Goal: Task Accomplishment & Management: Use online tool/utility

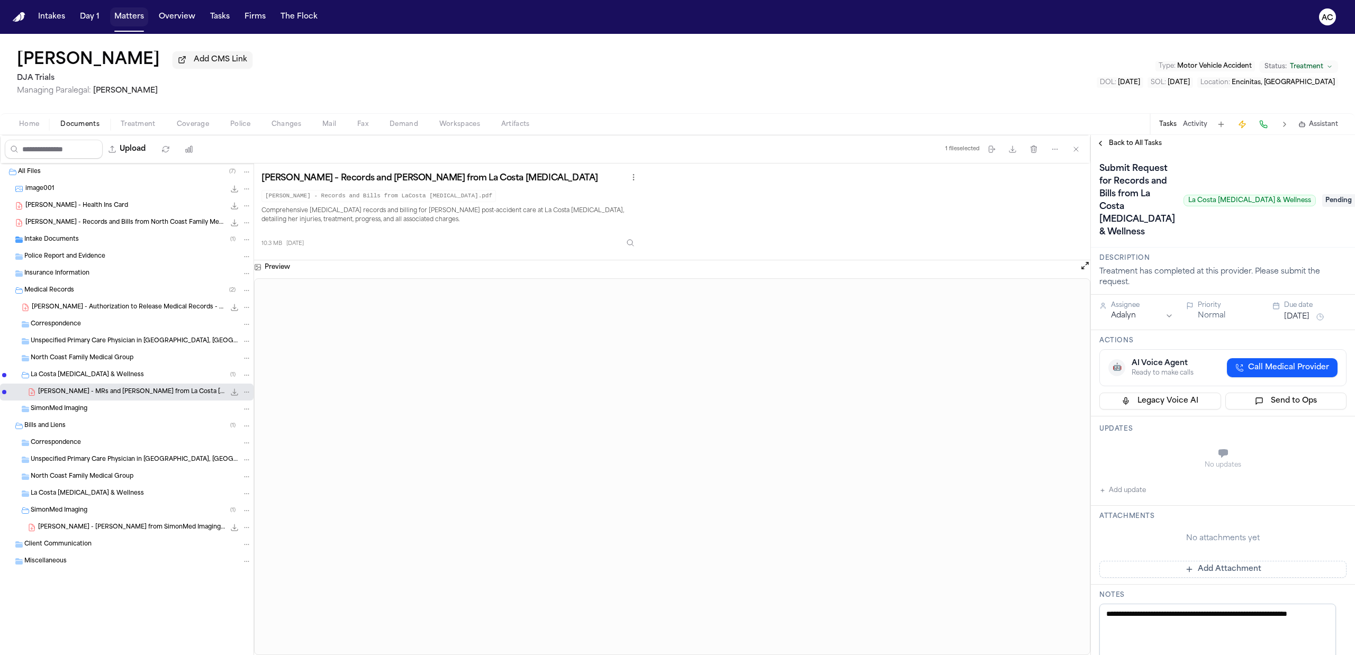
click at [116, 23] on button "Matters" at bounding box center [129, 16] width 38 height 19
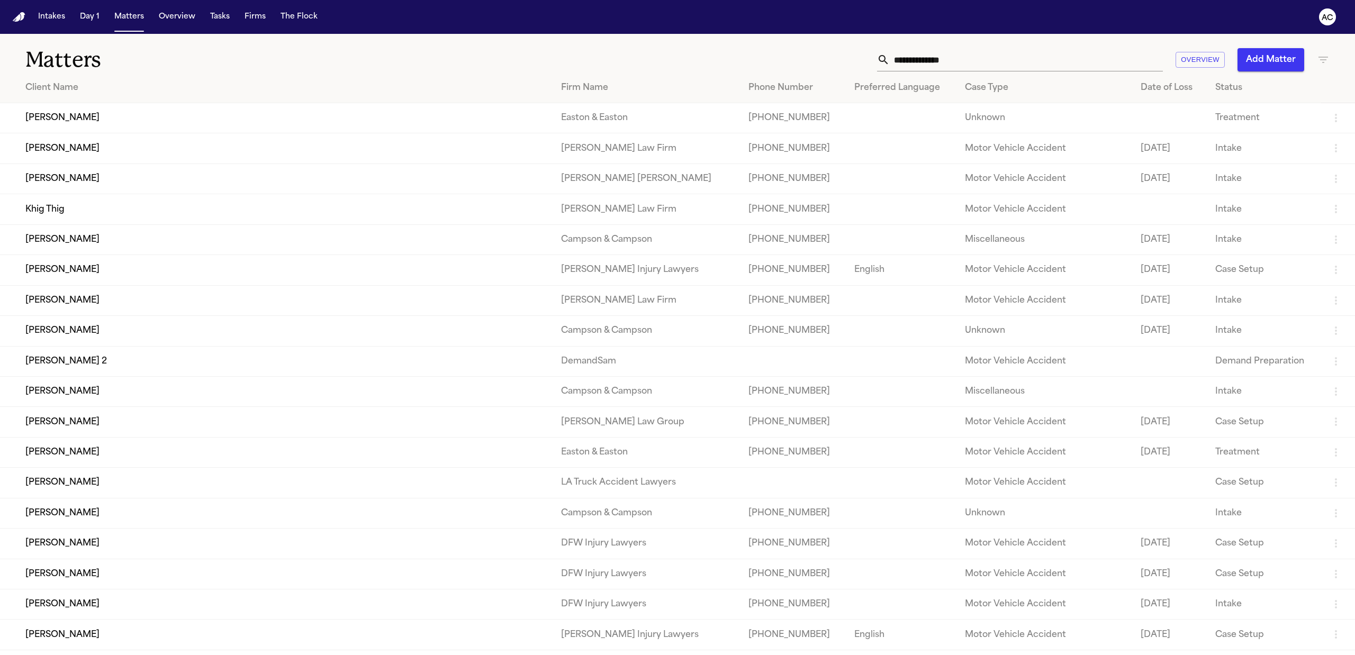
click at [918, 67] on input "text" at bounding box center [1025, 59] width 273 height 23
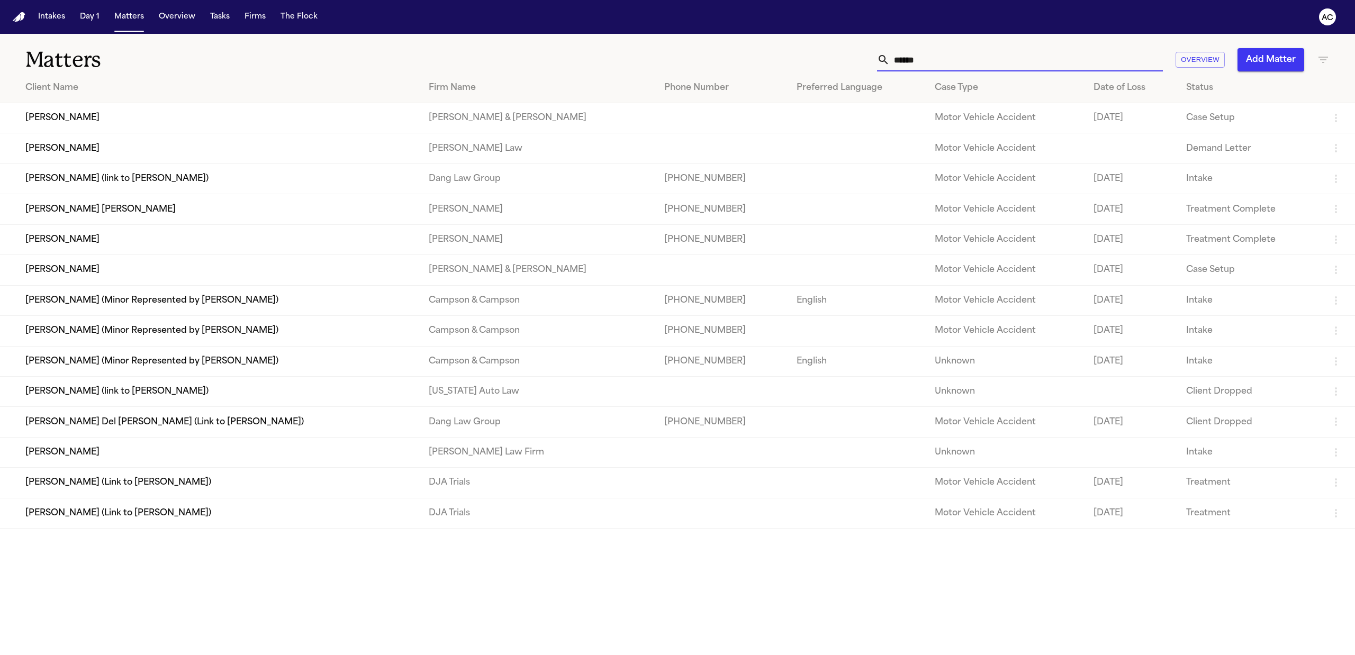
type input "*****"
click at [115, 514] on td "[PERSON_NAME] (Link to [PERSON_NAME])" at bounding box center [210, 513] width 420 height 30
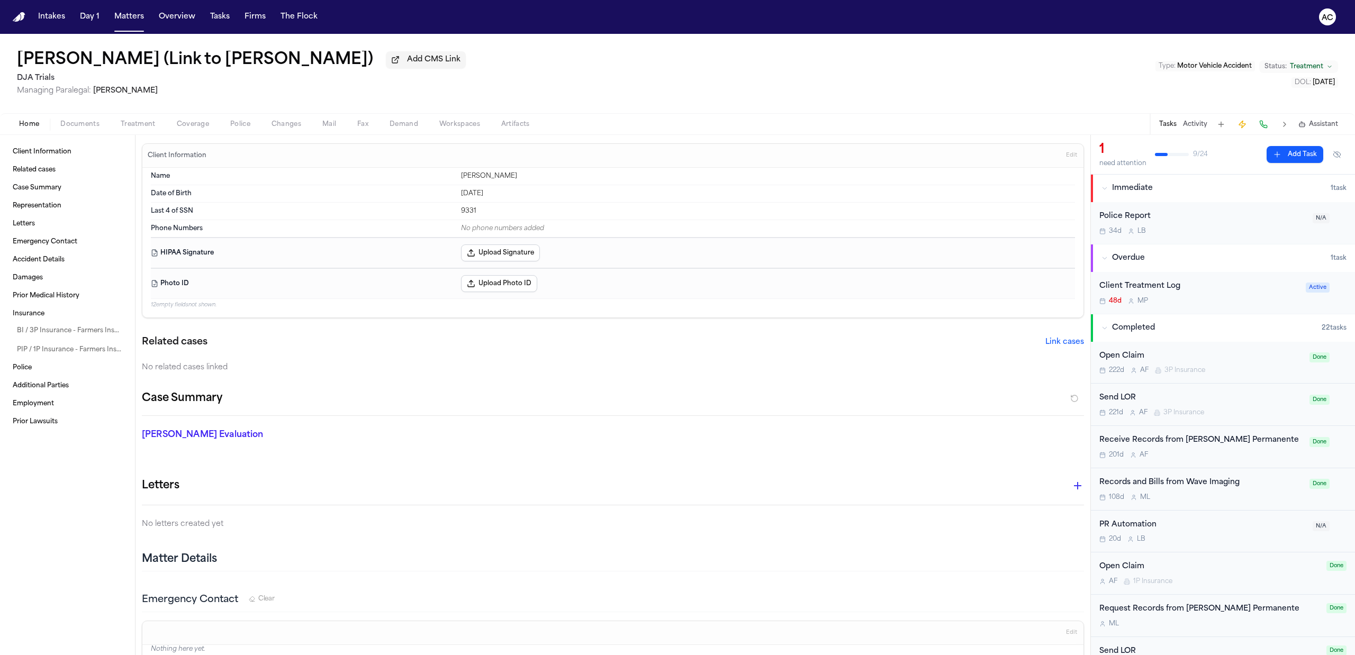
click at [1207, 482] on div "Records and Bills from Wave Imaging" at bounding box center [1201, 483] width 204 height 12
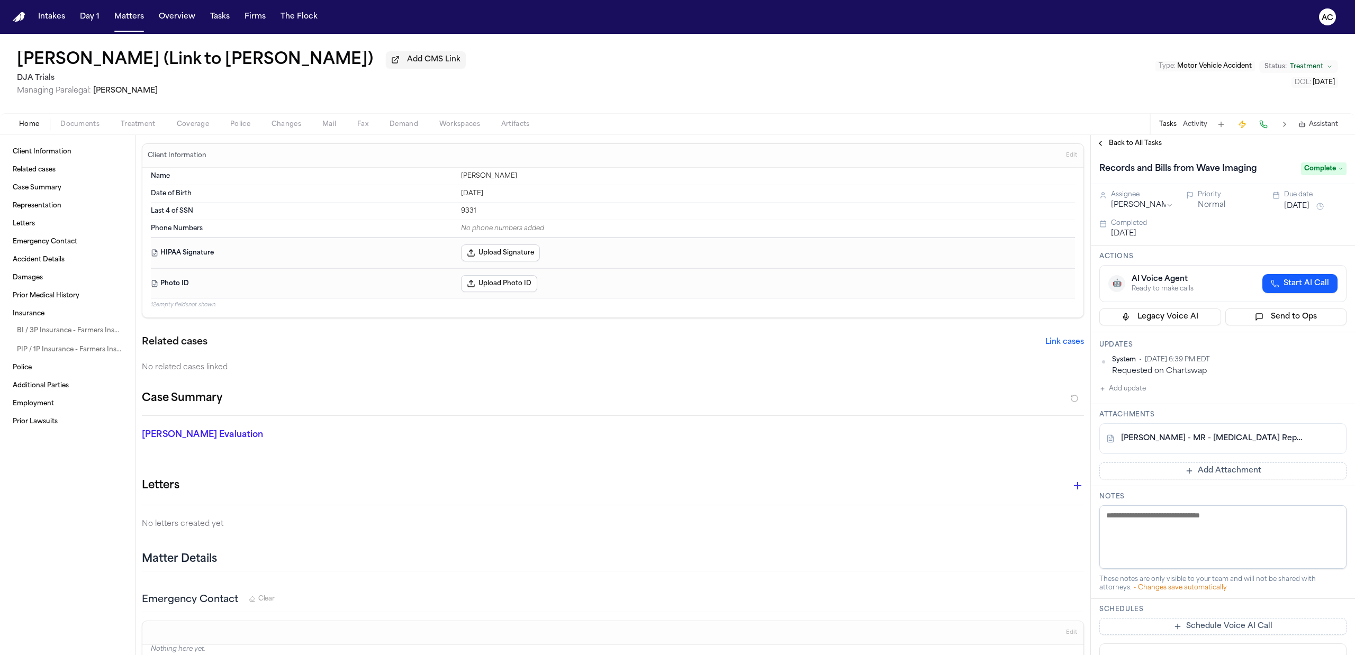
drag, startPoint x: 134, startPoint y: 123, endPoint x: 131, endPoint y: 128, distance: 5.7
click at [134, 123] on span "Treatment" at bounding box center [138, 124] width 35 height 8
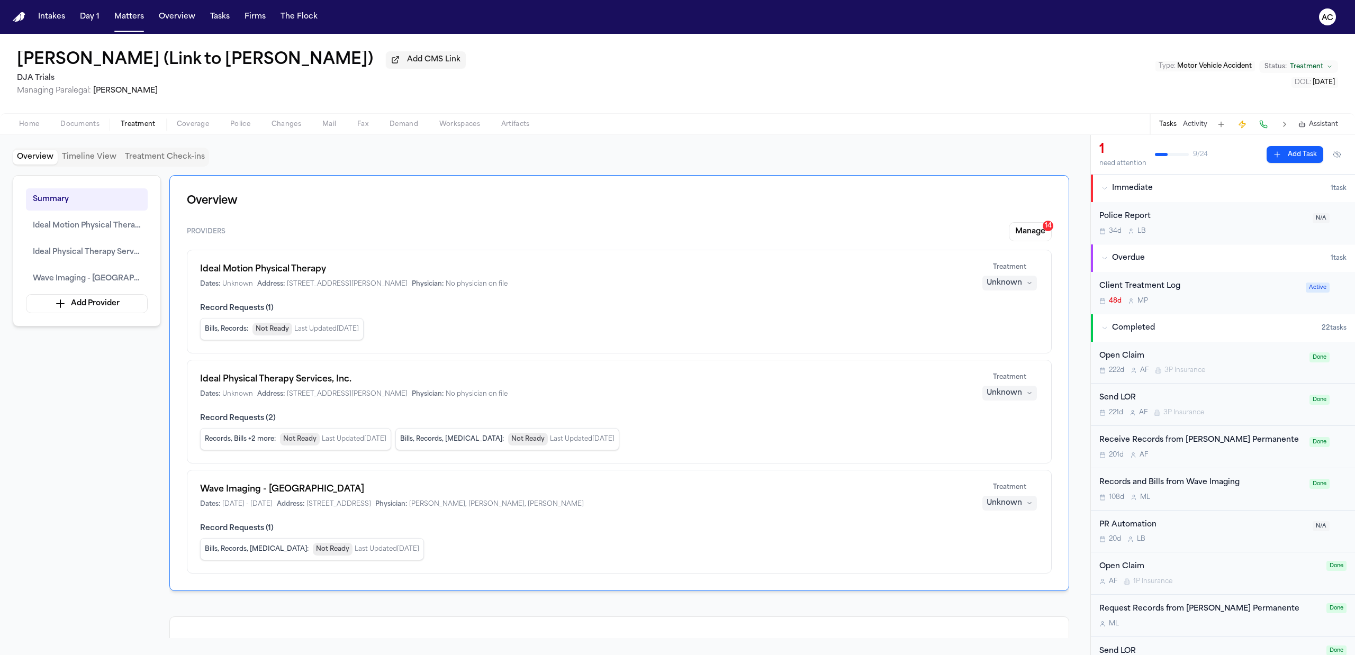
click at [79, 119] on button "Documents" at bounding box center [80, 124] width 60 height 13
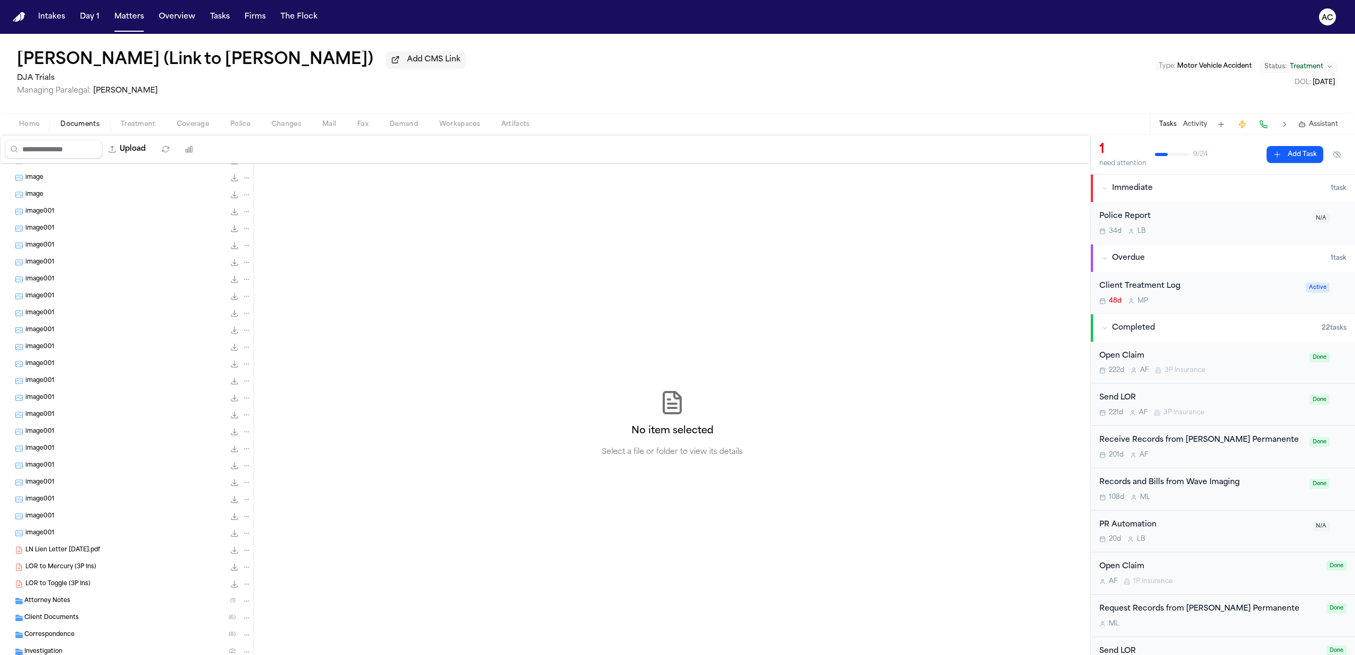
scroll to position [125, 0]
click at [90, 619] on div "Bills and Liens ( 6 )" at bounding box center [137, 623] width 227 height 10
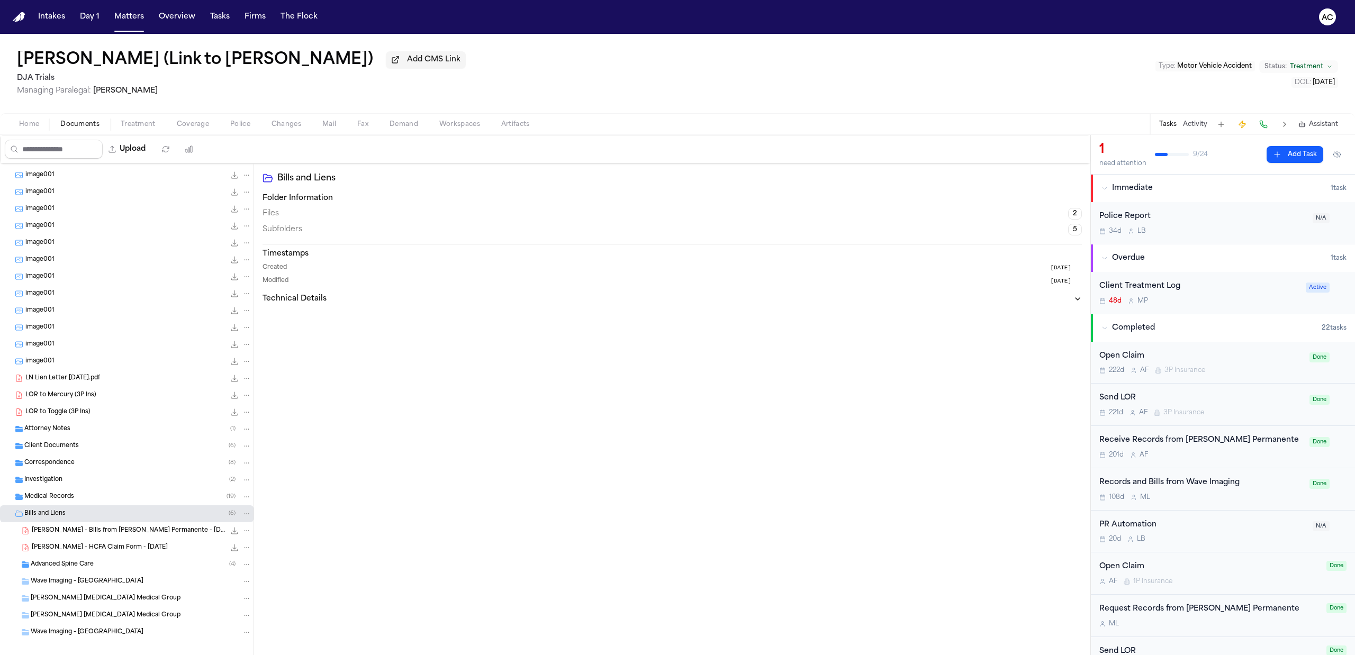
scroll to position [243, 0]
click at [102, 485] on div "Medical Records ( 19 )" at bounding box center [137, 488] width 227 height 10
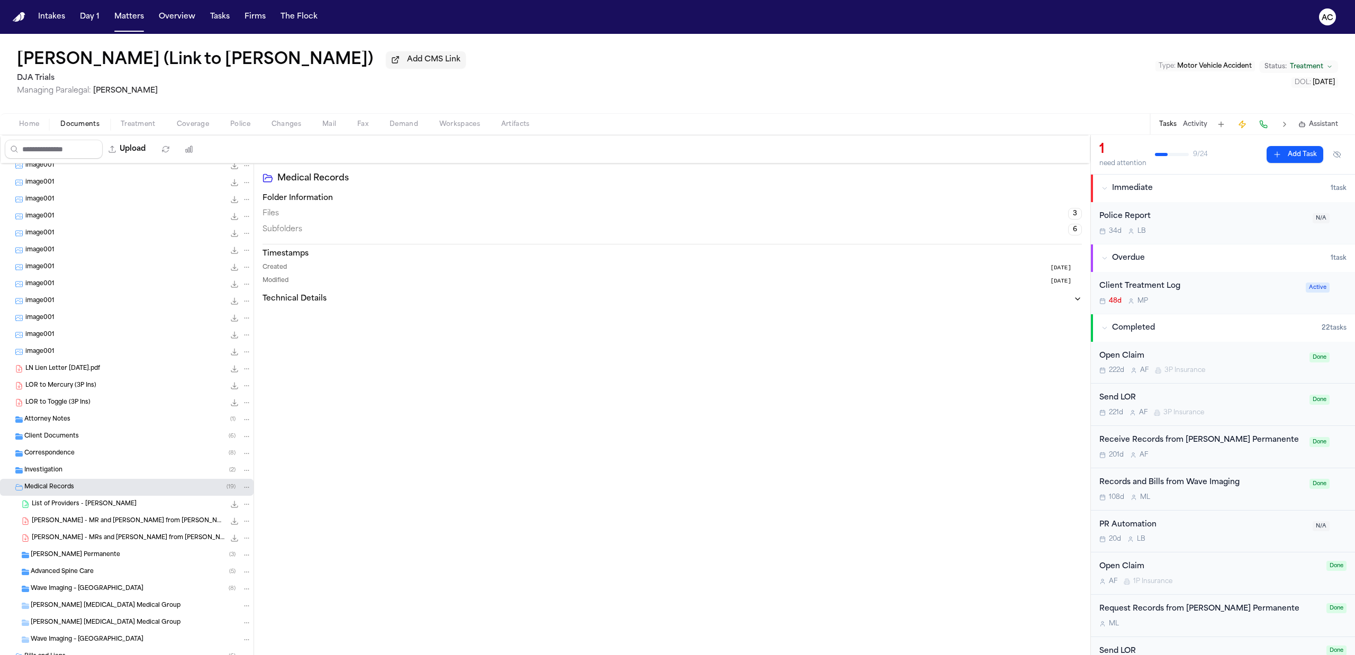
click at [104, 591] on span "Wave Imaging – [GEOGRAPHIC_DATA]" at bounding box center [87, 589] width 113 height 9
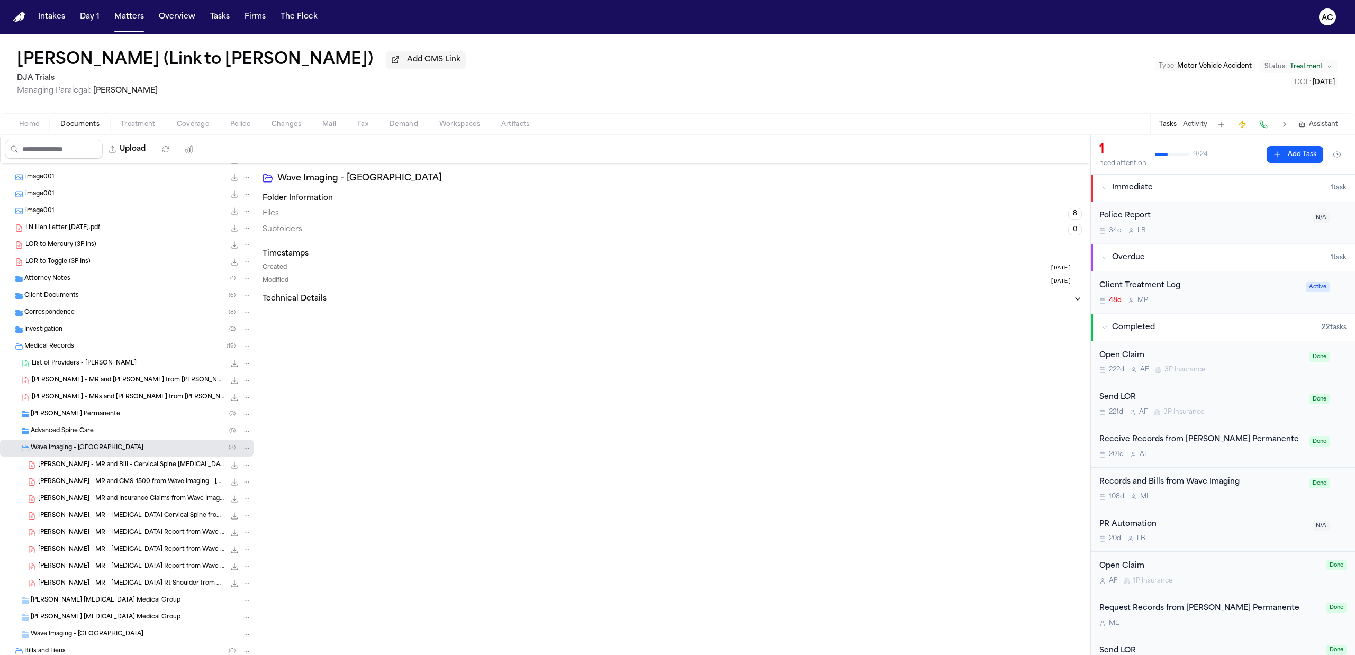
scroll to position [0, 0]
click at [102, 470] on span "[PERSON_NAME] - MR and Bill - Cervical Spine [MEDICAL_DATA] from Wave Imaging -…" at bounding box center [131, 465] width 187 height 9
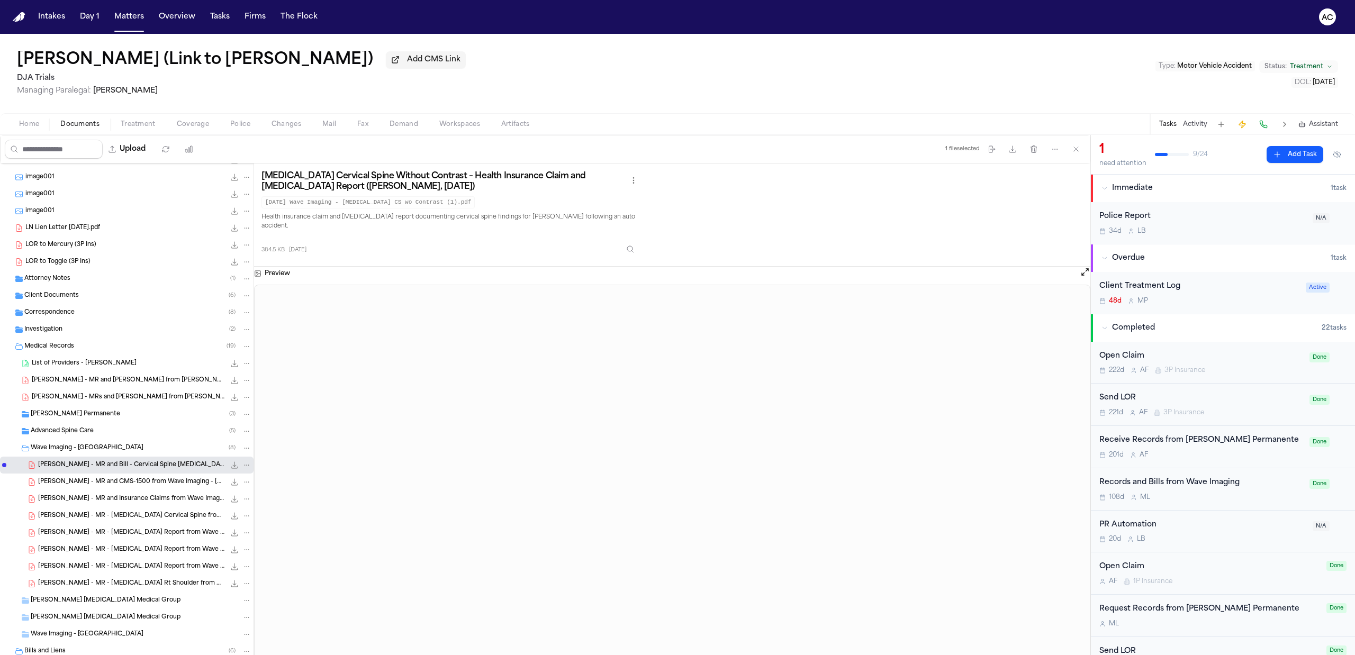
click at [134, 121] on span "Treatment" at bounding box center [138, 124] width 35 height 8
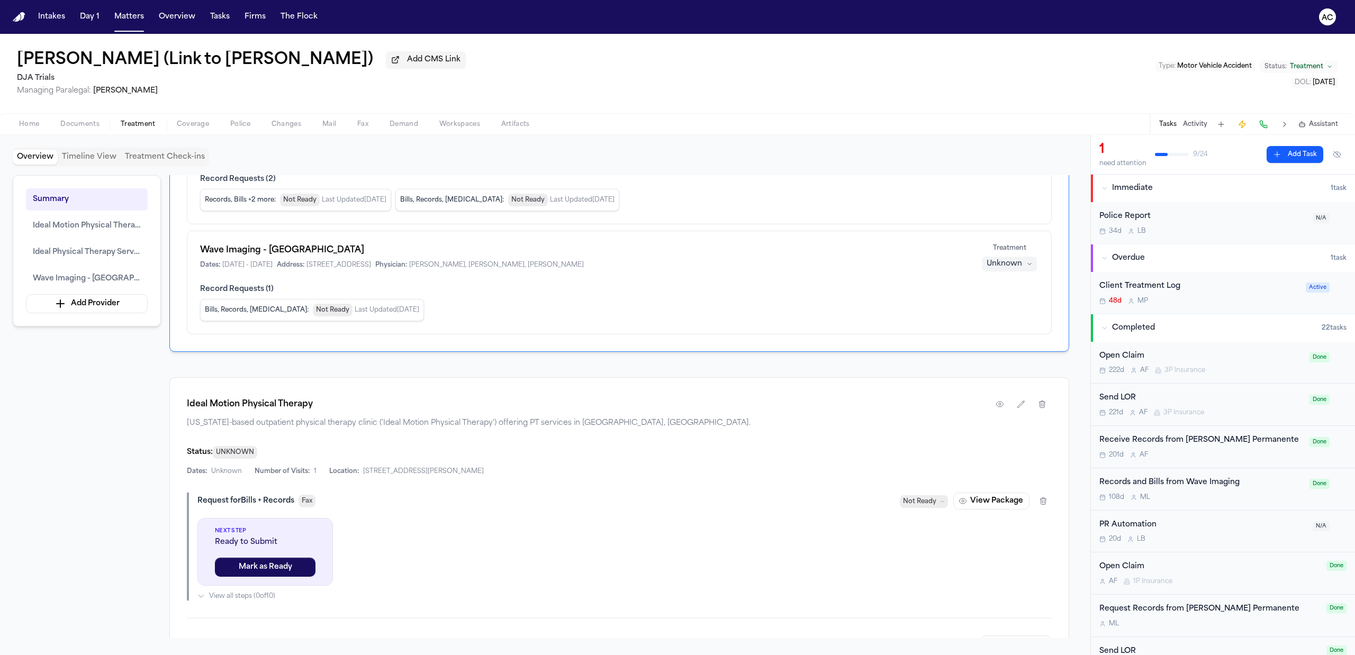
scroll to position [282, 0]
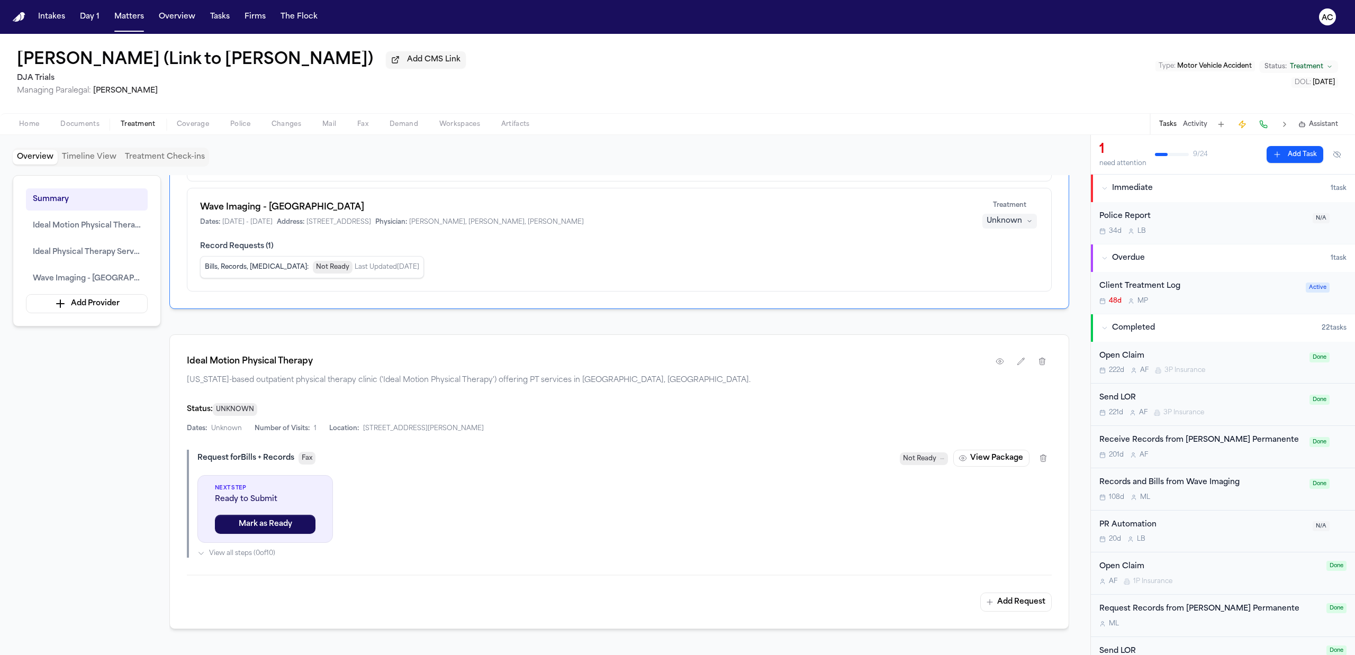
click at [90, 124] on span "Documents" at bounding box center [79, 124] width 39 height 8
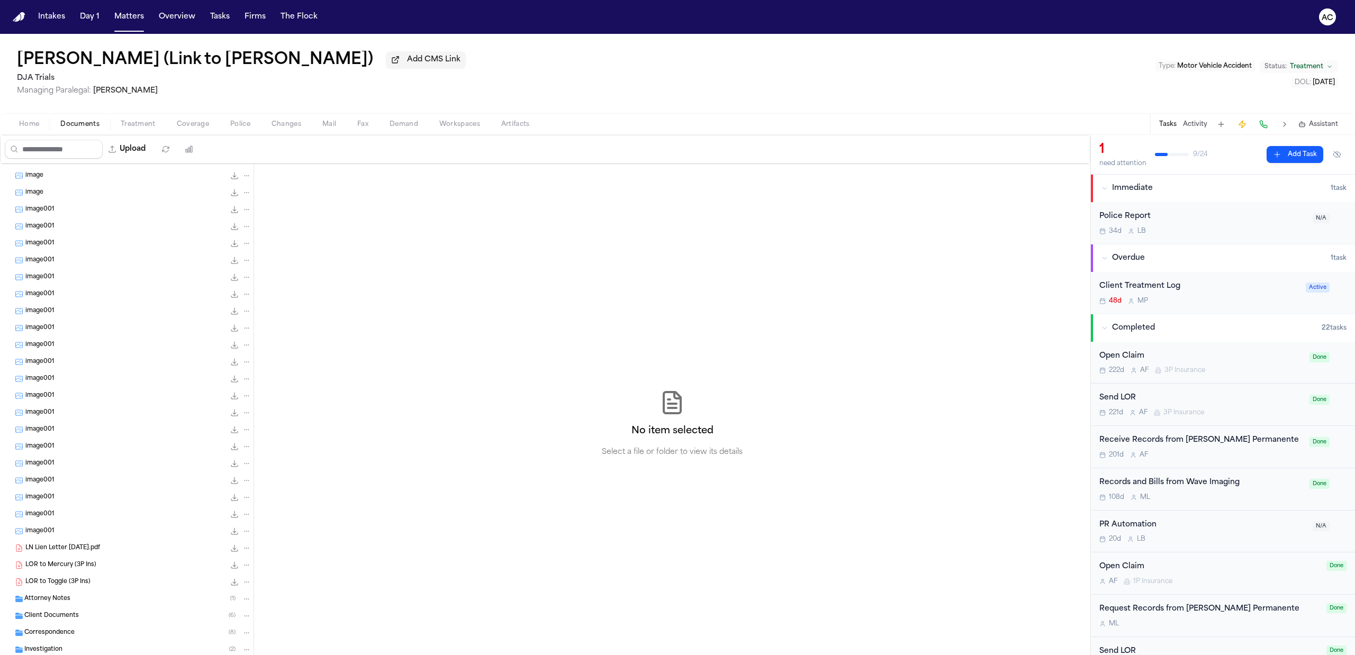
scroll to position [125, 0]
click at [89, 604] on div "Medical Records ( 19 )" at bounding box center [137, 606] width 227 height 10
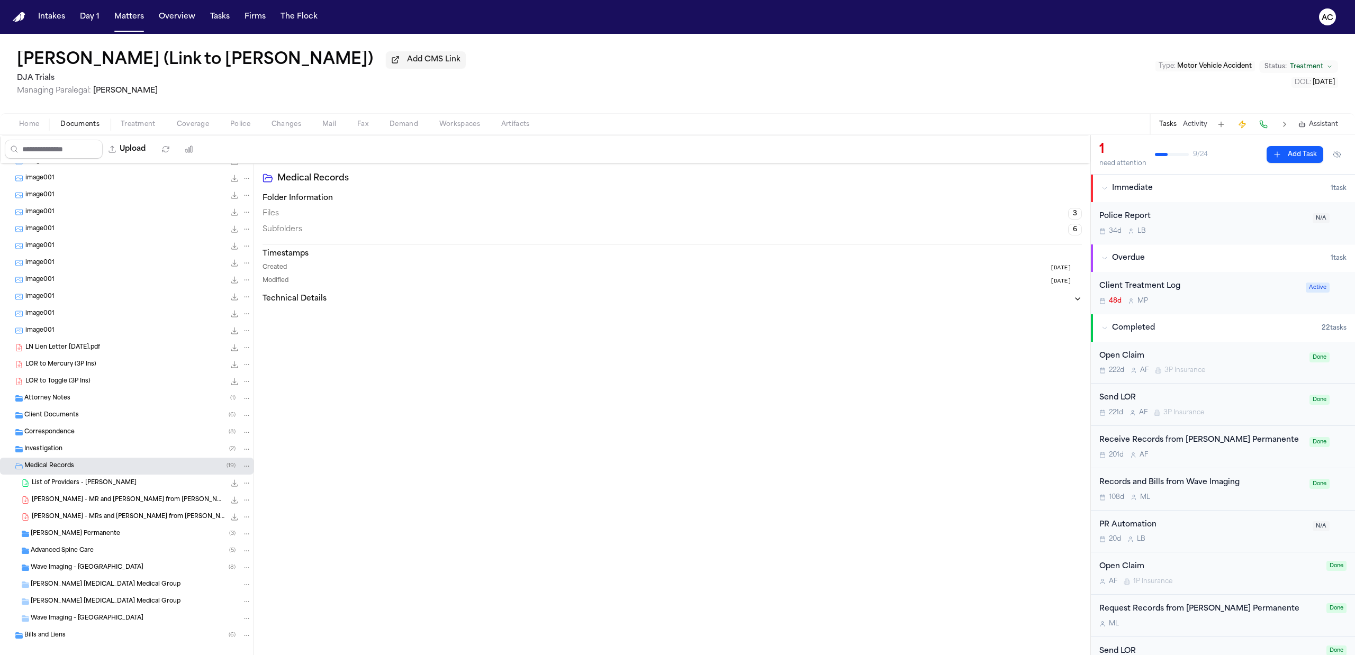
scroll to position [277, 0]
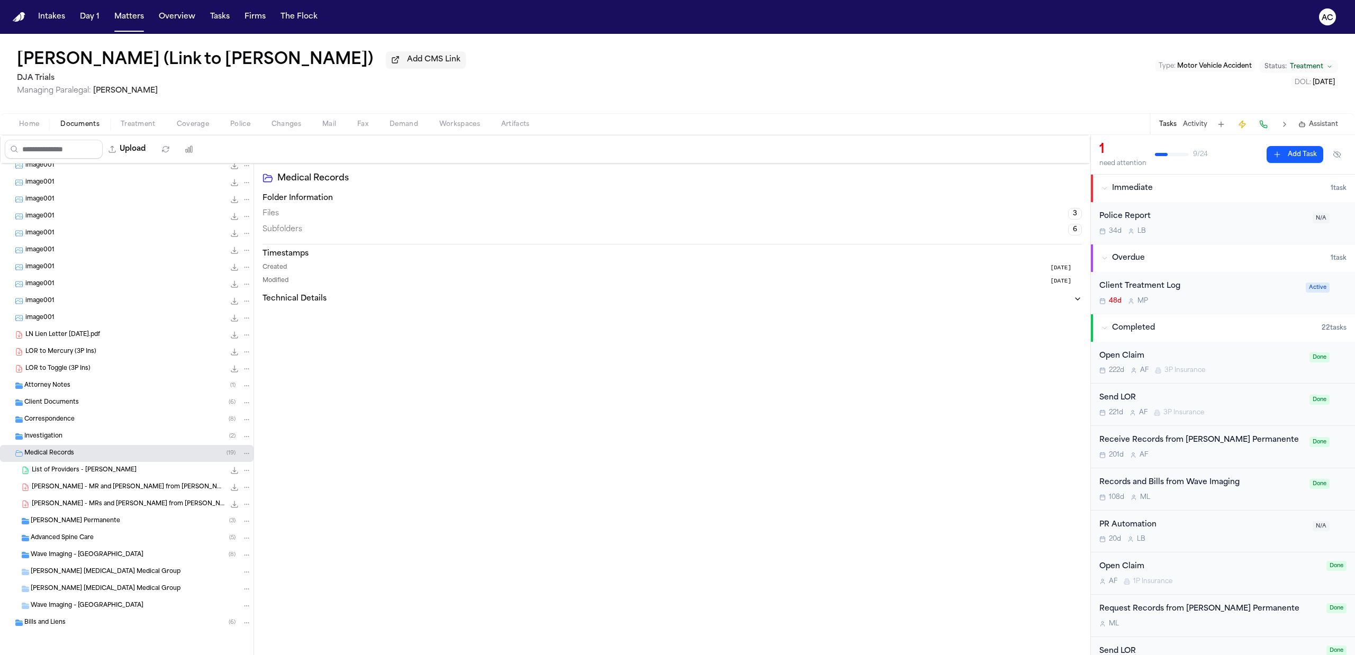
click at [133, 552] on div "Wave Imaging – [GEOGRAPHIC_DATA] ( 8 )" at bounding box center [141, 555] width 221 height 10
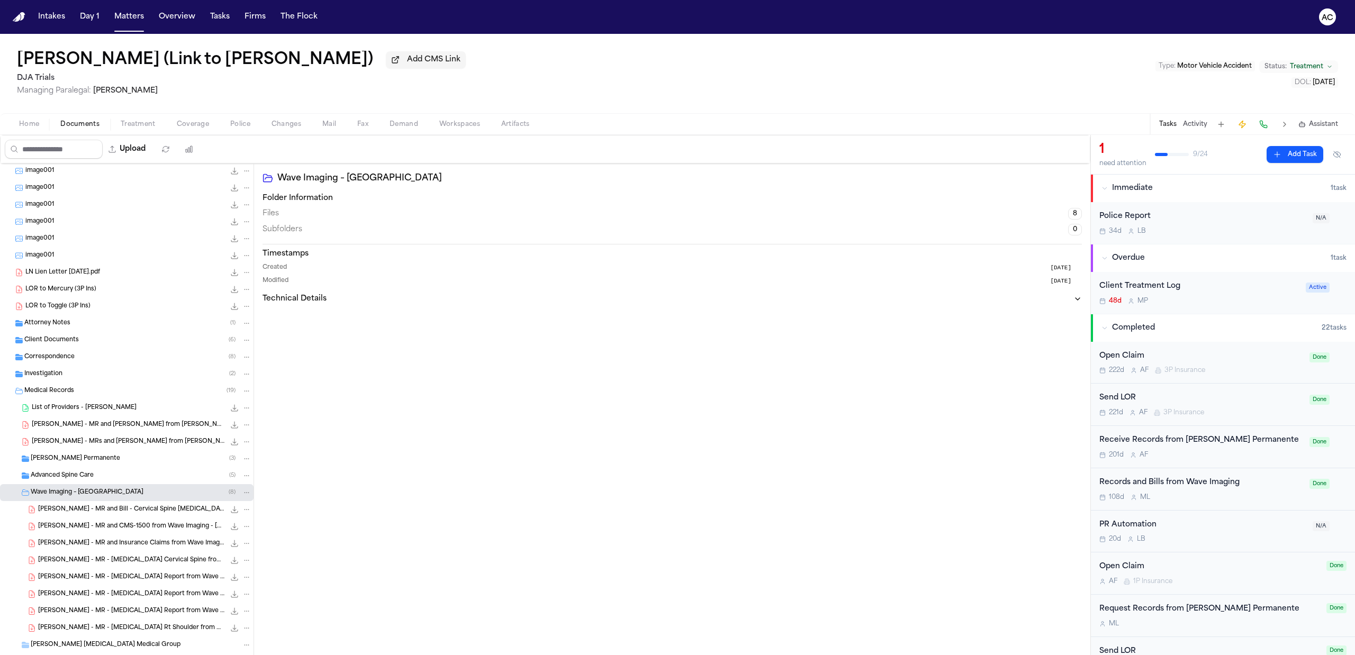
scroll to position [413, 0]
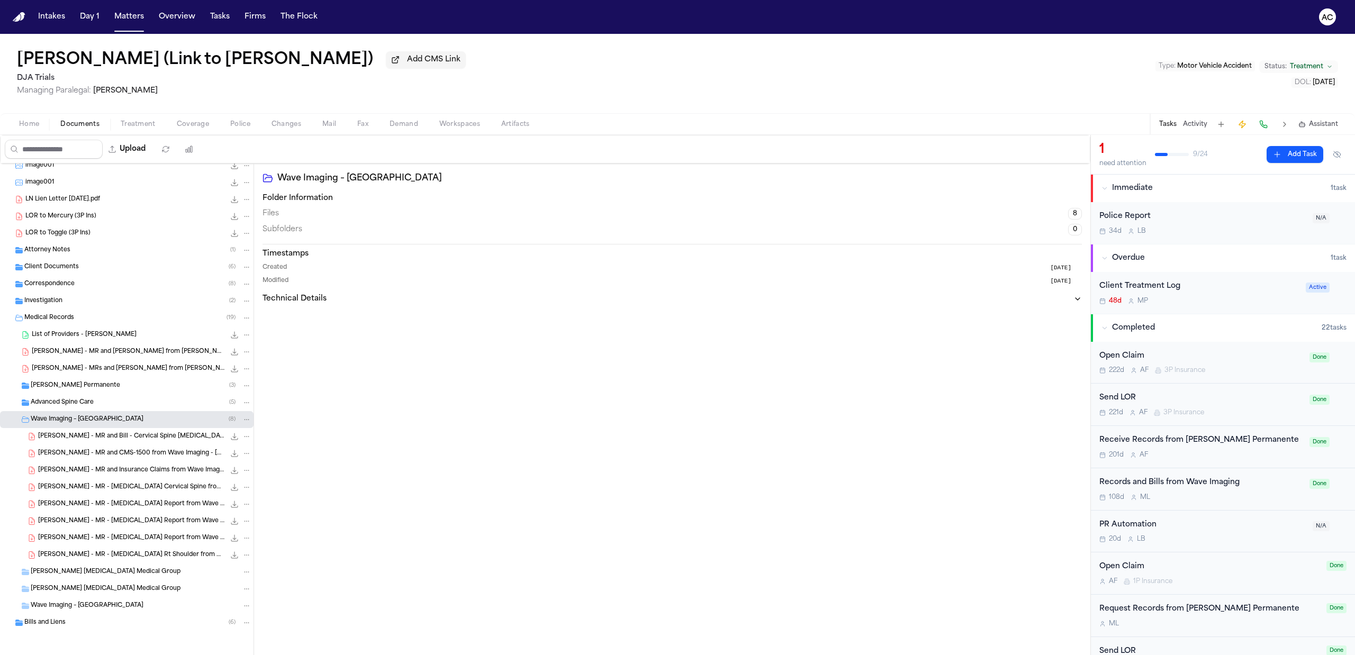
click at [126, 548] on div "[PERSON_NAME] - MR - [MEDICAL_DATA] Rt Shoulder from Wave Imaging - [DATE] 160.…" at bounding box center [126, 555] width 253 height 17
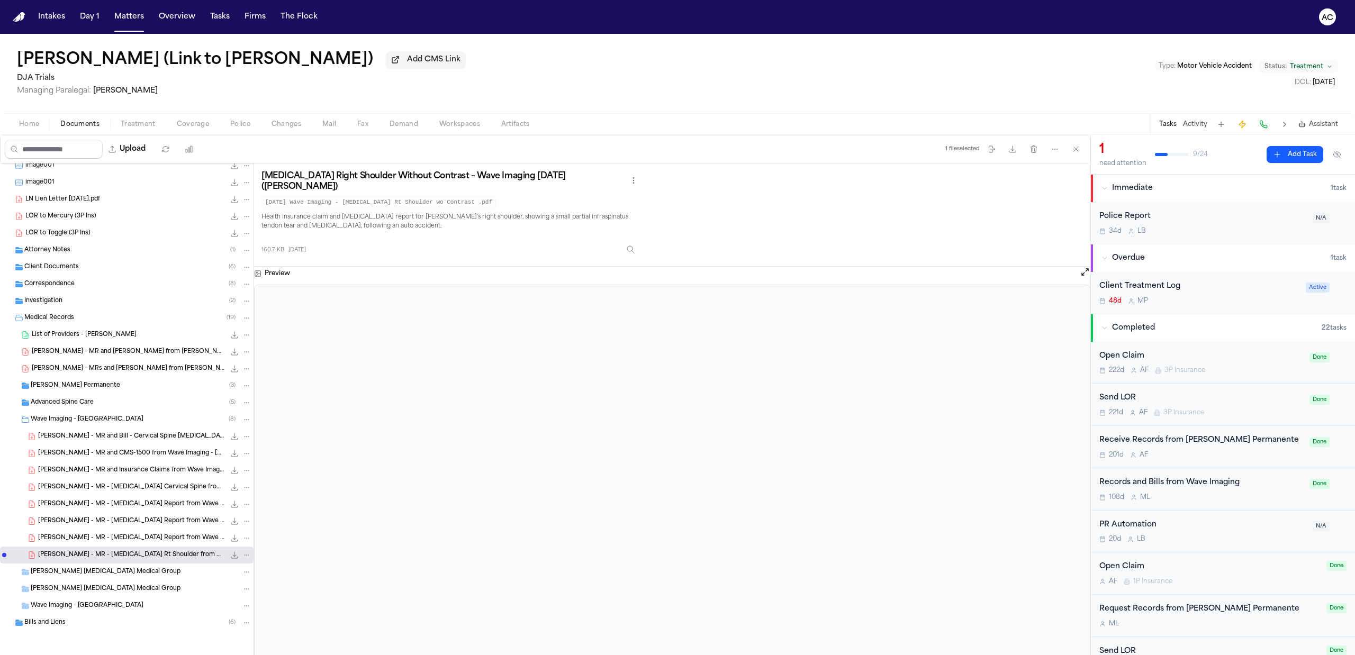
click at [128, 621] on div "Bills and Liens ( 6 )" at bounding box center [137, 623] width 227 height 10
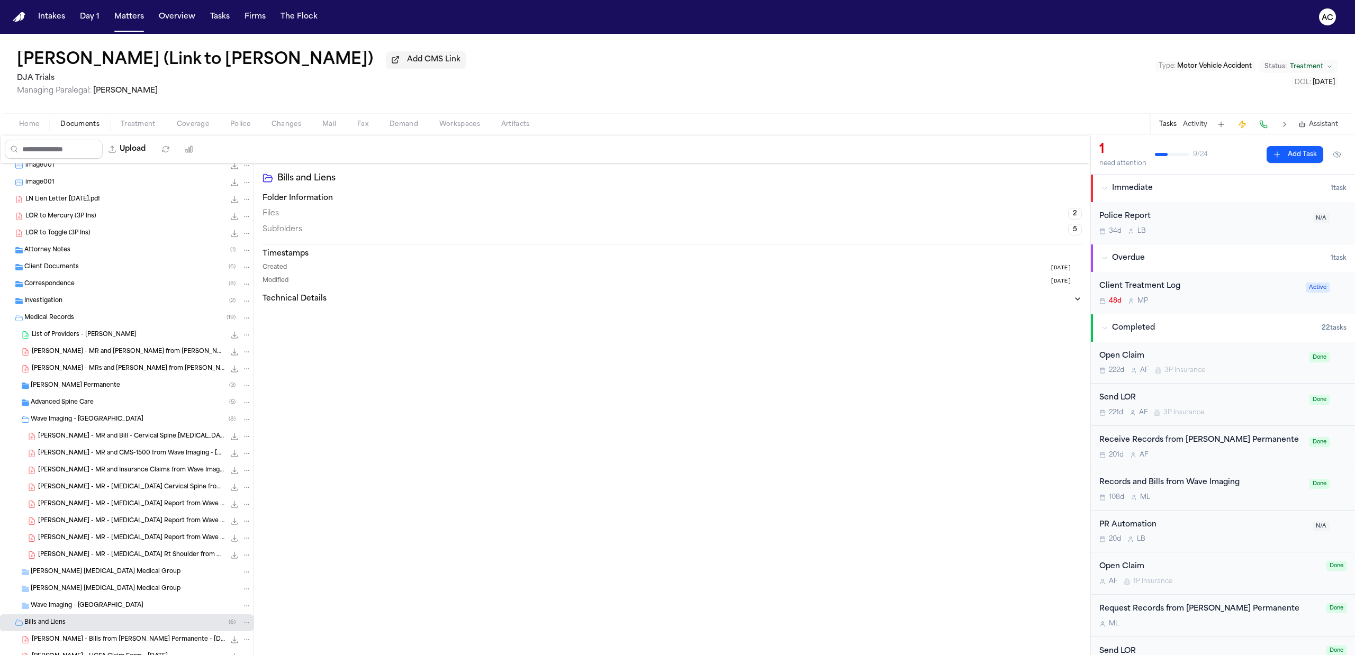
scroll to position [531, 0]
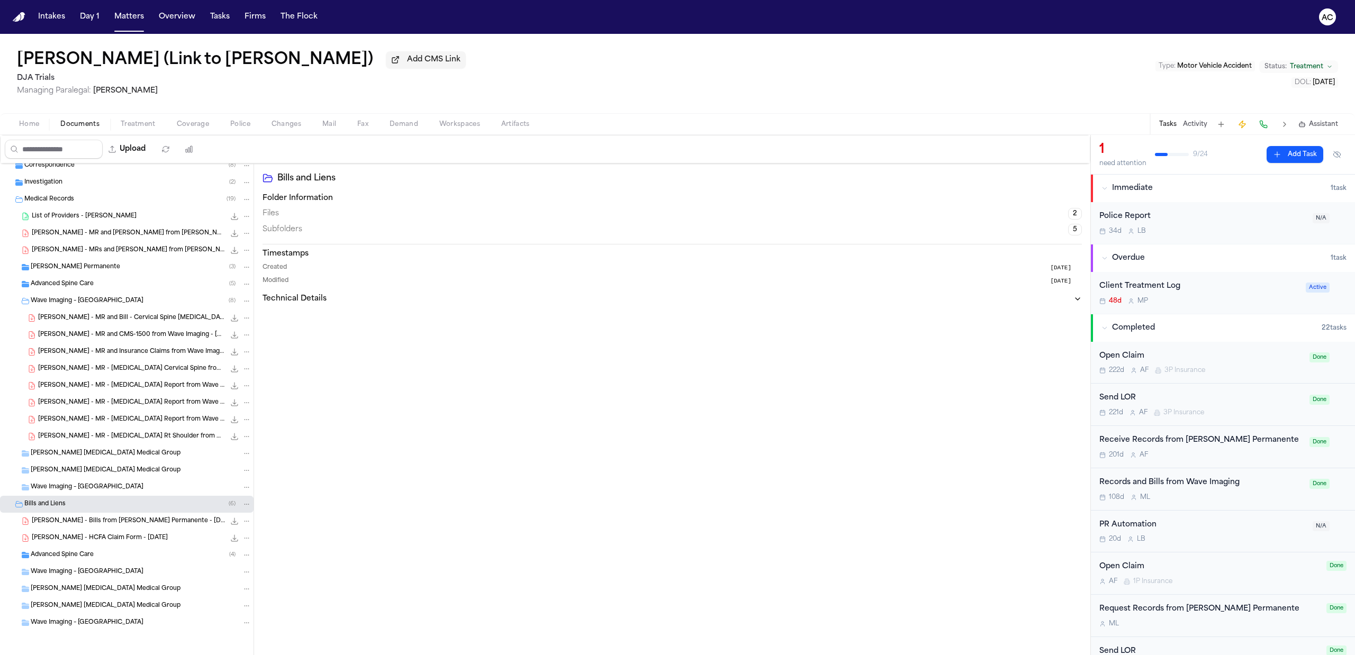
click at [128, 555] on div "Advanced Spine Care ( 4 )" at bounding box center [141, 555] width 221 height 10
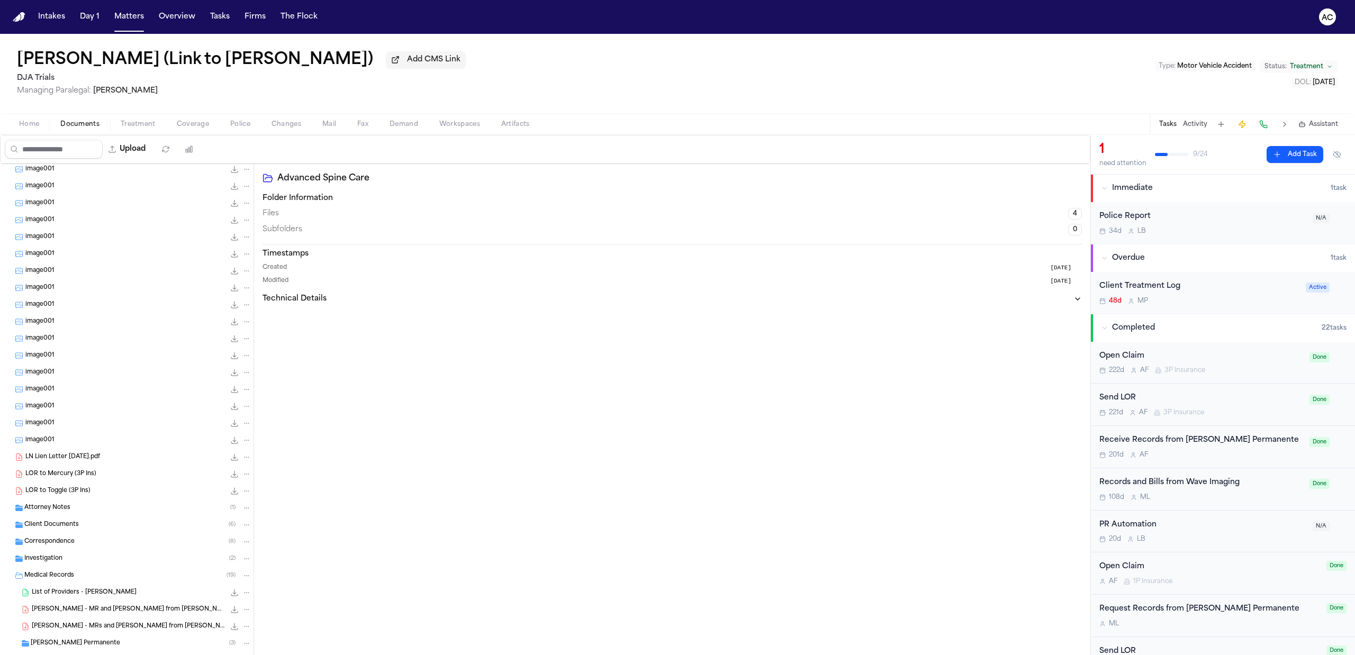
scroll to position [178, 0]
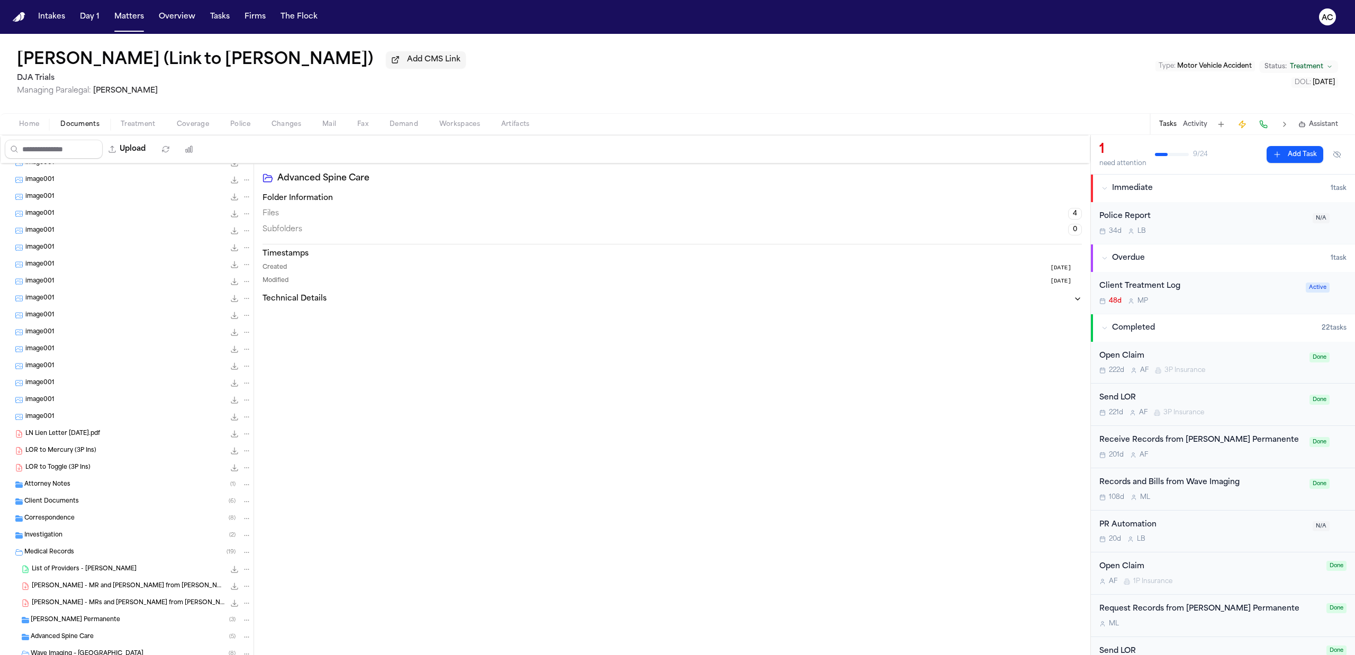
click at [113, 502] on div "Client Documents ( 6 )" at bounding box center [137, 502] width 227 height 10
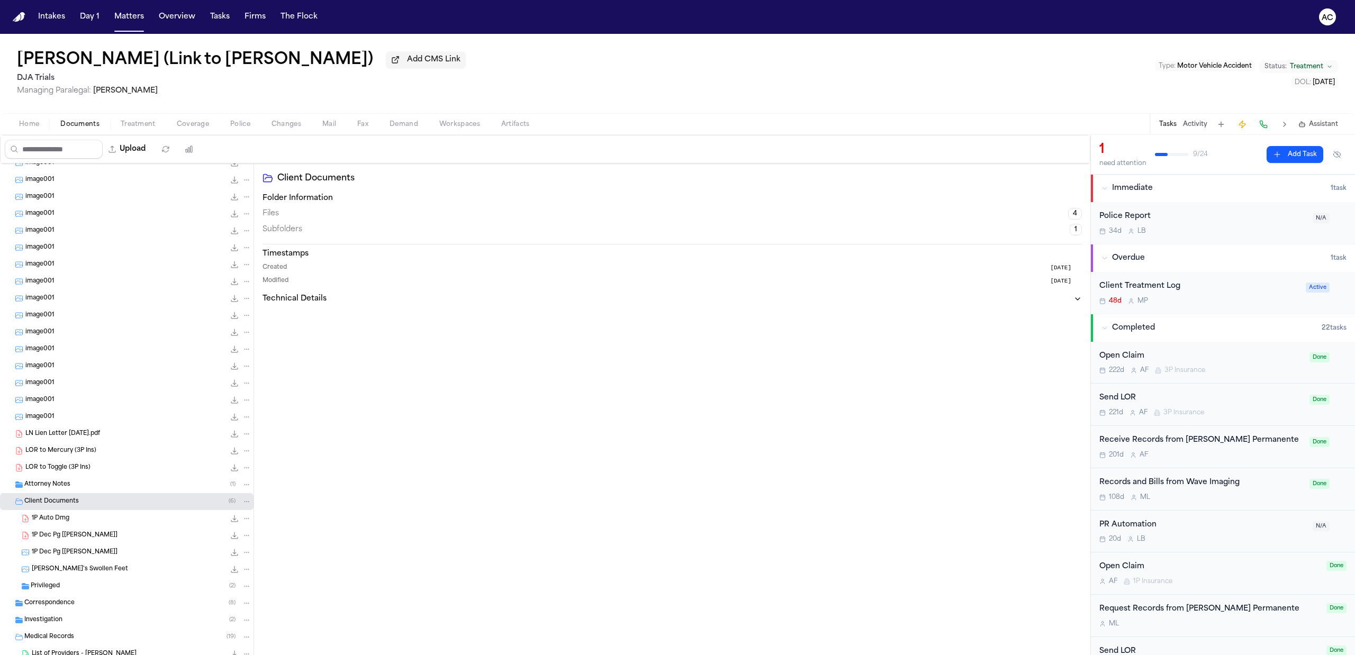
click at [106, 606] on div "Correspondence ( 8 )" at bounding box center [137, 603] width 227 height 10
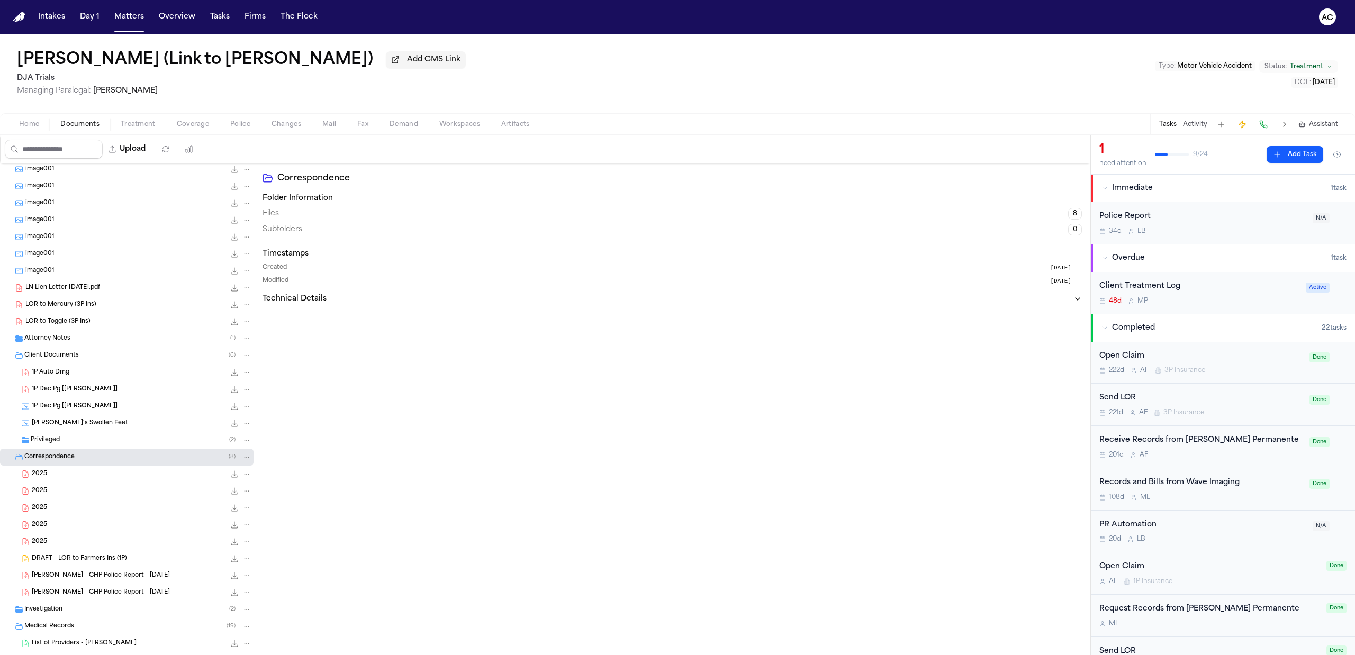
scroll to position [390, 0]
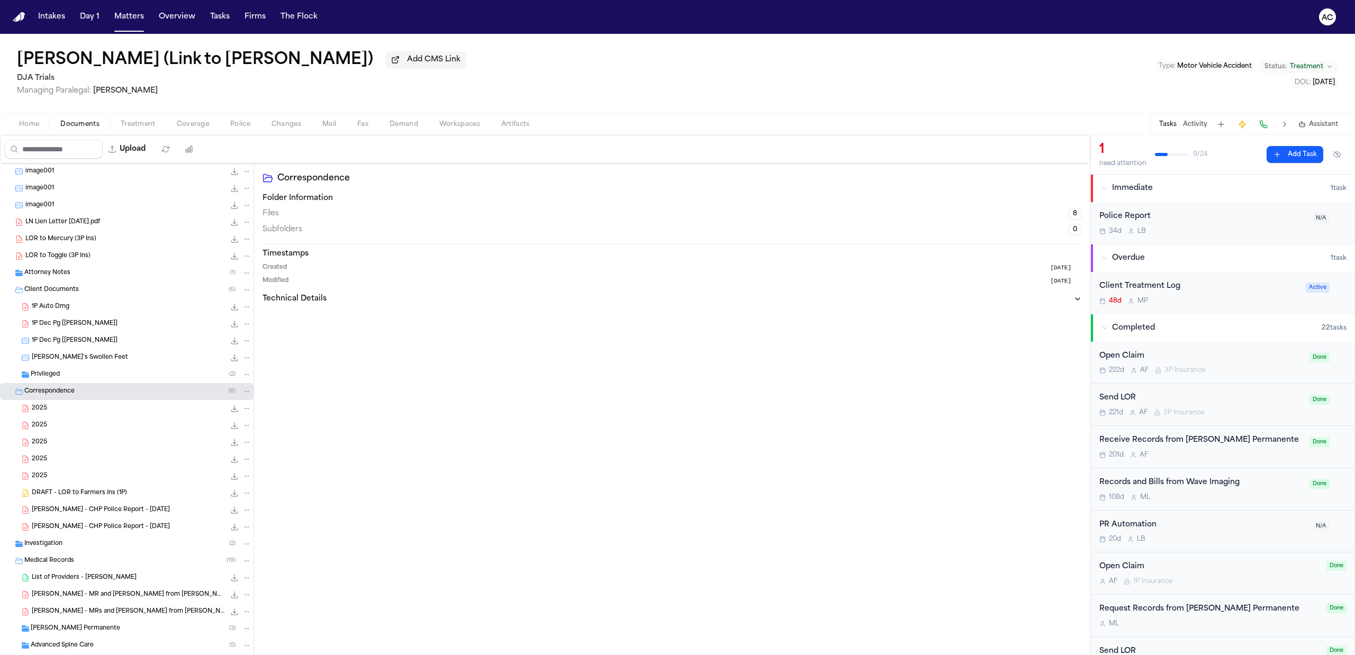
click at [76, 551] on div "Investigation ( 2 )" at bounding box center [126, 543] width 253 height 17
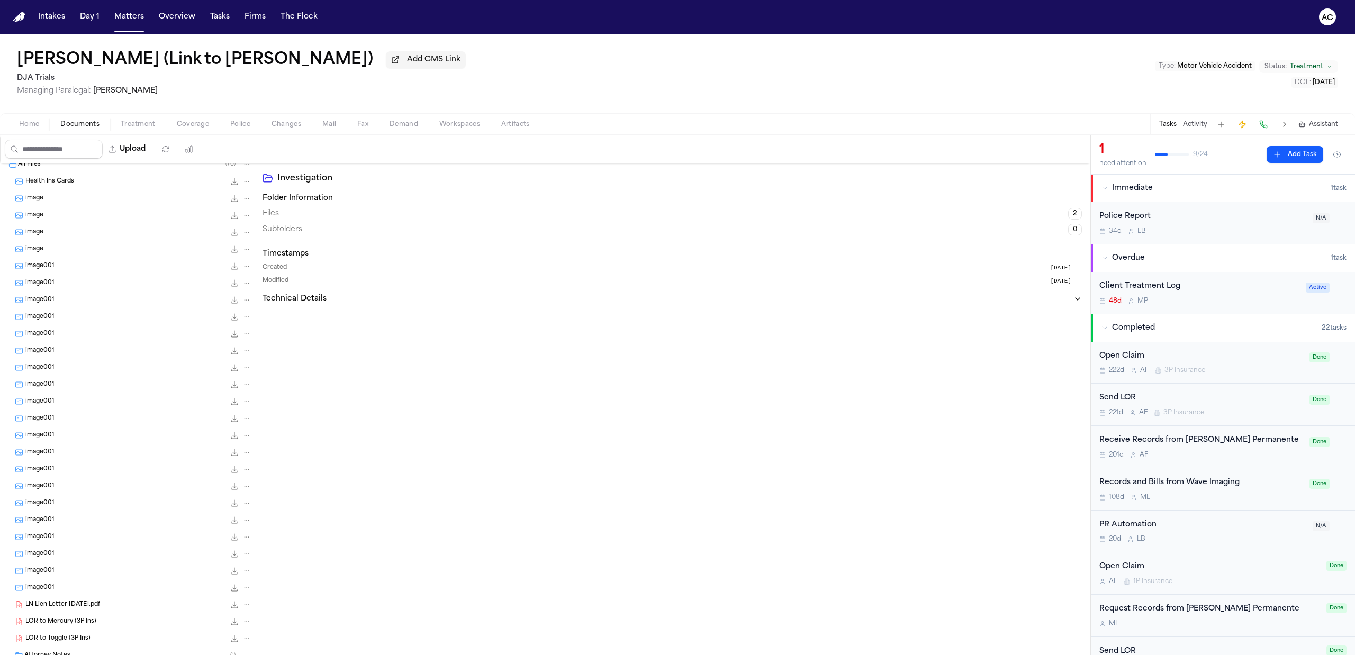
scroll to position [0, 0]
click at [149, 123] on span "Treatment" at bounding box center [138, 124] width 35 height 8
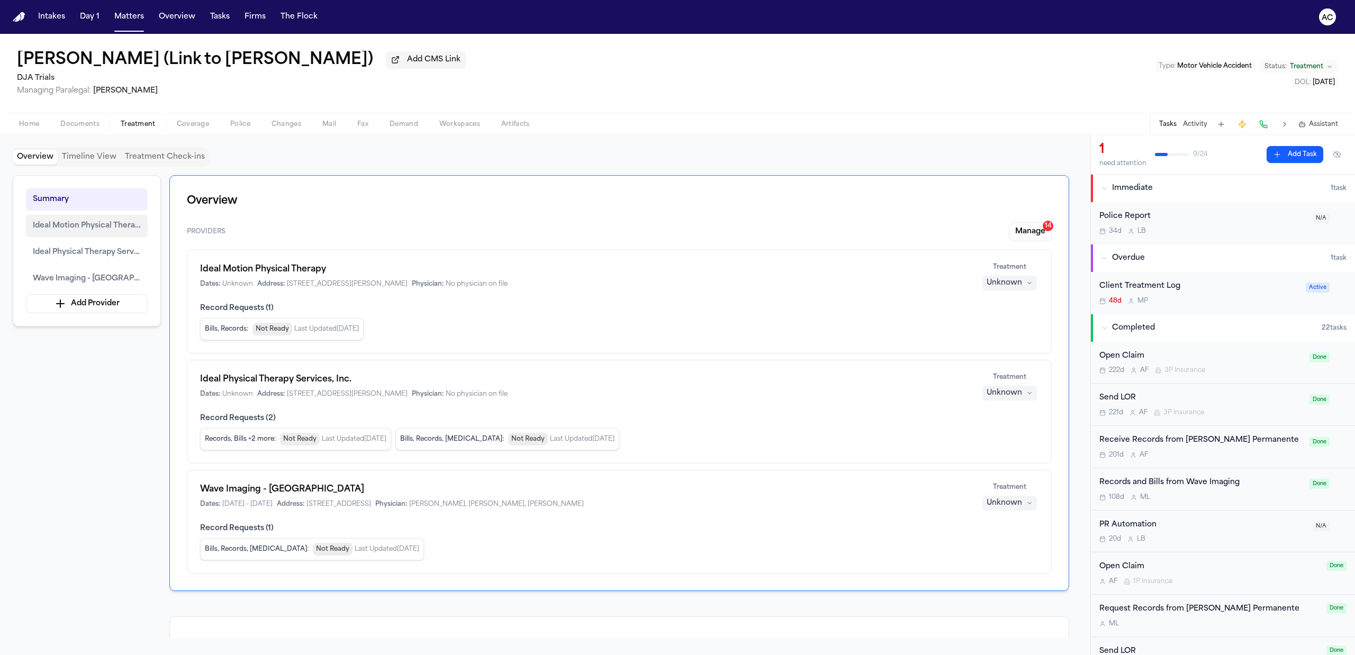
drag, startPoint x: 137, startPoint y: 216, endPoint x: 383, endPoint y: 164, distance: 252.0
click at [382, 164] on div "Overview Timeline View Treatment Check-ins" at bounding box center [545, 157] width 1065 height 19
click at [1198, 434] on div "Receive Records from [PERSON_NAME] Permanente 201d A F Done" at bounding box center [1223, 447] width 264 height 42
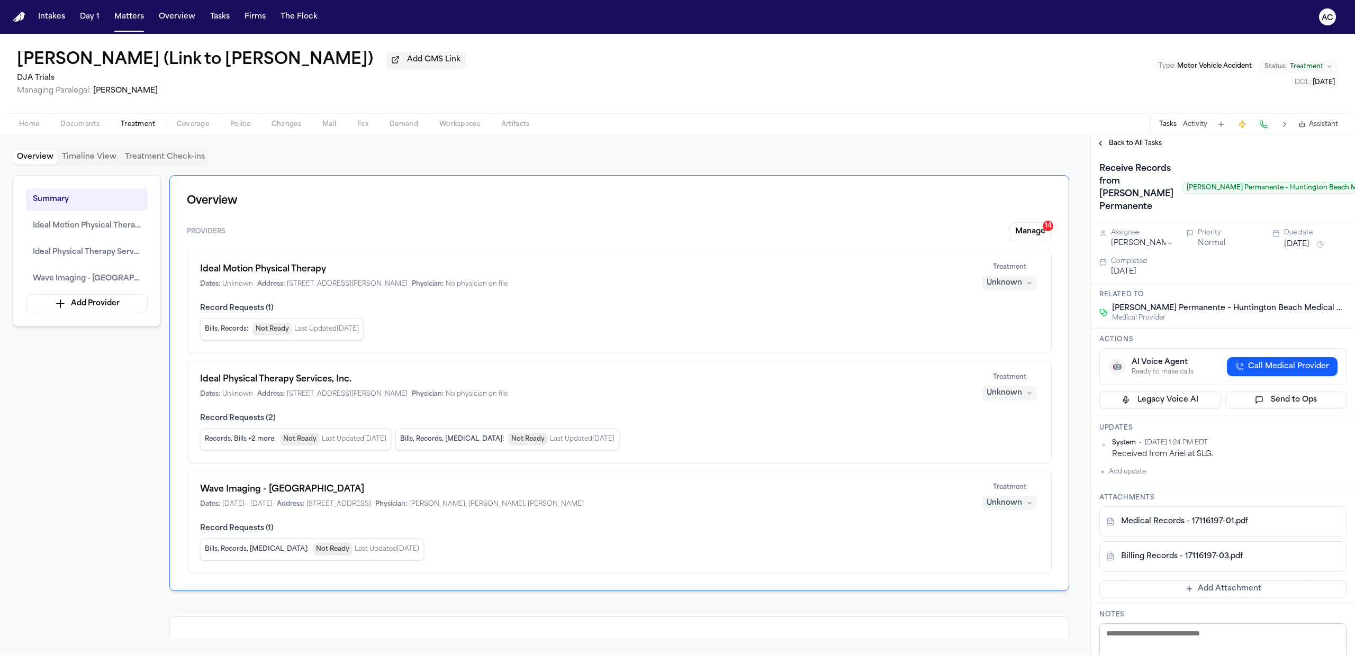
click at [1132, 147] on span "Back to All Tasks" at bounding box center [1135, 143] width 53 height 8
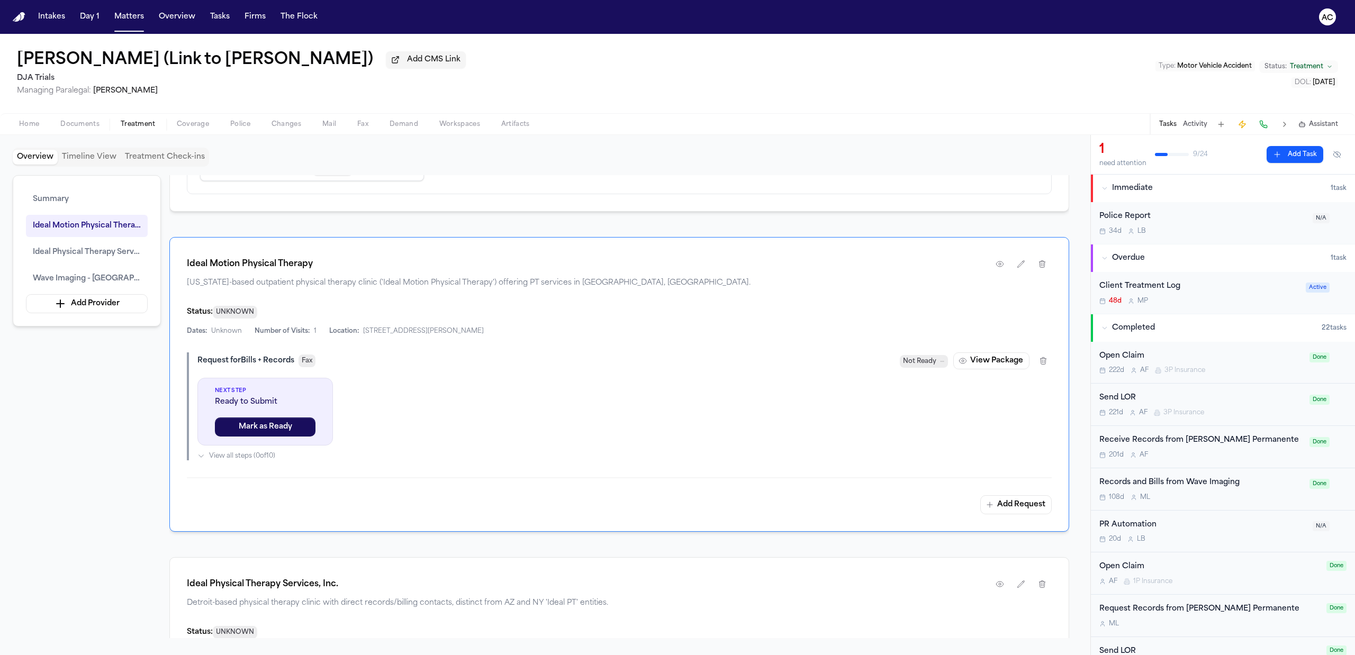
scroll to position [352, 0]
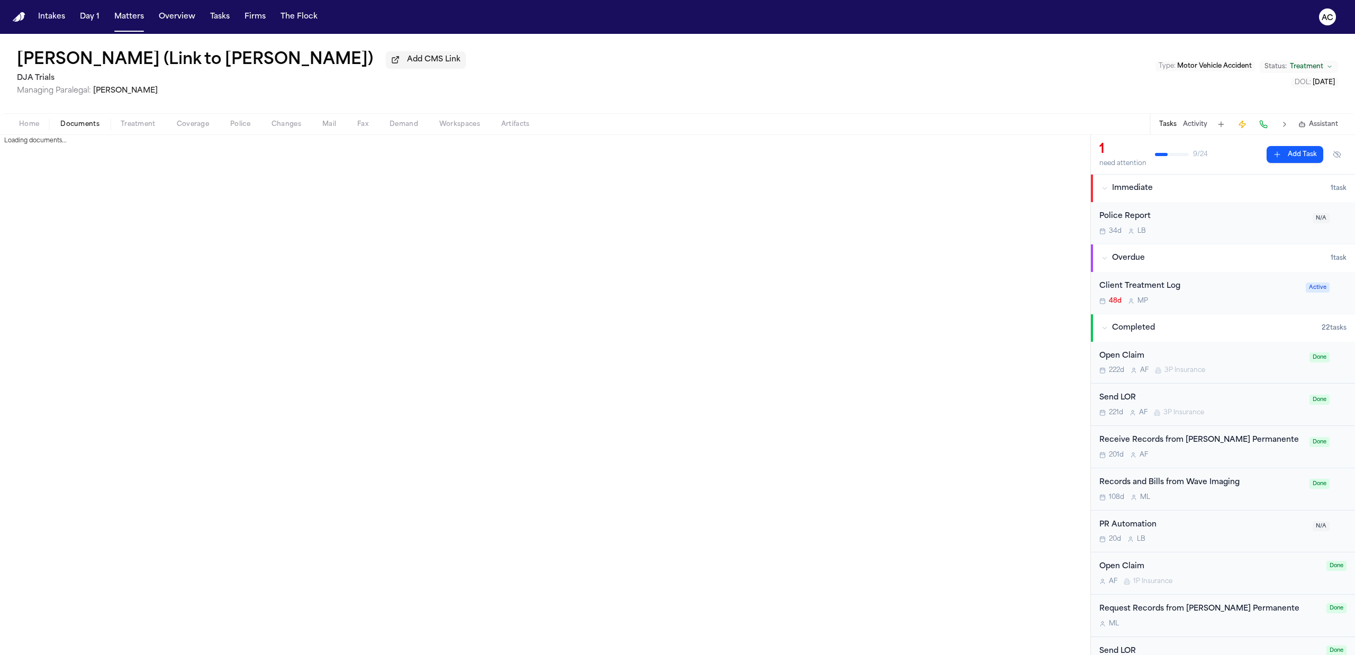
click at [100, 124] on button "Documents" at bounding box center [80, 124] width 60 height 13
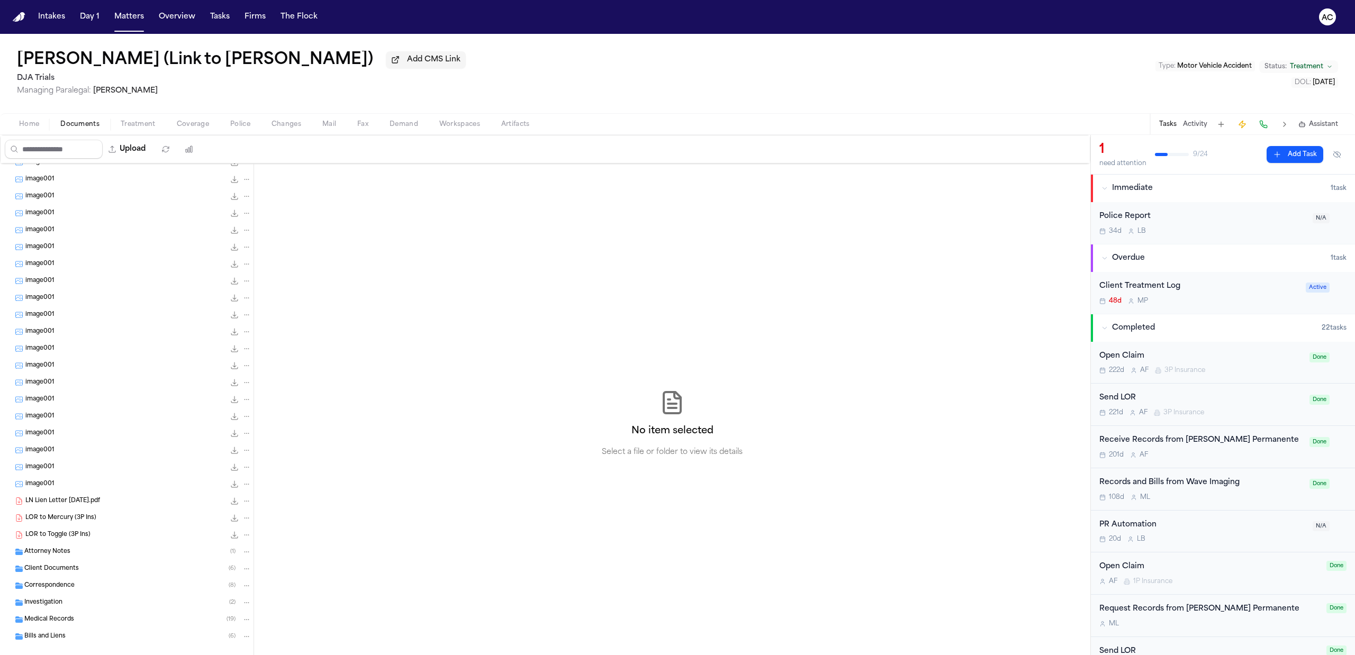
scroll to position [125, 0]
click at [112, 540] on div "Attorney Notes ( 1 )" at bounding box center [137, 538] width 227 height 10
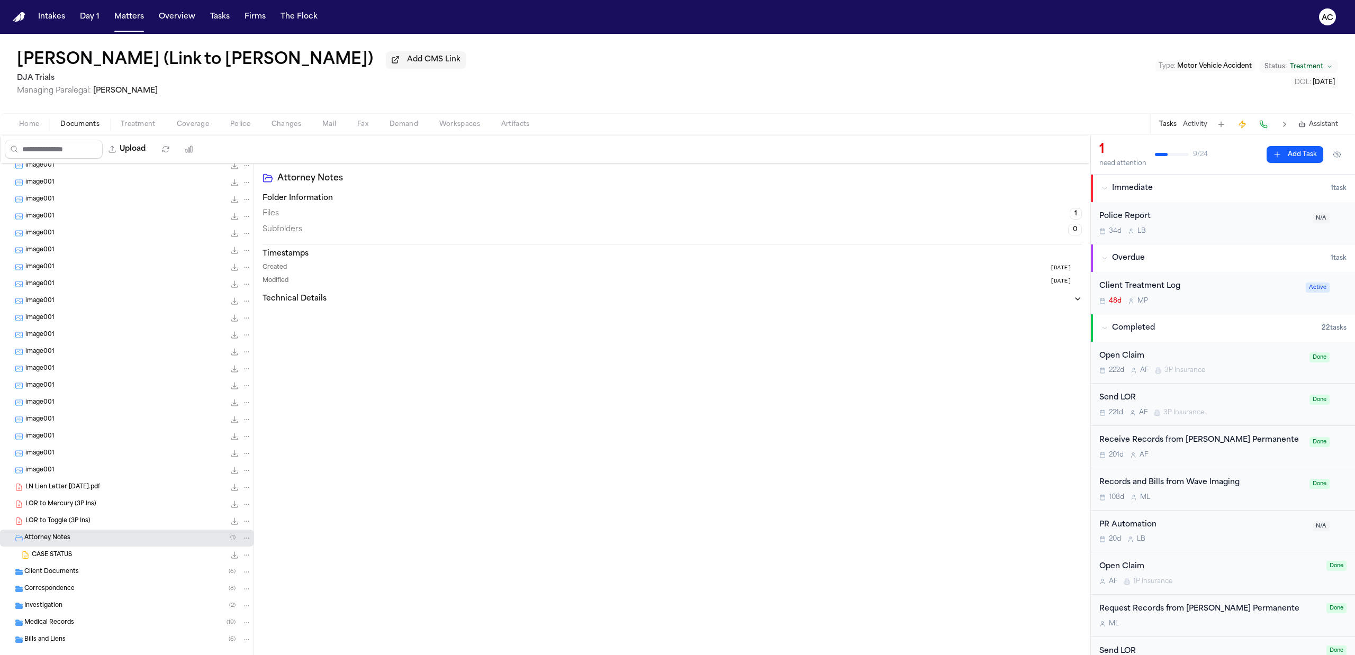
click at [112, 540] on div "Attorney Notes ( 1 )" at bounding box center [137, 538] width 227 height 10
click at [113, 557] on div "Client Documents ( 6 )" at bounding box center [137, 555] width 227 height 10
click at [113, 574] on div "Correspondence ( 8 )" at bounding box center [137, 572] width 227 height 10
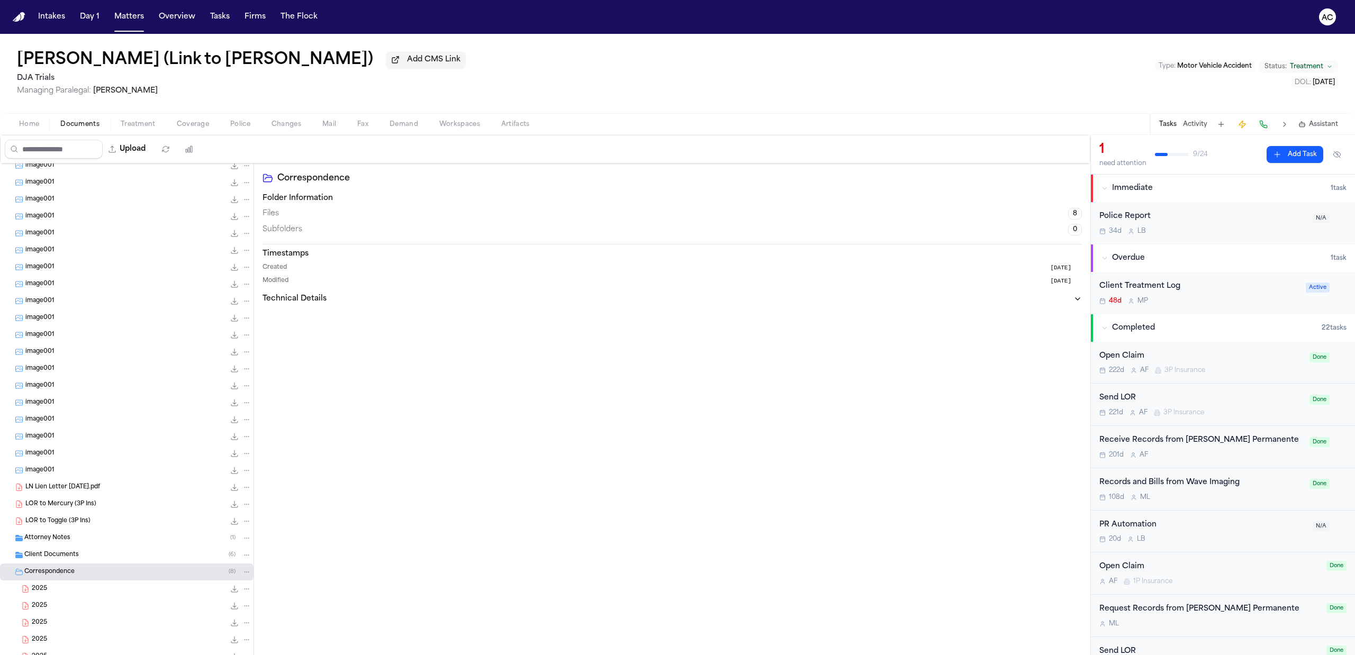
click at [113, 574] on div "Correspondence ( 8 )" at bounding box center [137, 572] width 227 height 10
click at [144, 125] on span "Treatment" at bounding box center [138, 124] width 35 height 8
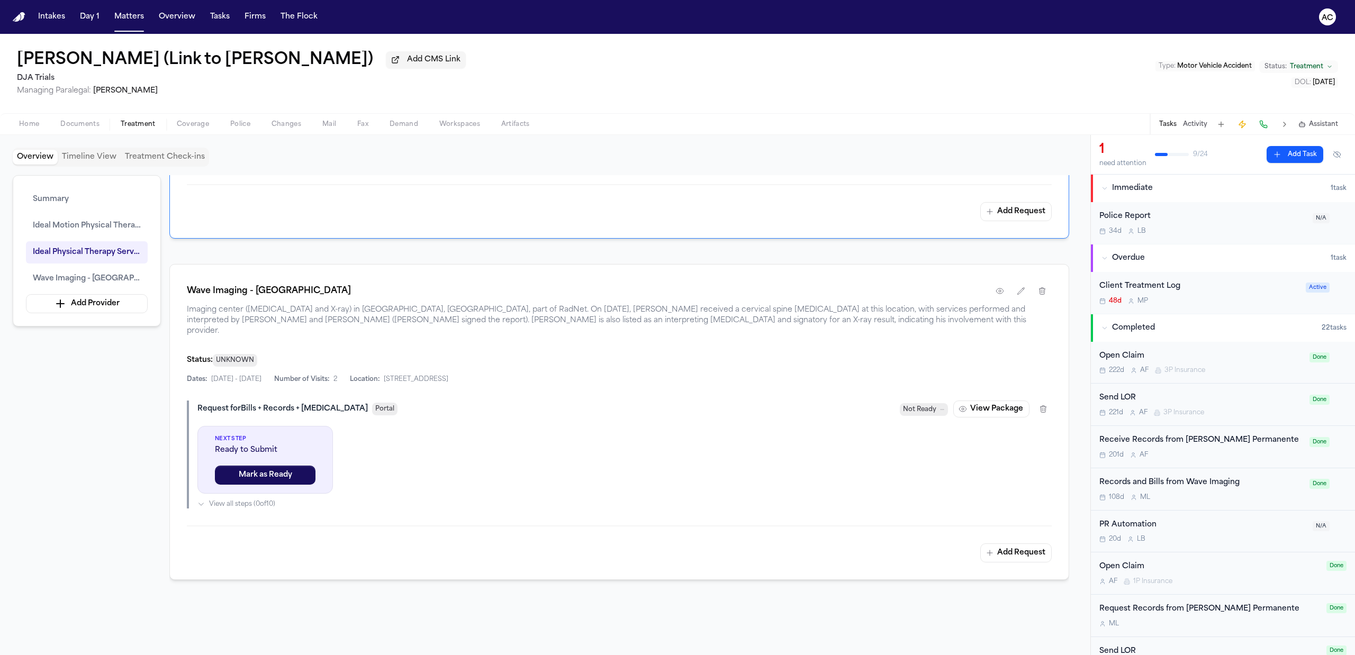
scroll to position [1129, 0]
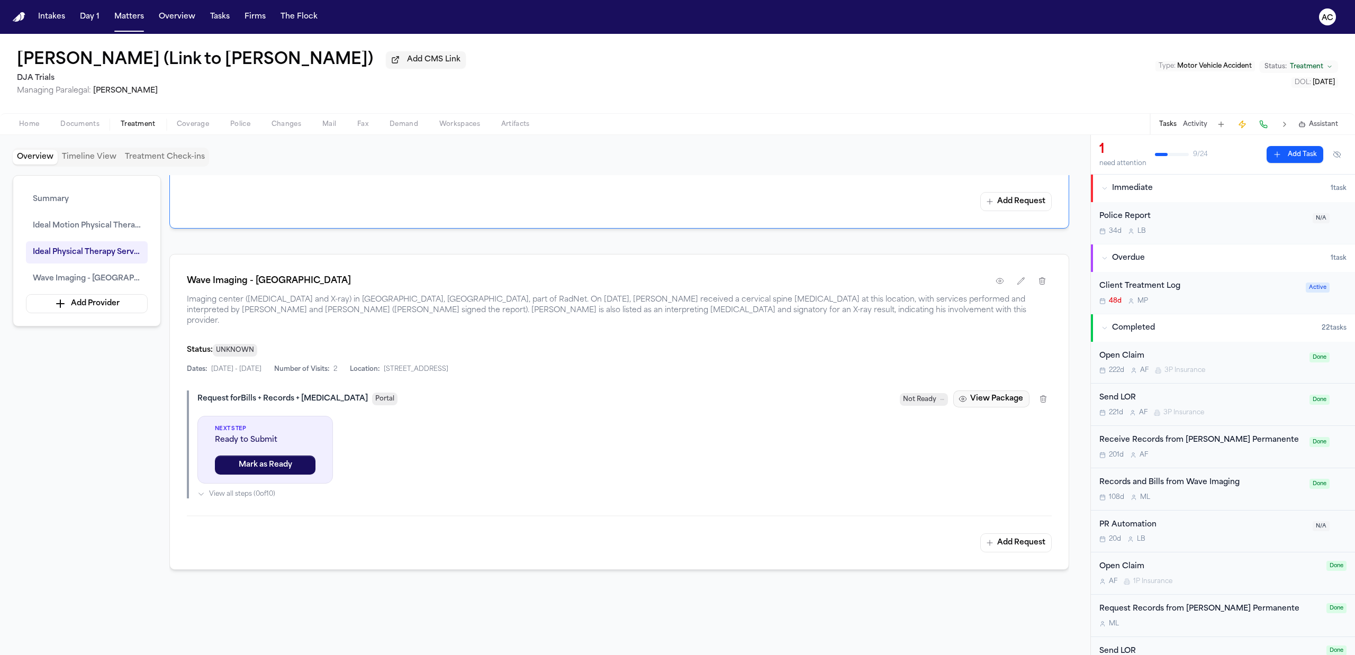
click at [990, 394] on button "View Package" at bounding box center [991, 399] width 76 height 17
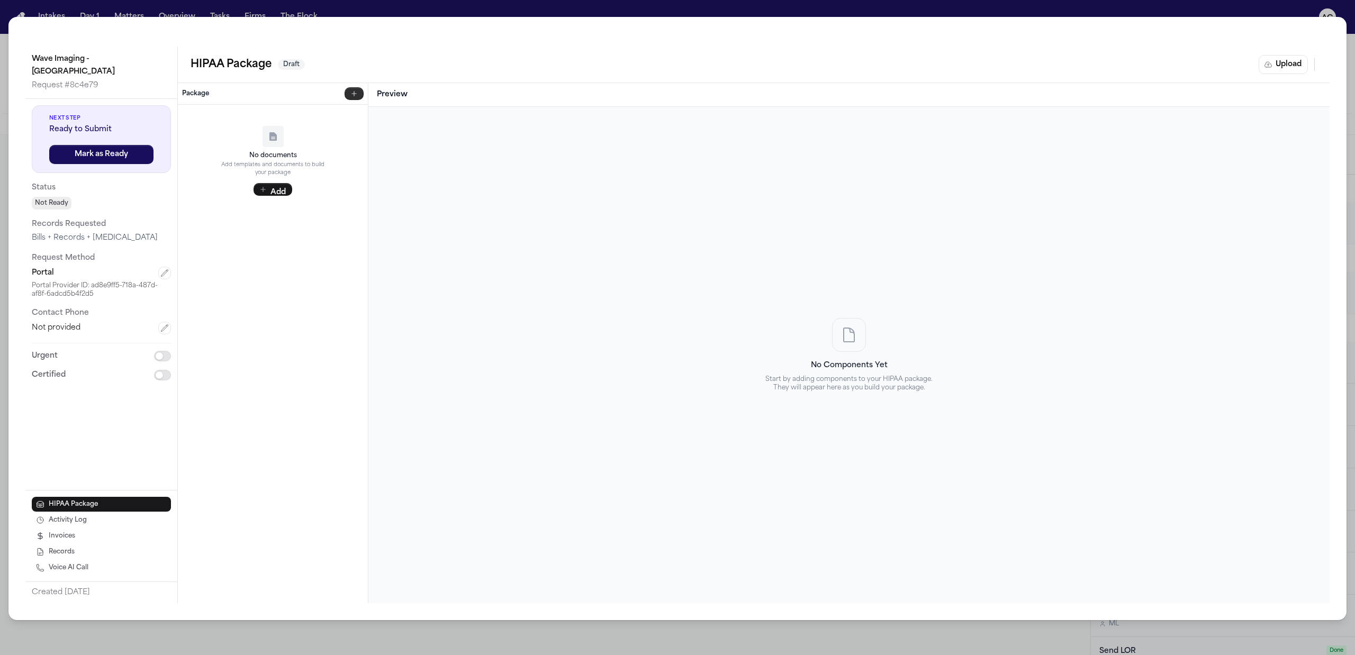
click at [361, 96] on button "button" at bounding box center [353, 93] width 19 height 13
click at [221, 117] on p "HIPAA Template" at bounding box center [281, 118] width 156 height 9
click at [182, 109] on div "Select Template" at bounding box center [272, 116] width 181 height 14
click at [191, 112] on icon "button" at bounding box center [189, 114] width 8 height 8
click at [252, 156] on p "From this matter" at bounding box center [281, 156] width 156 height 7
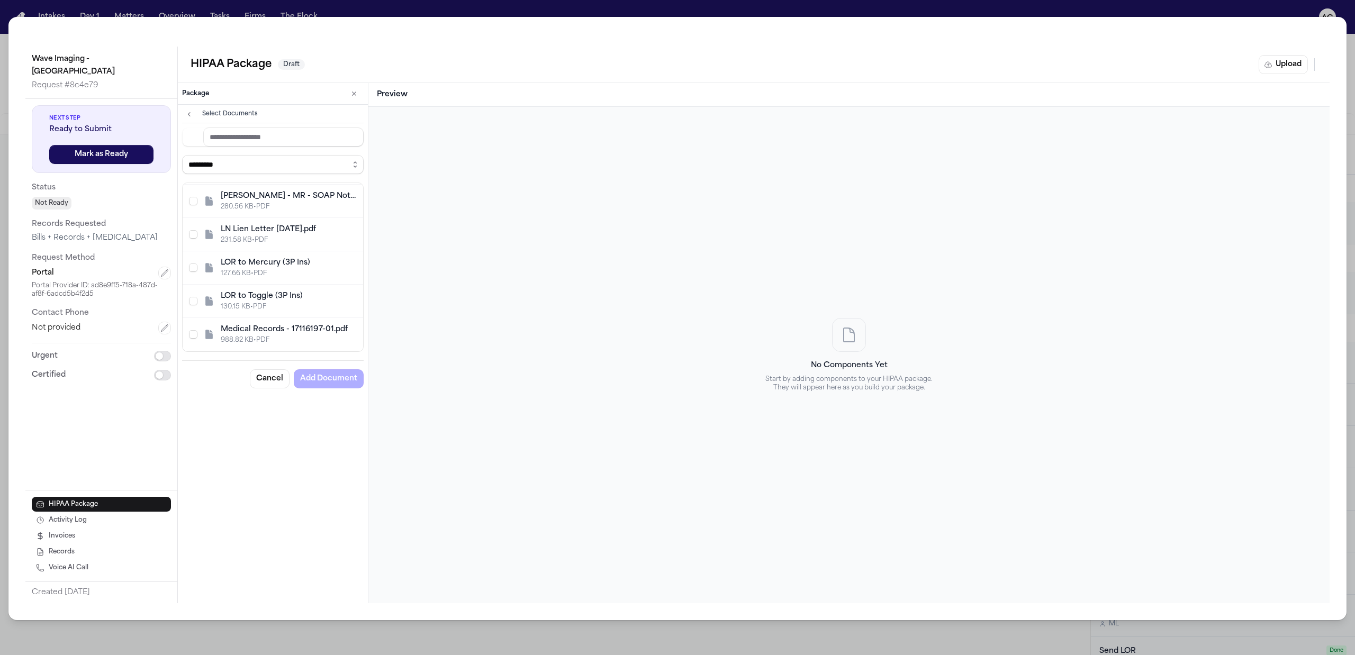
scroll to position [1206, 0]
click at [282, 203] on div "280.56 KB • PDF" at bounding box center [289, 207] width 136 height 8
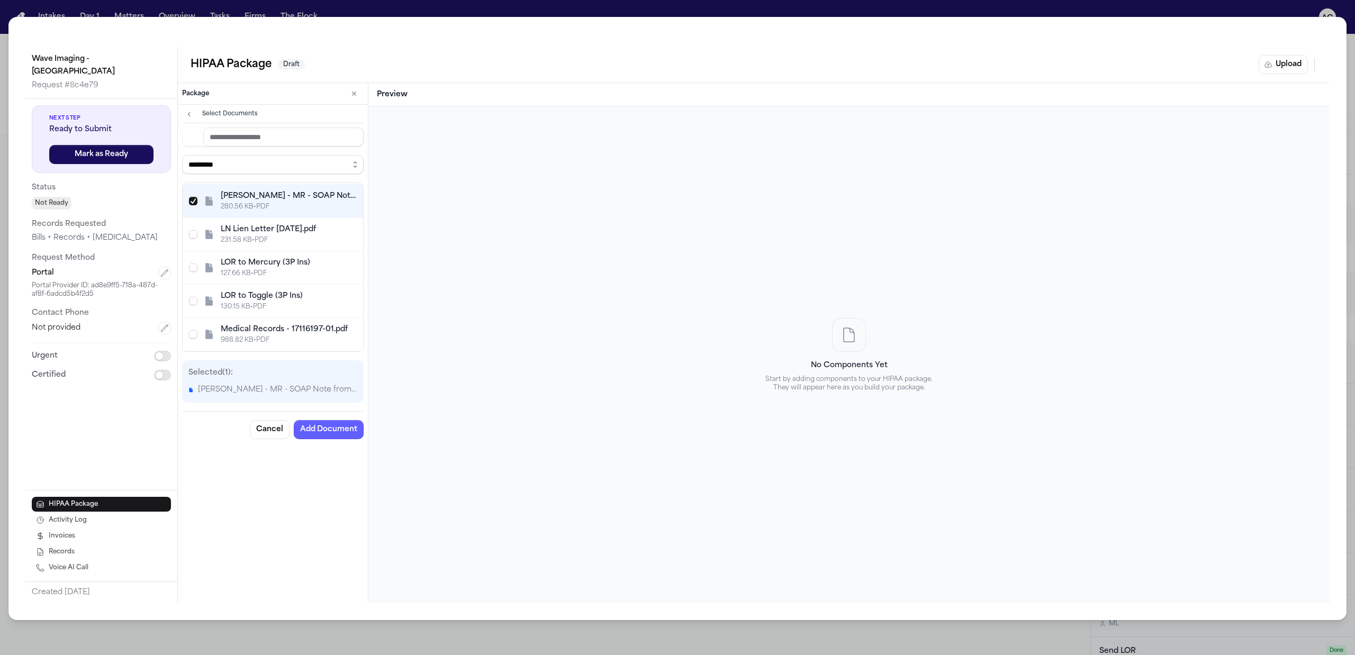
drag, startPoint x: 261, startPoint y: 207, endPoint x: 333, endPoint y: 57, distance: 166.6
click at [333, 57] on div "HIPAA Package Draft Upload" at bounding box center [753, 64] width 1126 height 19
click at [189, 197] on span "Select L. Nagata - MR - SOAP Note from Advanced Spine Care - 7.2.25" at bounding box center [193, 201] width 8 height 8
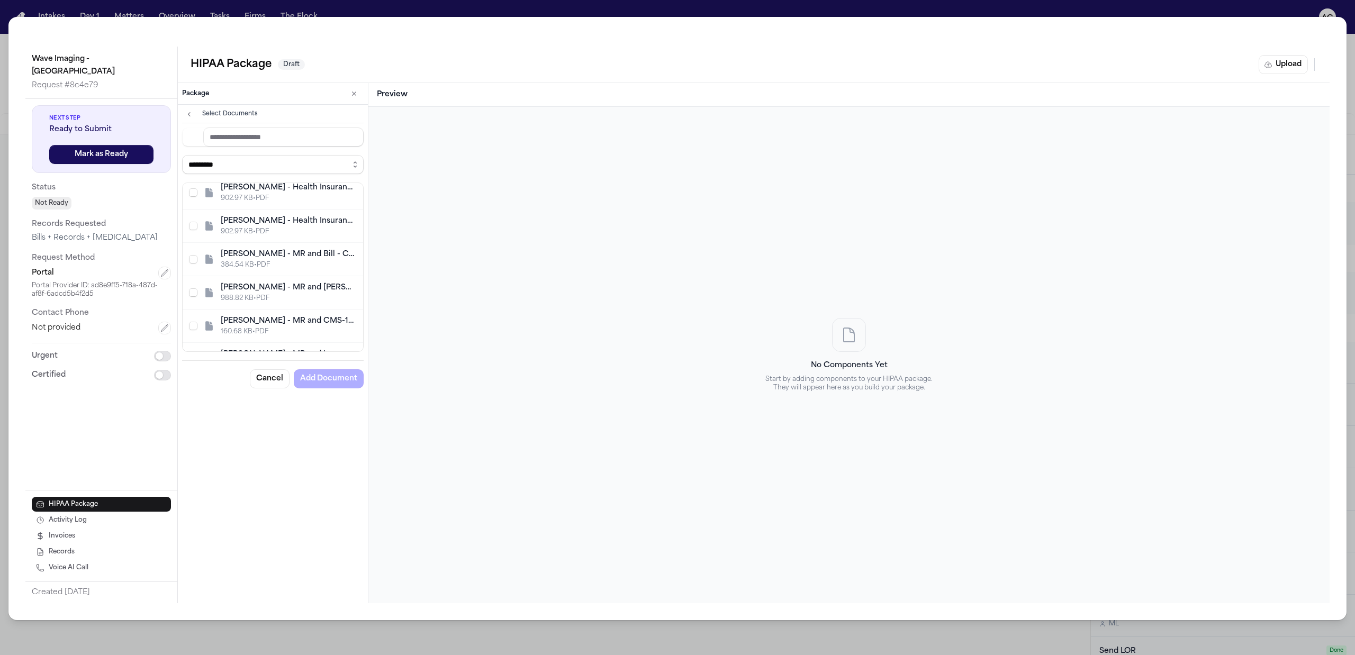
scroll to position [642, 0]
click at [195, 258] on span "Select L. Nagata - Health Insurance Claim Form - Dr. Verma - 8.14.25" at bounding box center [193, 257] width 8 height 8
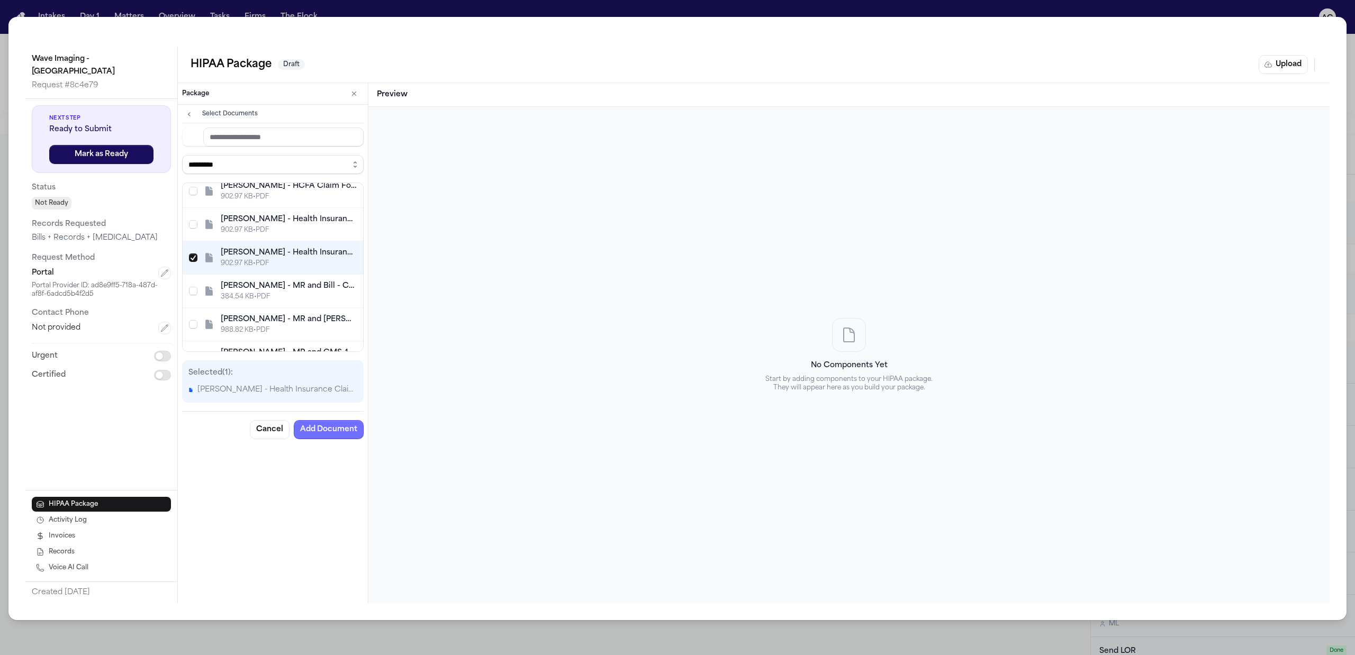
click at [329, 429] on button "Add Document" at bounding box center [329, 429] width 70 height 19
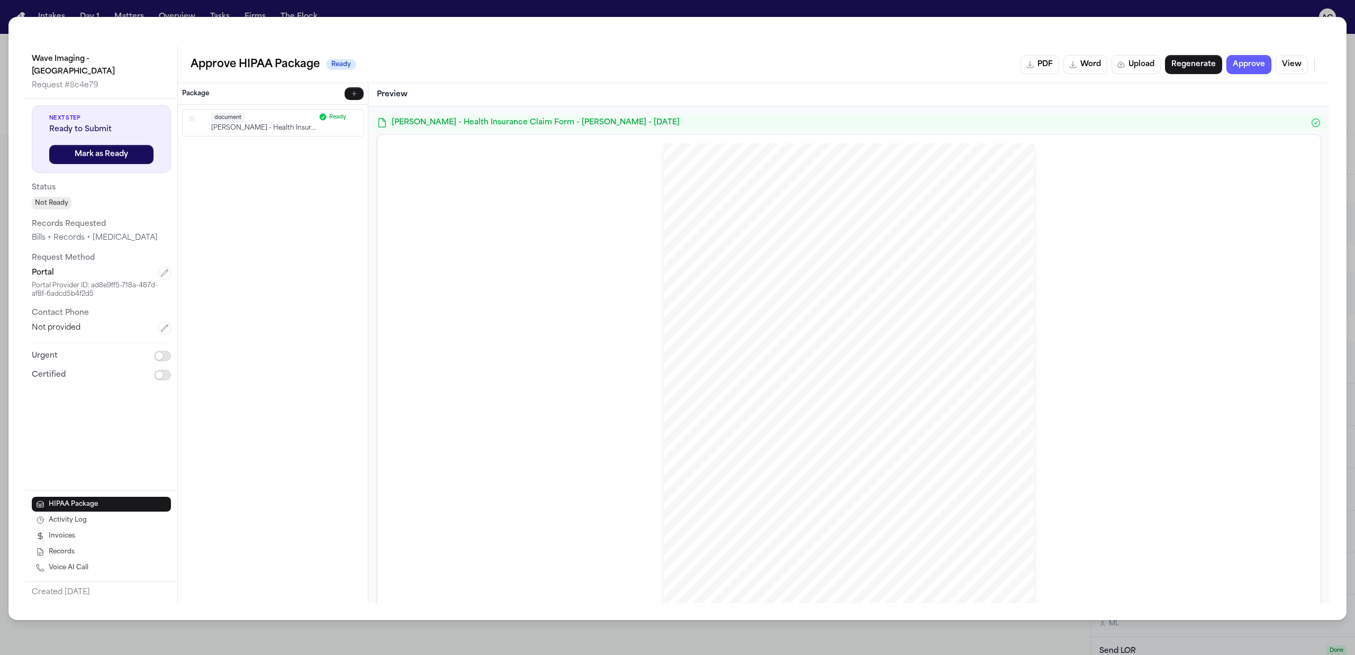
click at [355, 115] on icon "button" at bounding box center [354, 117] width 6 height 6
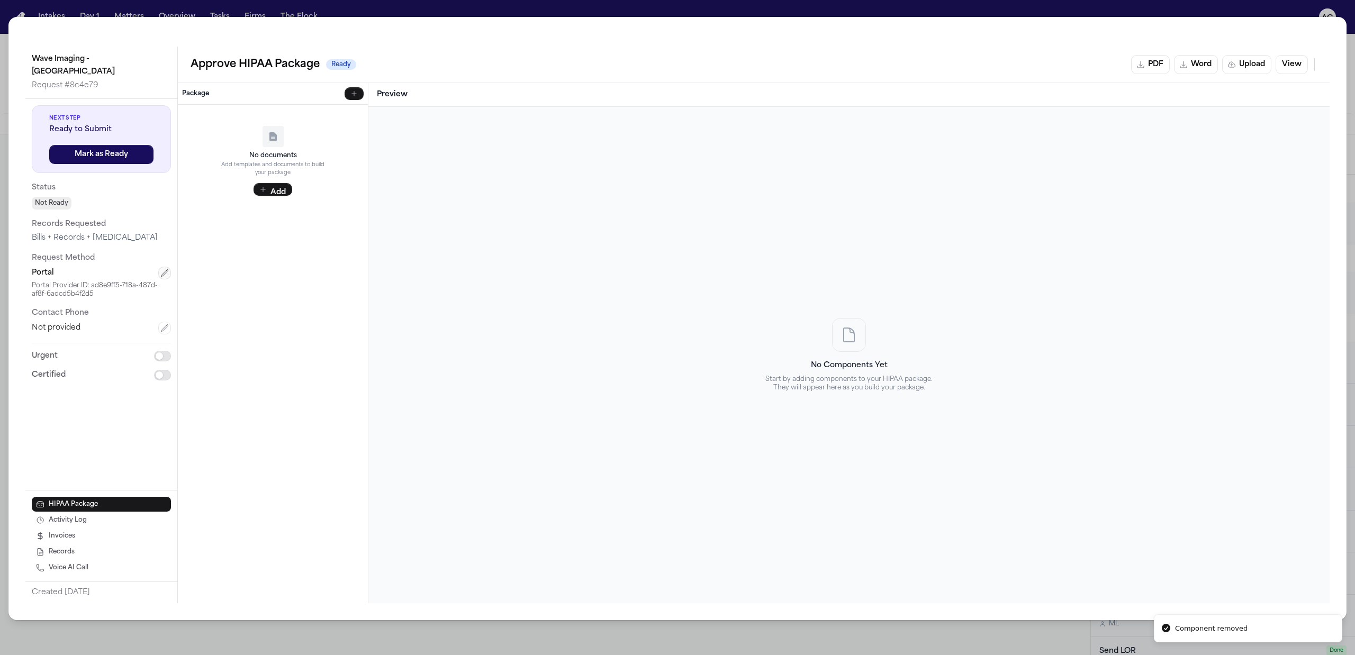
click at [160, 269] on icon "button" at bounding box center [164, 273] width 8 height 8
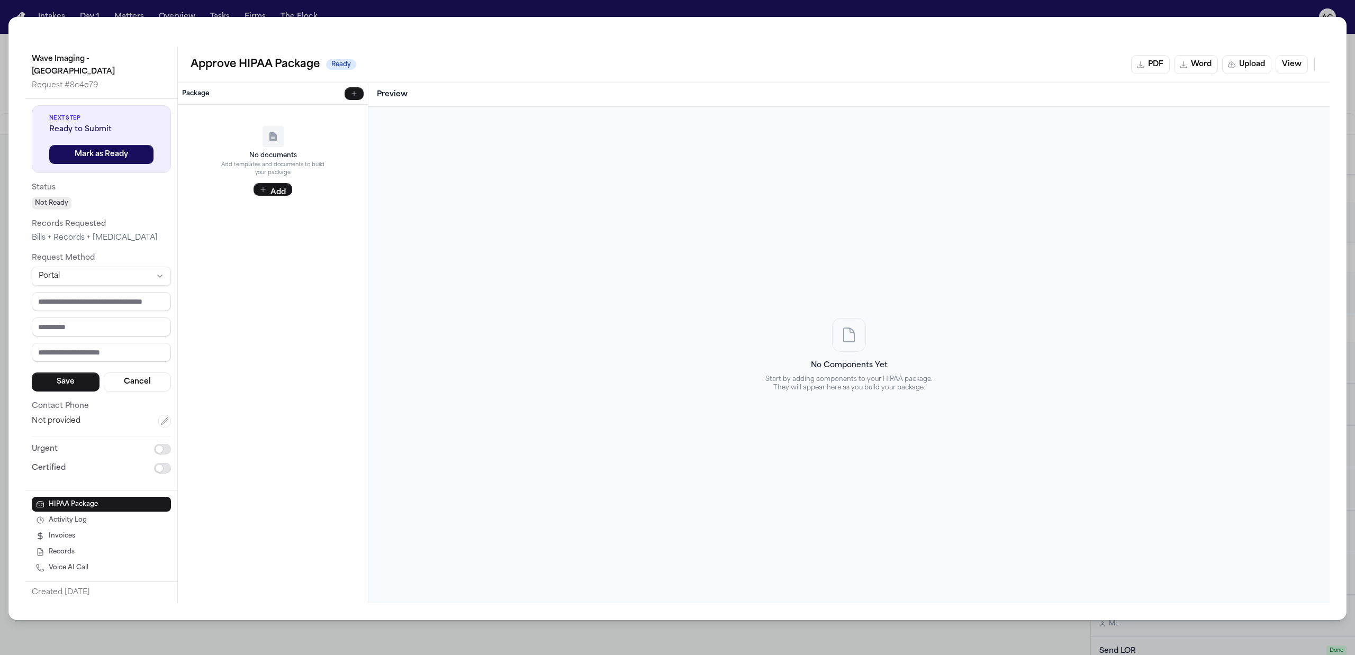
click at [110, 265] on html "Intakes Day 1 Matters Overview Tasks Firms The Flock AC [PERSON_NAME] (Link to …" at bounding box center [677, 327] width 1355 height 655
click at [322, 11] on html "Intakes Day 1 Matters Overview Tasks Firms The Flock AC [PERSON_NAME] (Link to …" at bounding box center [677, 327] width 1355 height 655
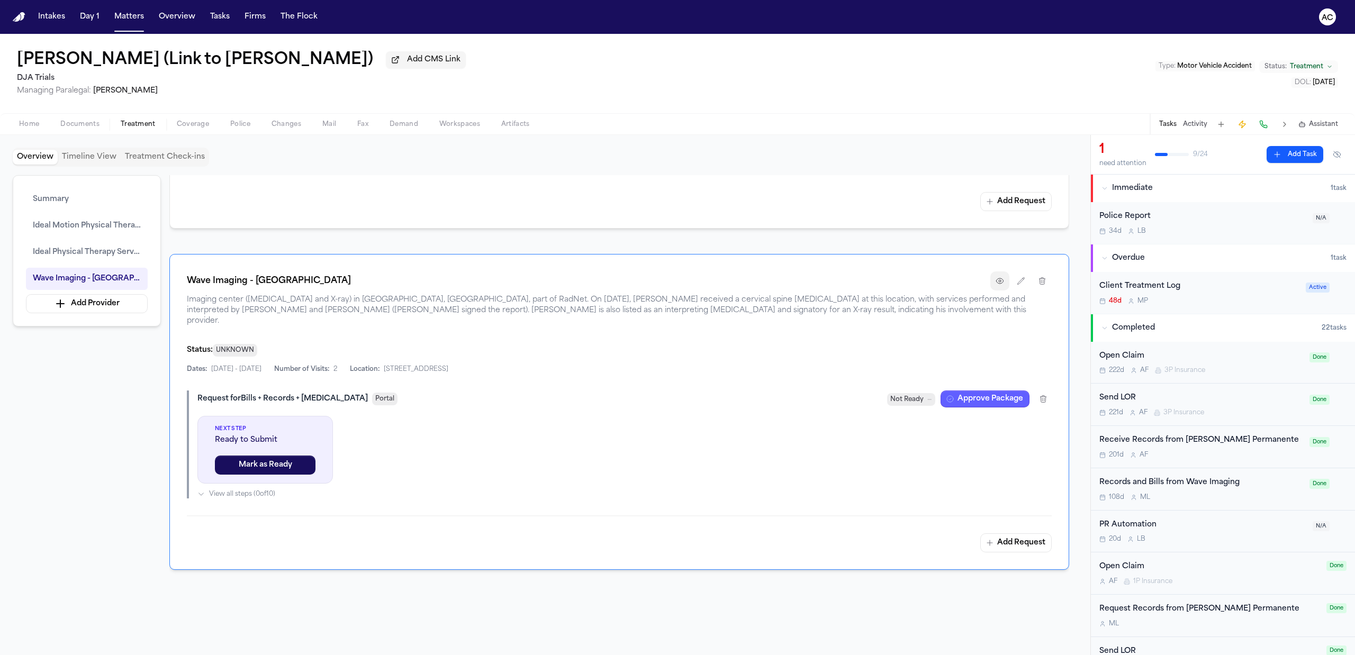
click at [1000, 285] on icon "button" at bounding box center [999, 281] width 8 height 8
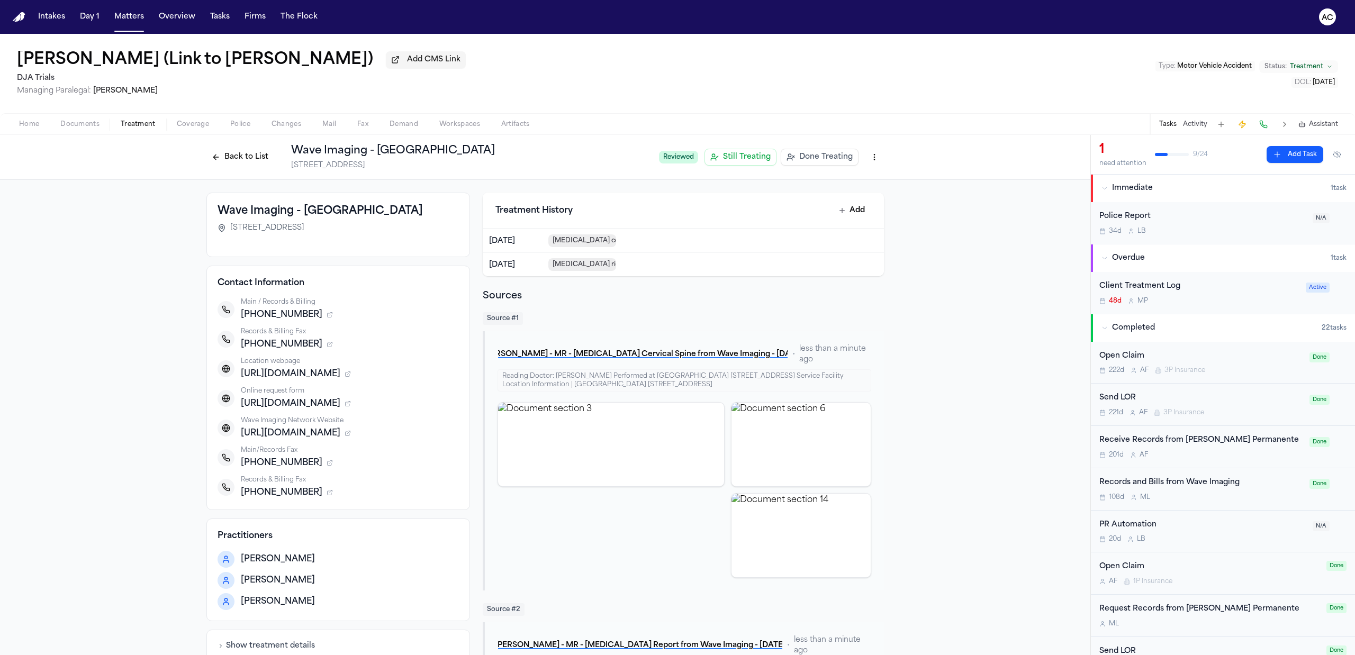
drag, startPoint x: 303, startPoint y: 466, endPoint x: 248, endPoint y: 466, distance: 55.0
click at [248, 466] on span "[PHONE_NUMBER]" at bounding box center [281, 463] width 81 height 13
copy span "[PHONE_NUMBER]"
click at [240, 152] on button "Back to List" at bounding box center [239, 157] width 67 height 17
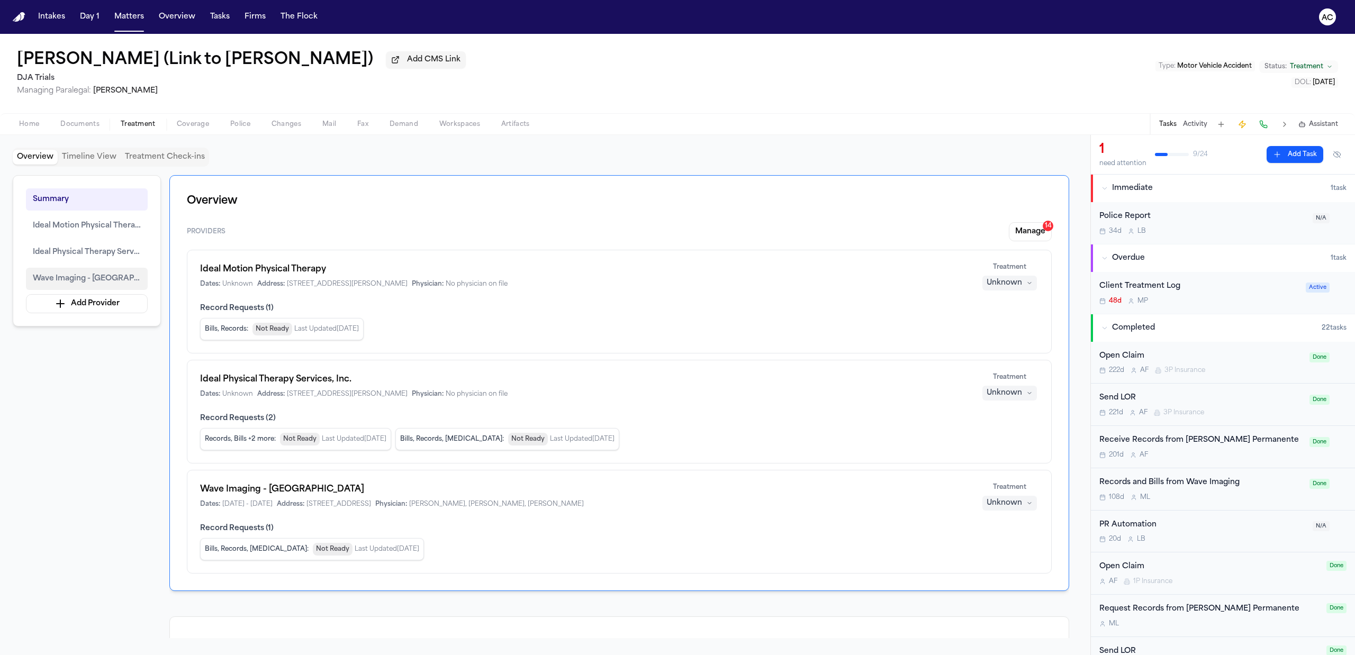
click at [95, 282] on span "Wave Imaging - [GEOGRAPHIC_DATA]" at bounding box center [87, 279] width 108 height 13
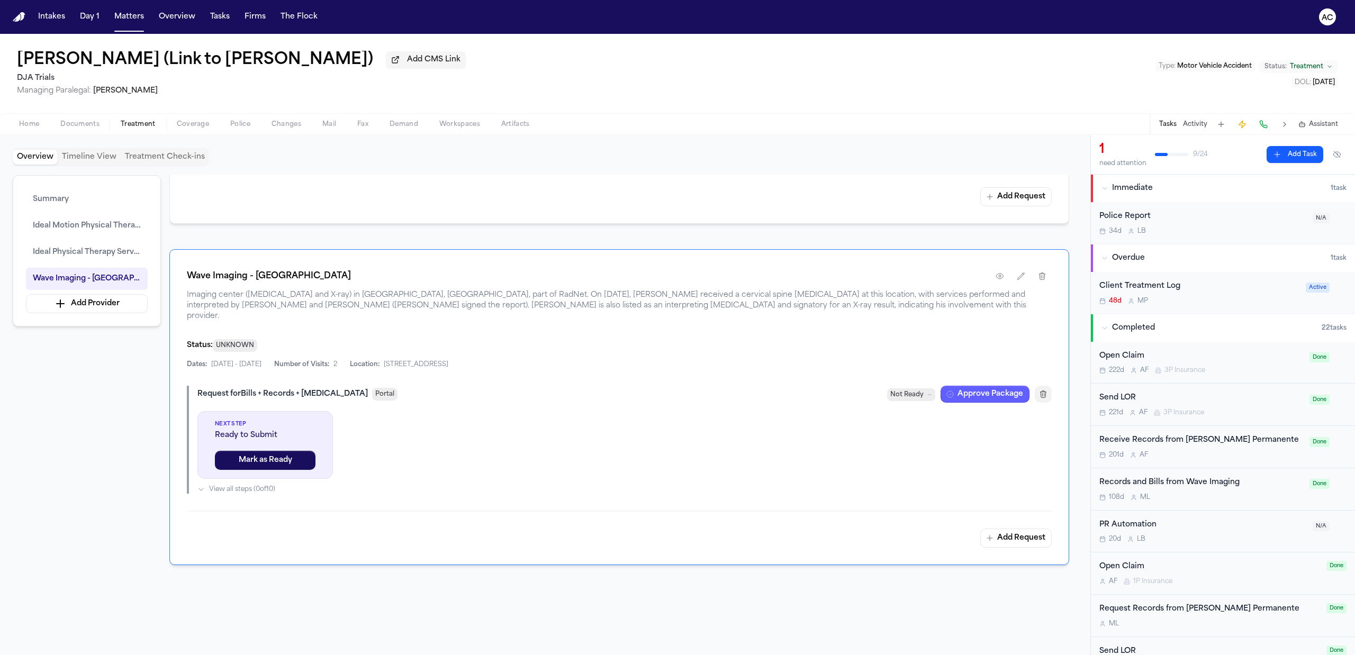
click at [1043, 393] on button "button" at bounding box center [1042, 394] width 17 height 17
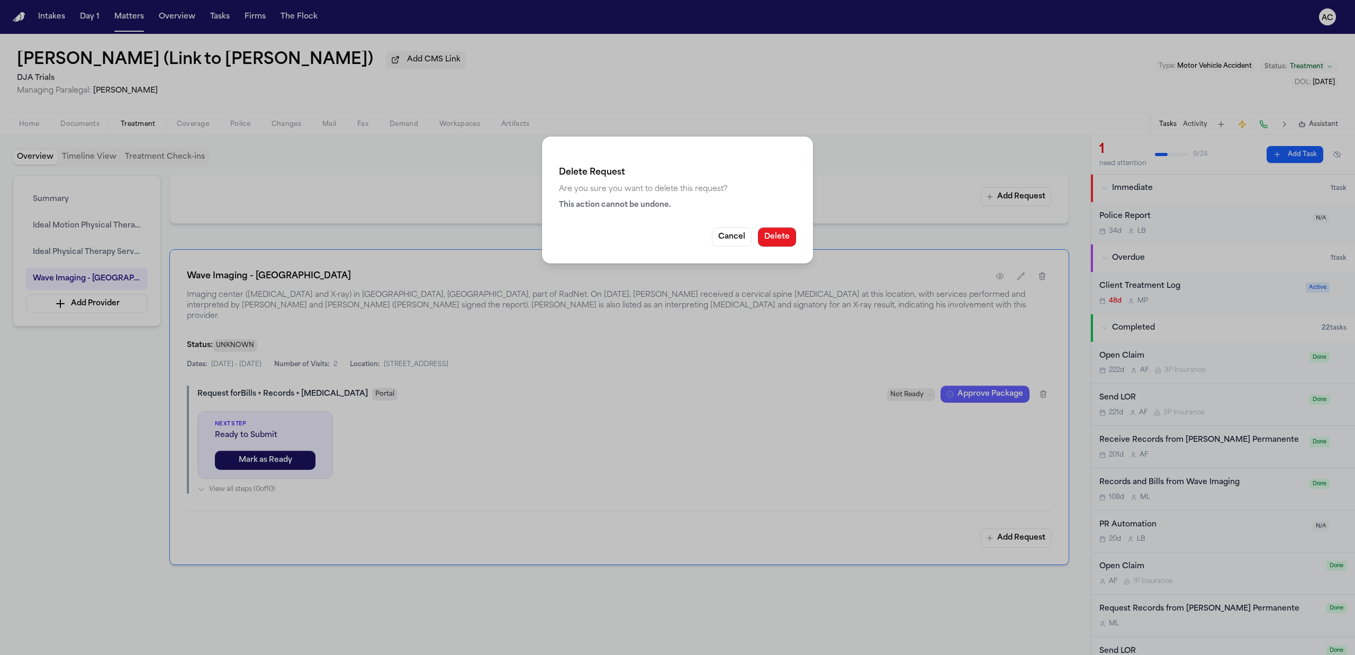
click at [788, 238] on button "Delete" at bounding box center [777, 237] width 38 height 19
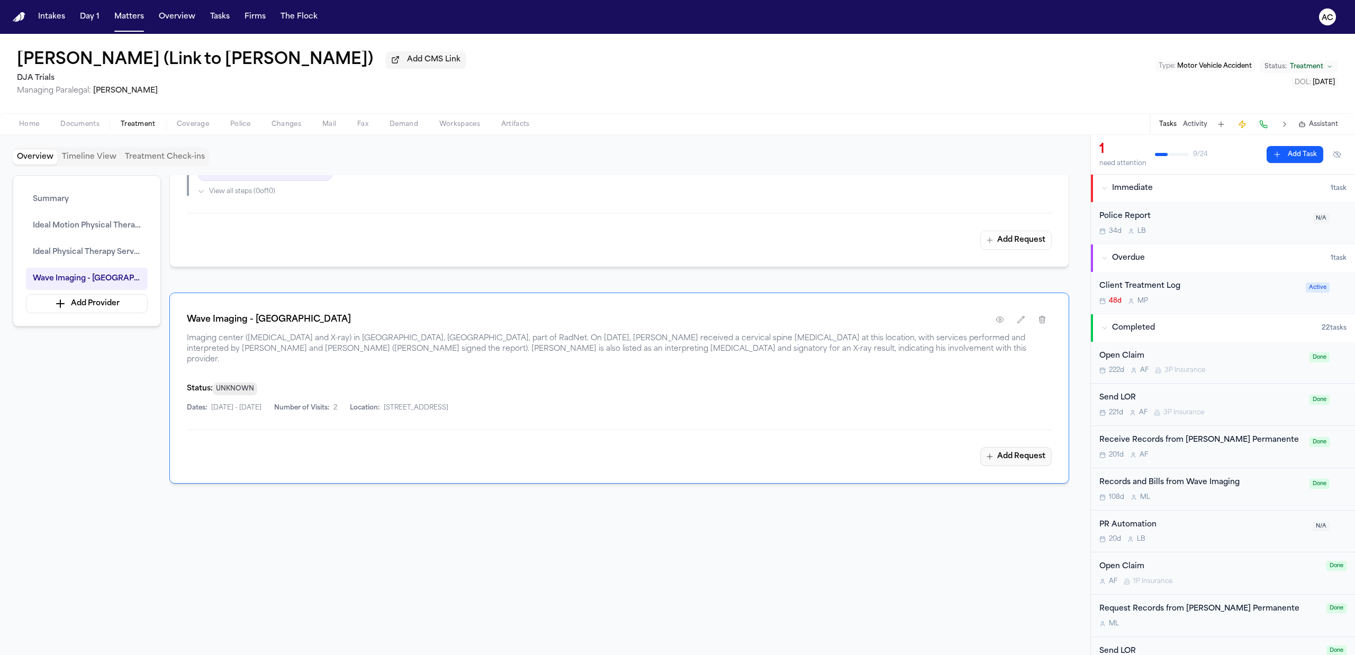
click at [1003, 449] on button "Add Request" at bounding box center [1015, 456] width 71 height 19
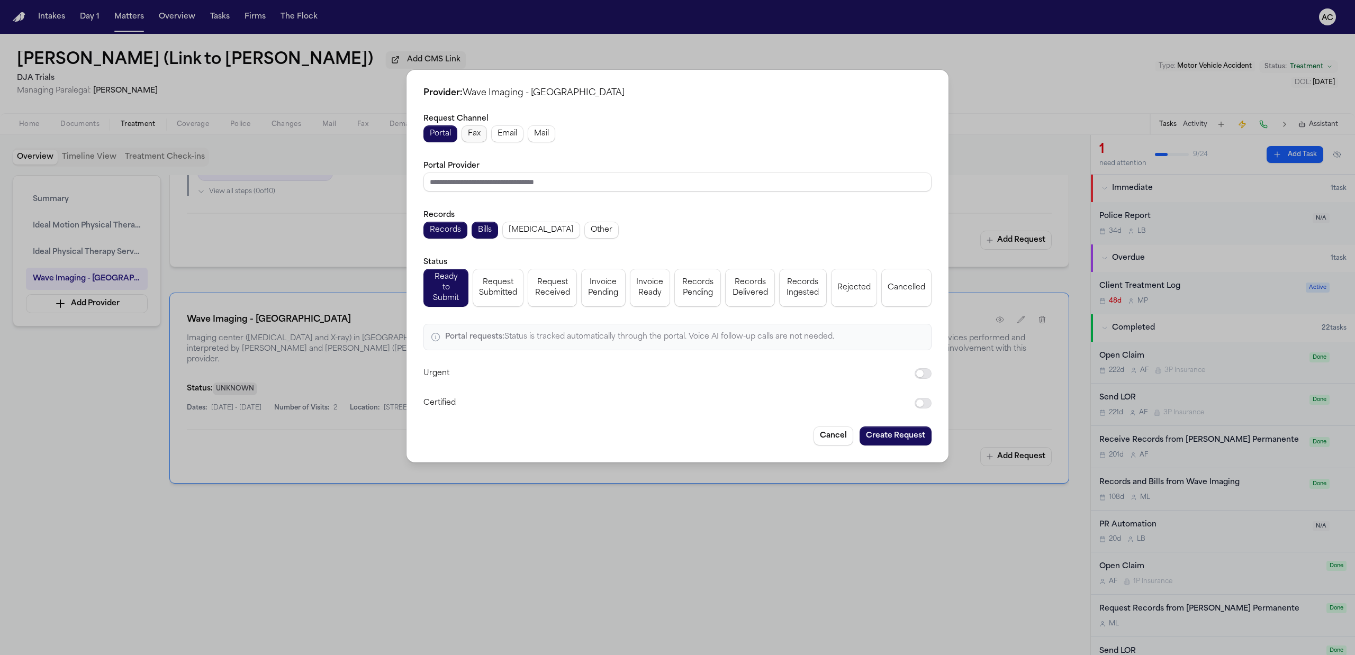
click at [483, 138] on button "Fax" at bounding box center [473, 133] width 25 height 17
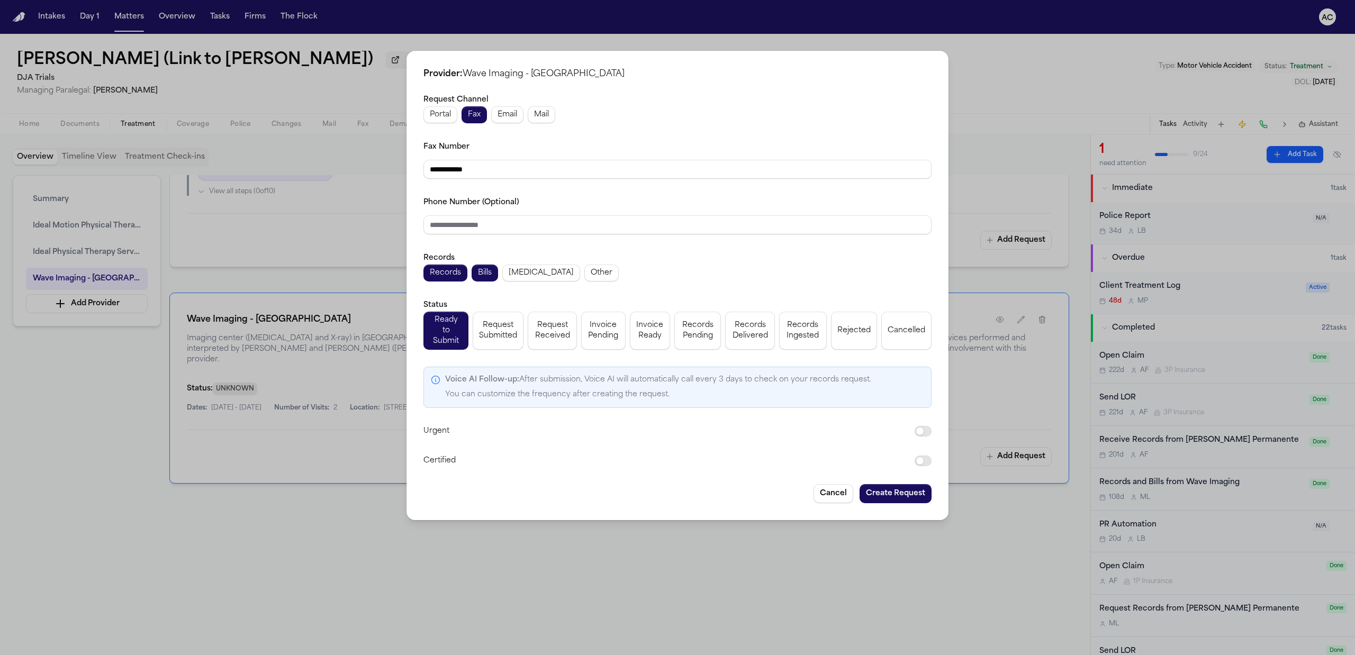
drag, startPoint x: 494, startPoint y: 168, endPoint x: 389, endPoint y: 175, distance: 104.4
click at [389, 175] on div "**********" at bounding box center [677, 327] width 1355 height 655
paste input "tel"
type input "**********"
click at [529, 282] on button "[MEDICAL_DATA]" at bounding box center [541, 273] width 78 height 17
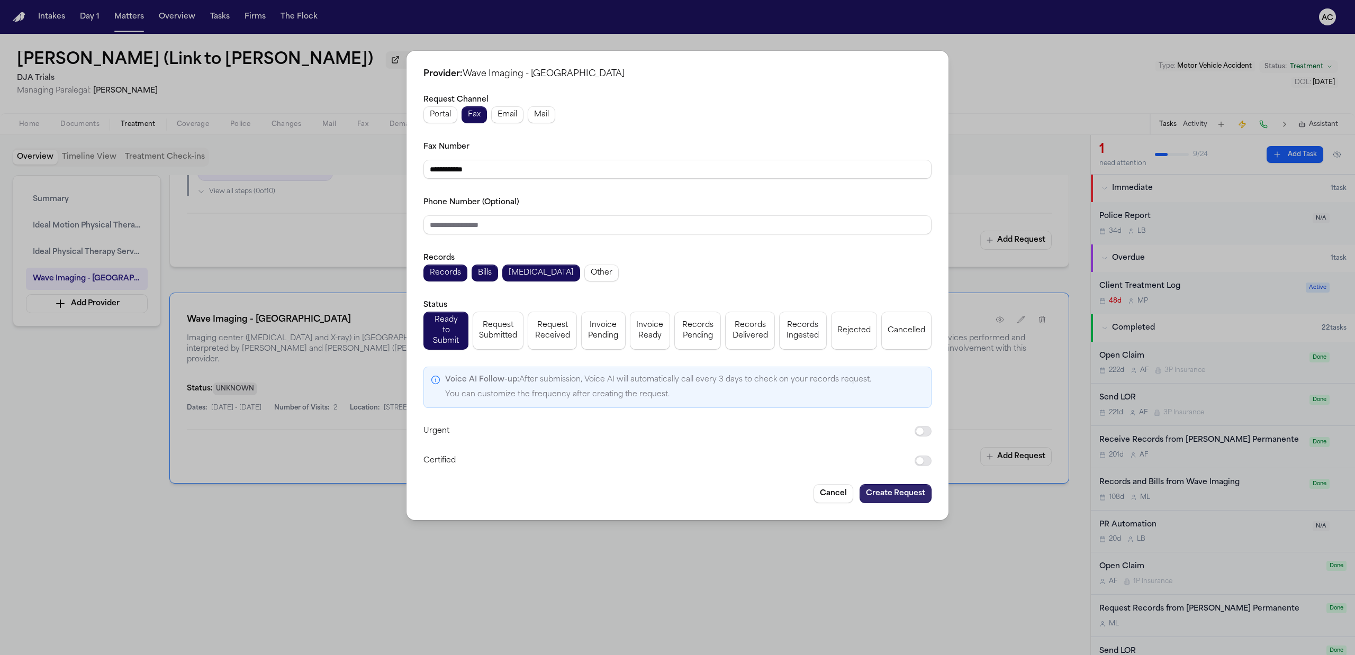
click at [885, 484] on button "Create Request" at bounding box center [895, 493] width 72 height 19
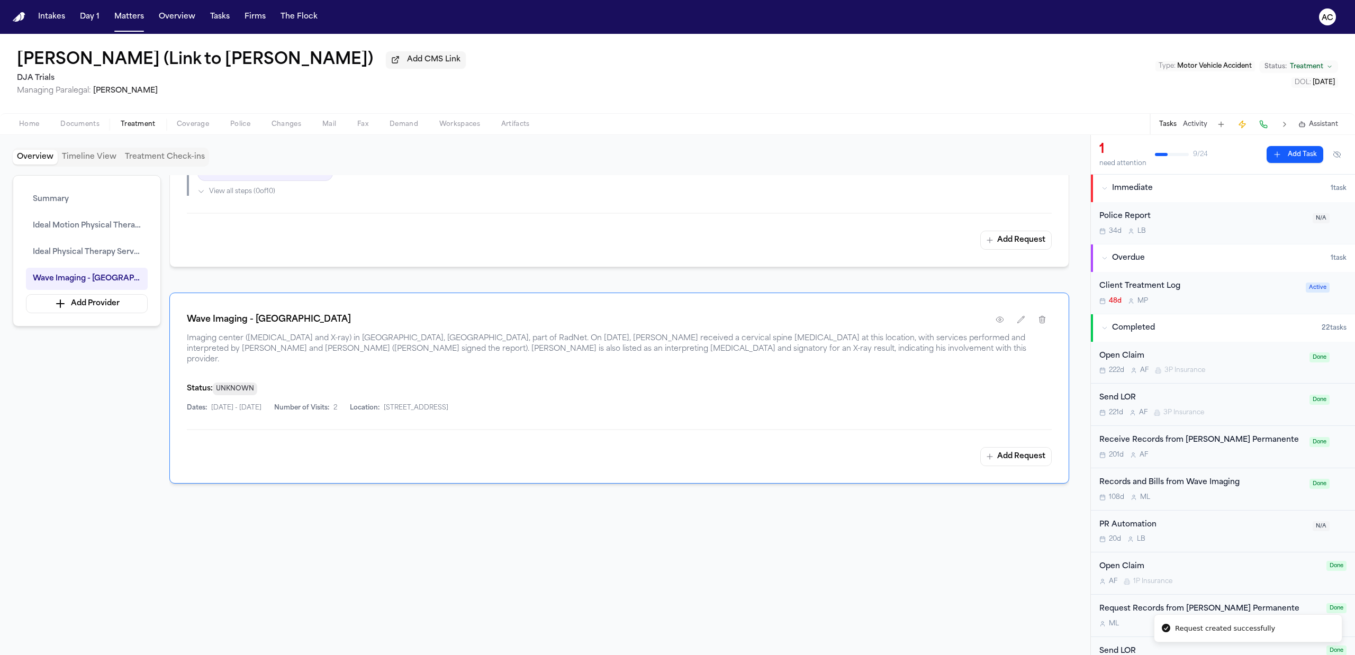
scroll to position [1091, 0]
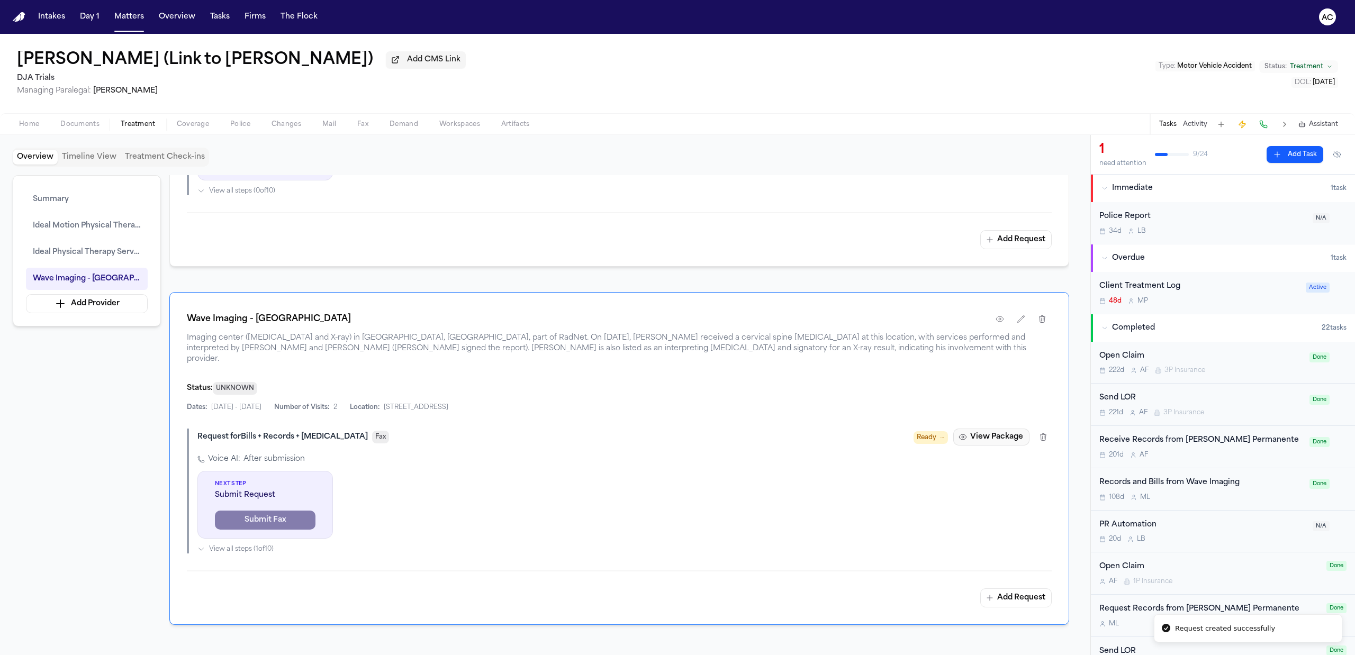
click at [974, 433] on button "View Package" at bounding box center [991, 437] width 76 height 17
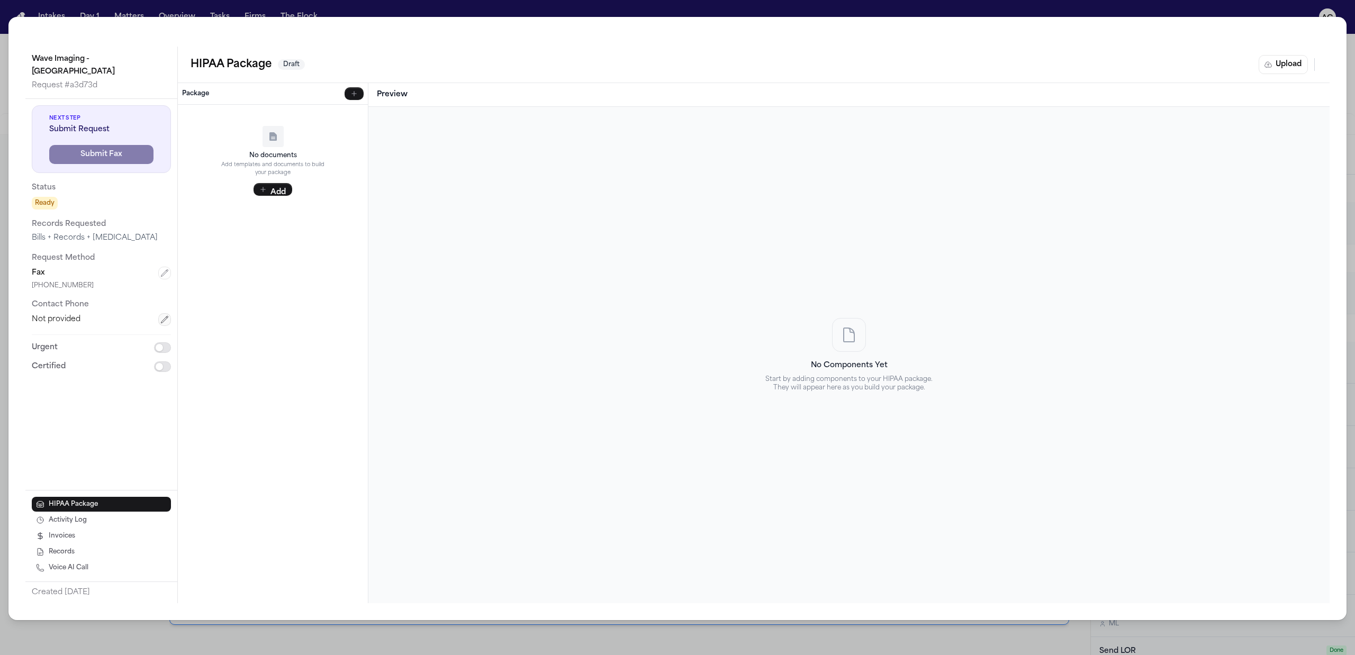
click at [168, 315] on icon "button" at bounding box center [164, 319] width 8 height 8
click at [341, 8] on div "Wave Imaging - [GEOGRAPHIC_DATA] Request # a3d73d Next Step Submit Request Subm…" at bounding box center [677, 327] width 1355 height 655
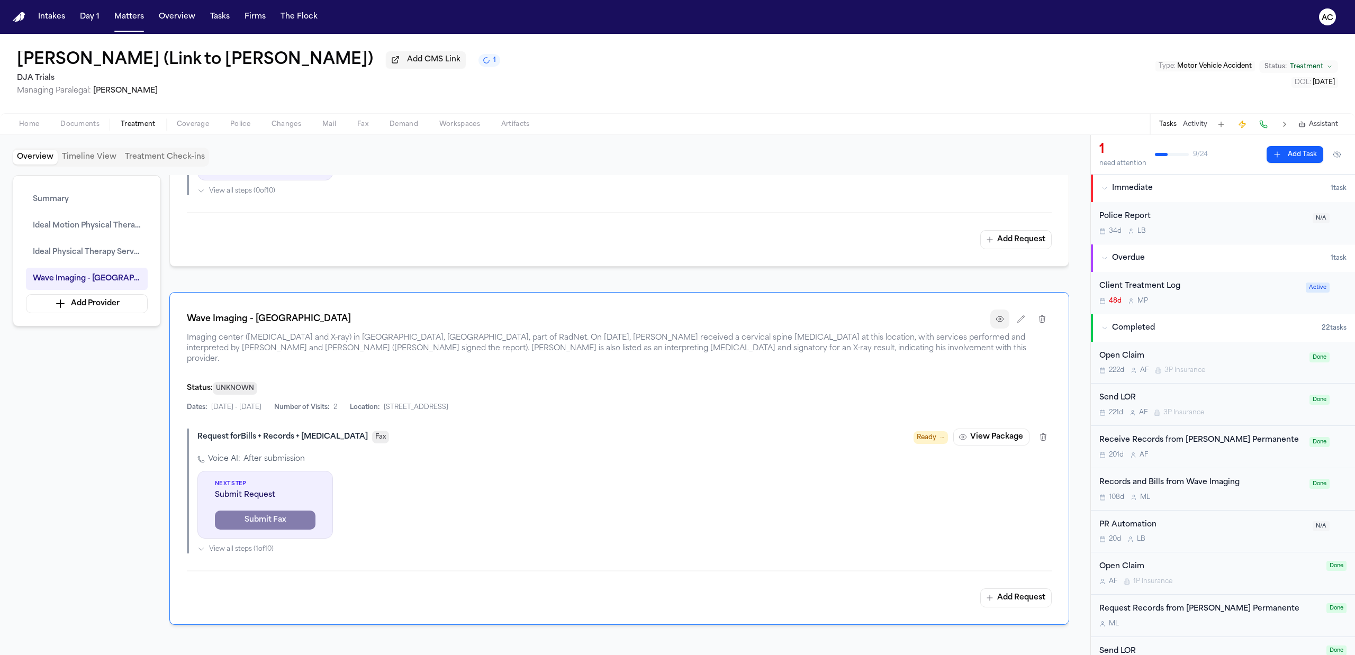
click at [993, 328] on button "button" at bounding box center [999, 319] width 19 height 19
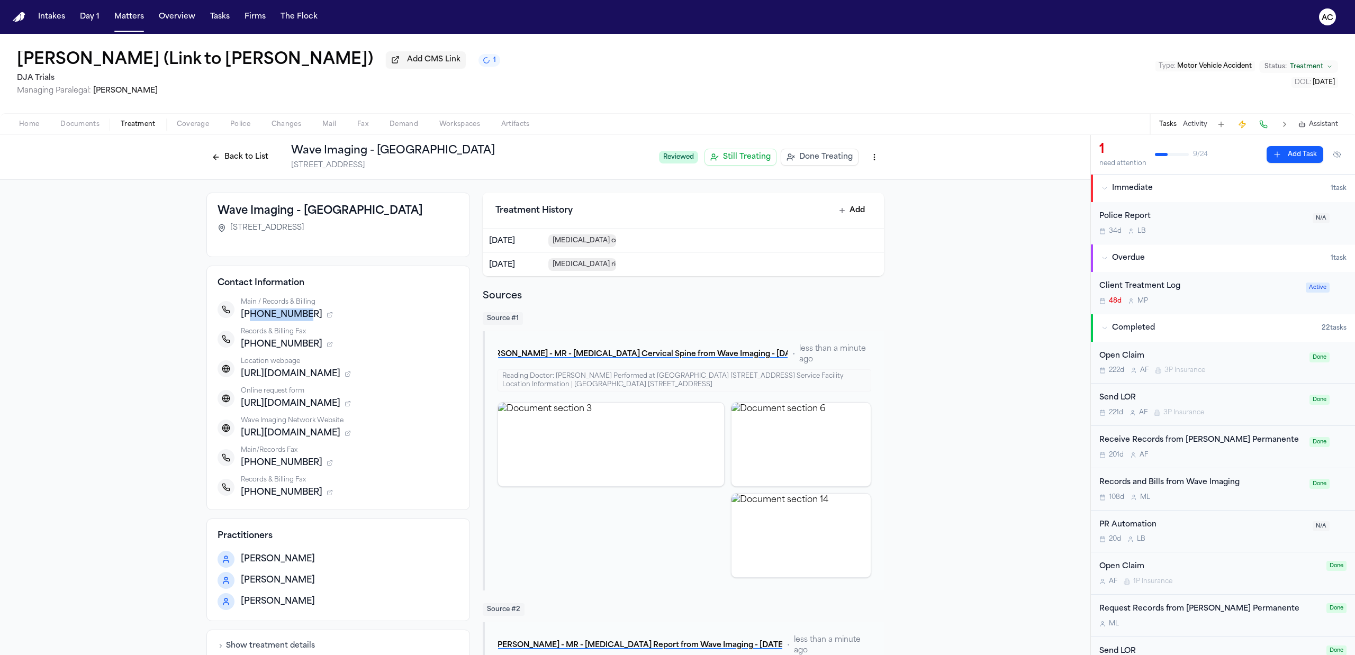
drag, startPoint x: 293, startPoint y: 314, endPoint x: 244, endPoint y: 315, distance: 48.7
click at [244, 315] on span "[PHONE_NUMBER]" at bounding box center [281, 314] width 81 height 13
copy span "7145836314"
click at [247, 164] on button "Back to List" at bounding box center [239, 157] width 67 height 17
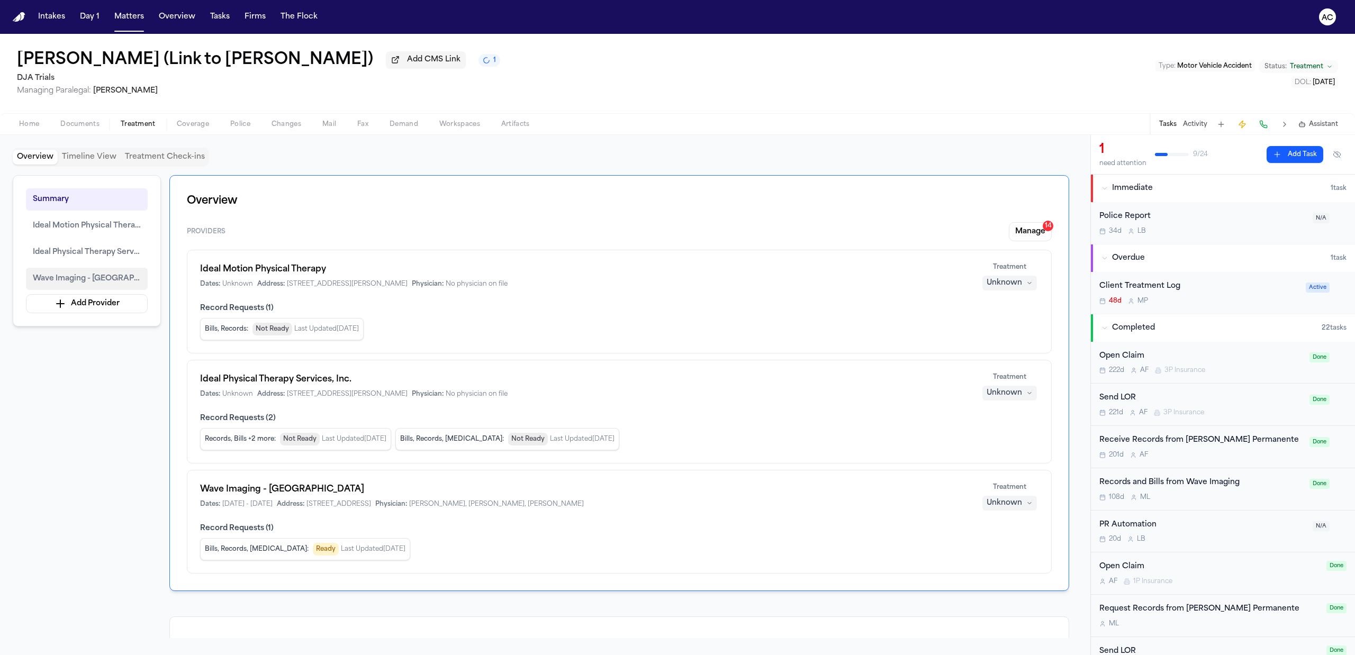
click at [104, 280] on span "Wave Imaging - [GEOGRAPHIC_DATA]" at bounding box center [87, 279] width 108 height 13
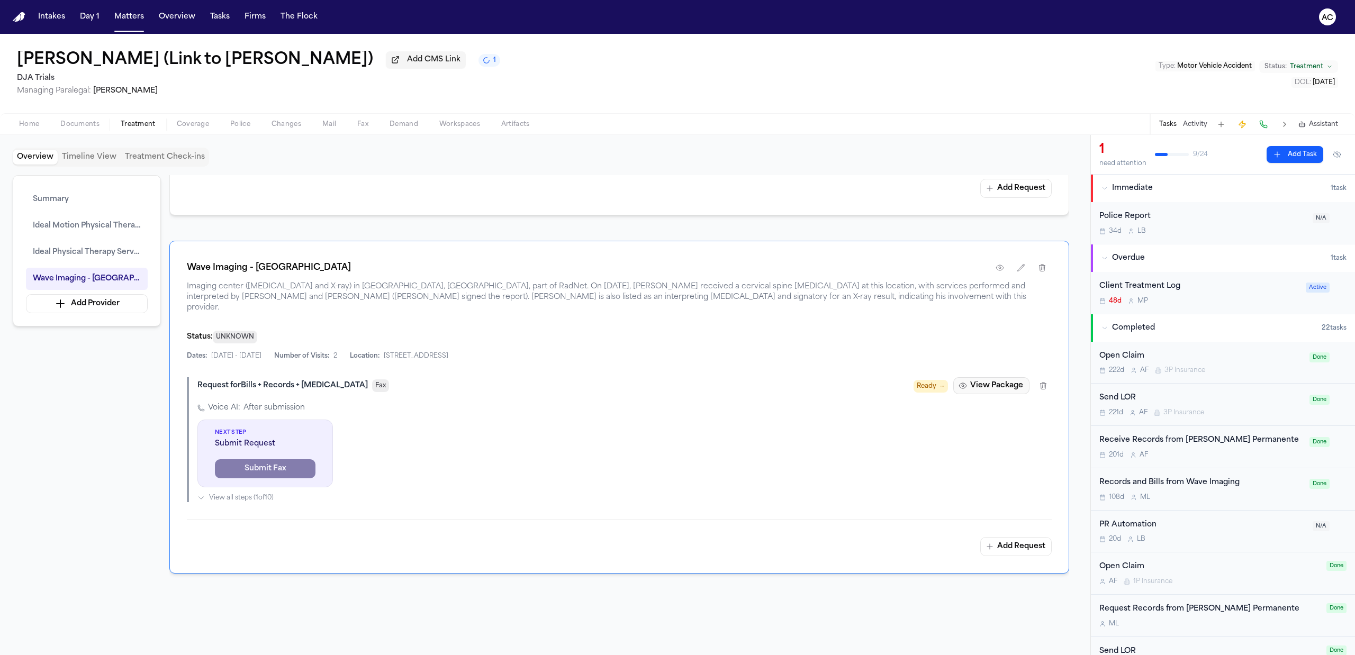
click at [966, 382] on icon "button" at bounding box center [962, 386] width 8 height 8
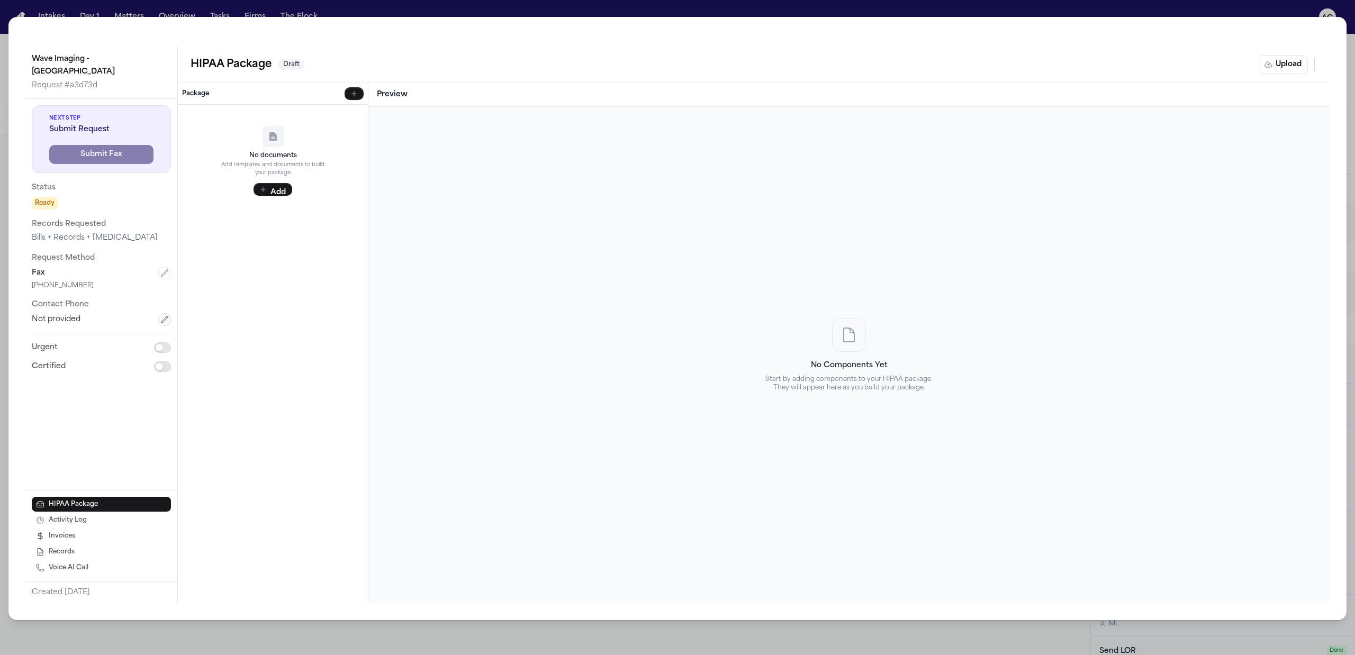
click at [161, 313] on button "button" at bounding box center [164, 319] width 13 height 13
click at [79, 313] on input "tel" at bounding box center [101, 322] width 139 height 19
paste input "**********"
type input "**********"
click at [75, 339] on button "Save" at bounding box center [66, 348] width 68 height 19
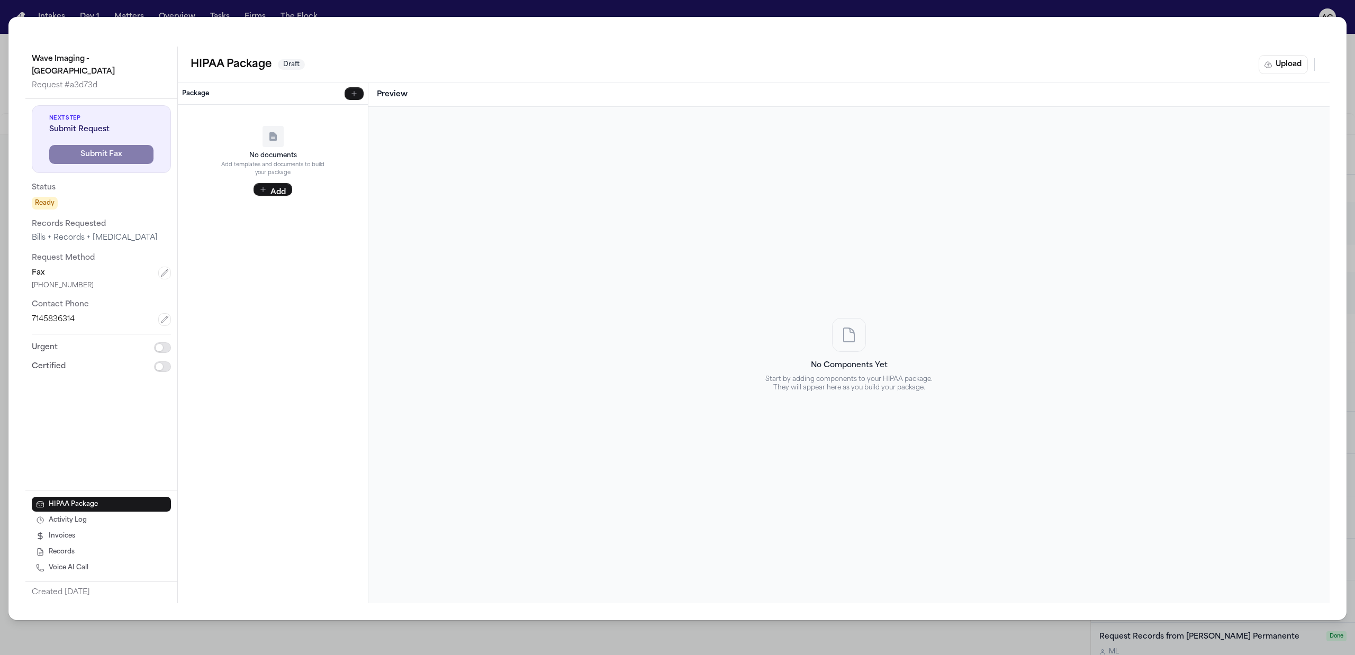
click at [470, 9] on div "Wave Imaging - [GEOGRAPHIC_DATA] Request # a3d73d Next Step Submit Request Subm…" at bounding box center [677, 327] width 1355 height 655
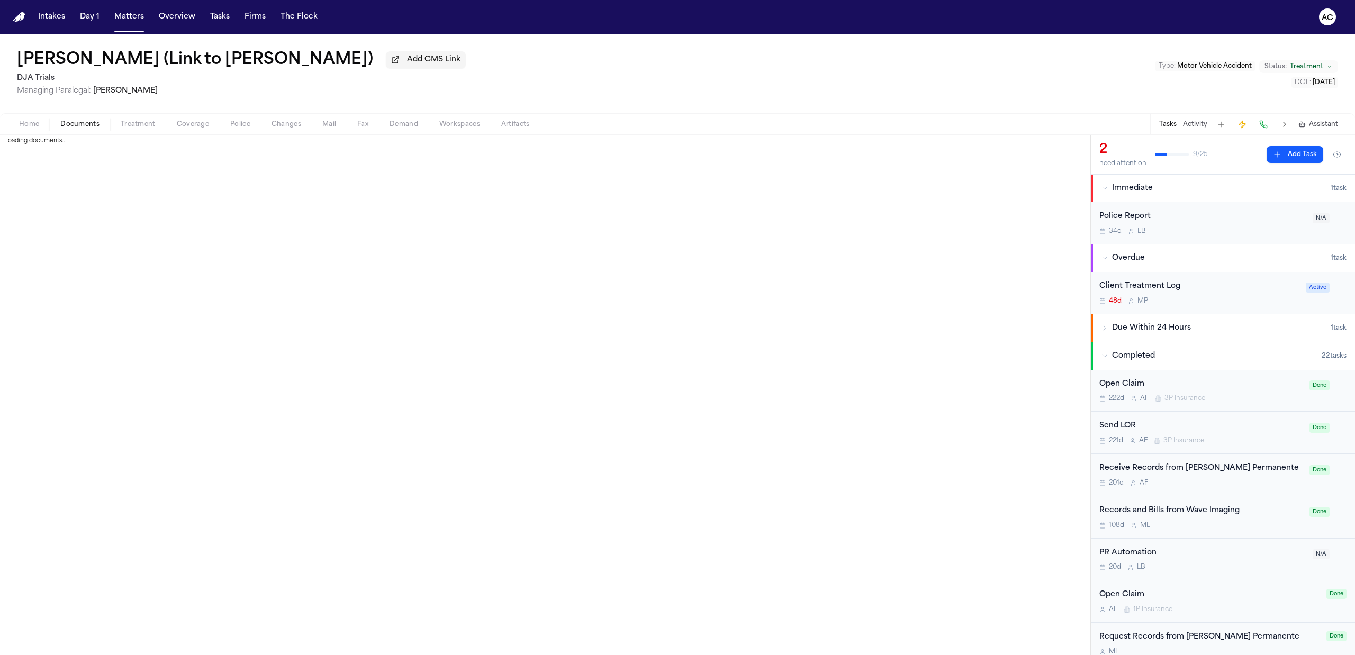
click at [91, 123] on span "Documents" at bounding box center [79, 124] width 39 height 8
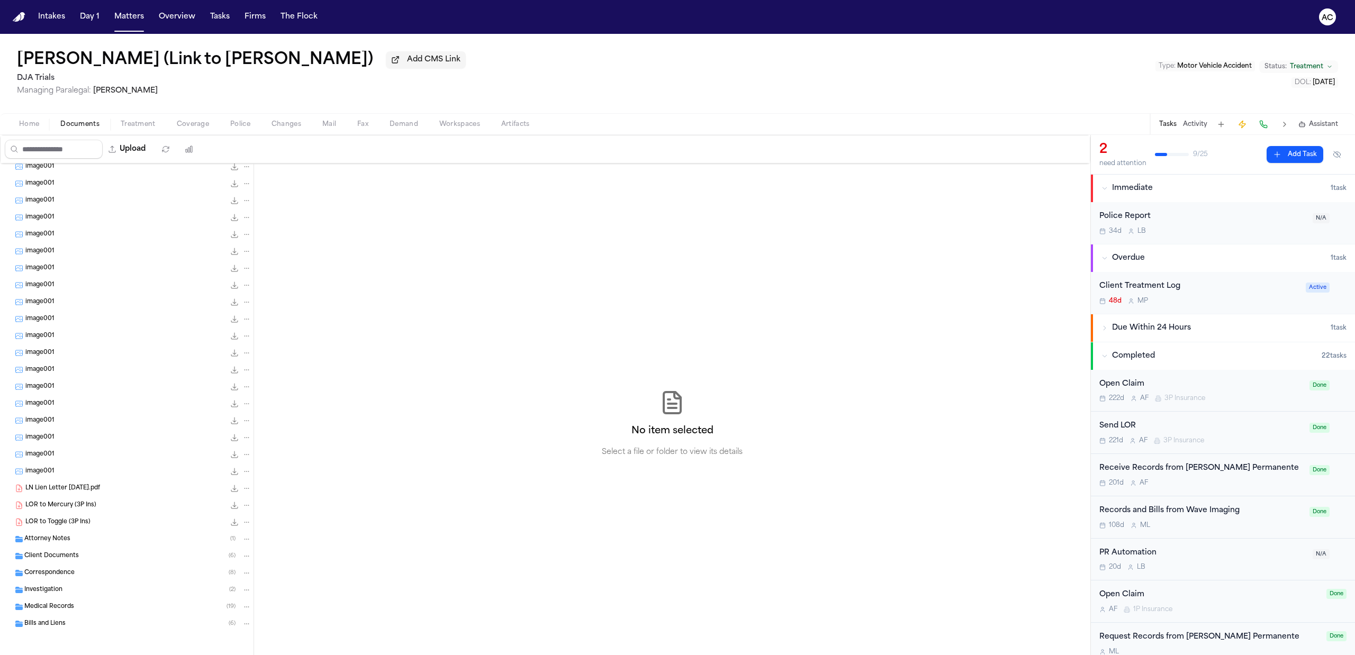
scroll to position [125, 0]
click at [123, 386] on div "image001 0.2 KB • PNG" at bounding box center [138, 385] width 226 height 11
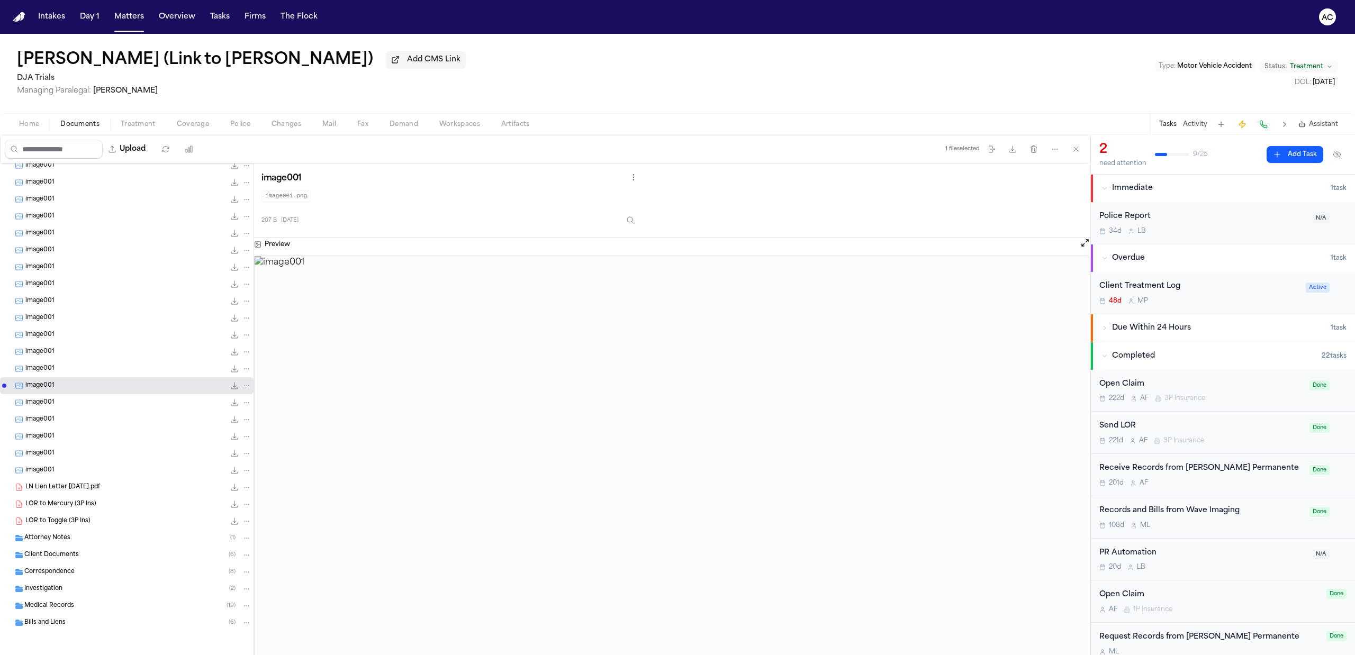
click at [105, 339] on div "image001 0.2 KB • PNG" at bounding box center [138, 335] width 226 height 11
click at [95, 275] on div "image001 0.2 KB • PNG" at bounding box center [126, 267] width 253 height 17
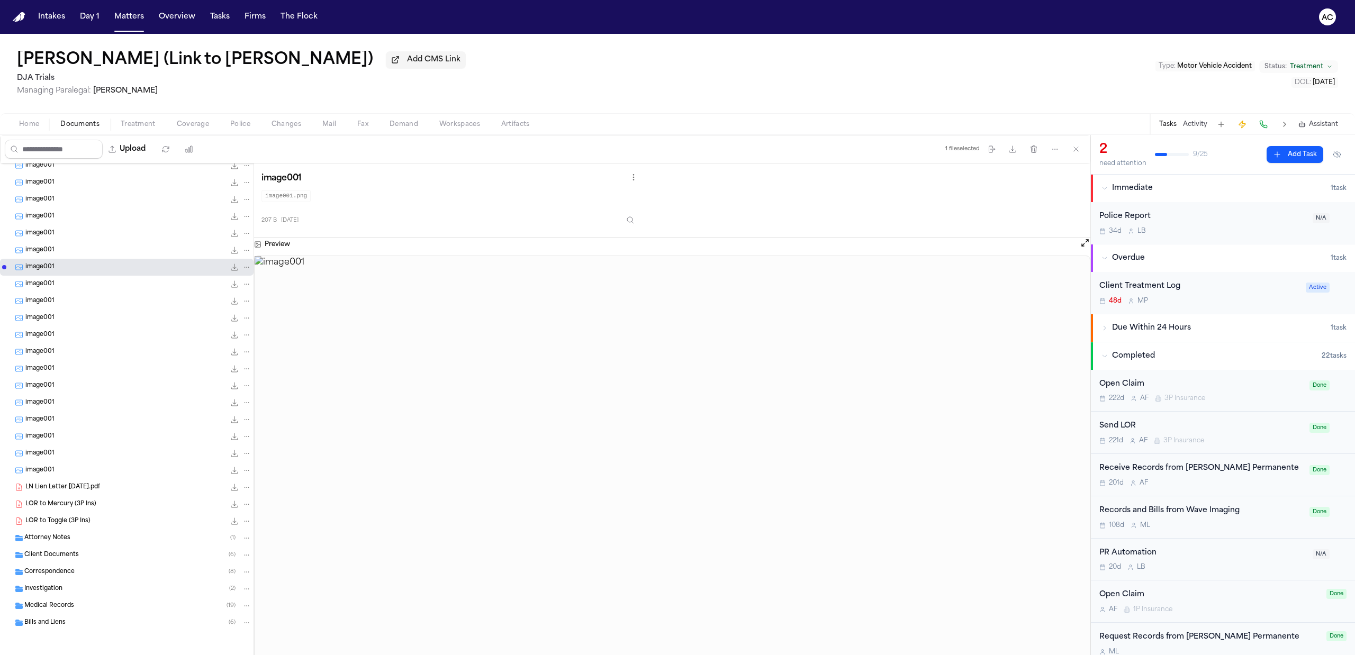
click at [69, 619] on div "Bills and Liens ( 6 )" at bounding box center [137, 623] width 227 height 10
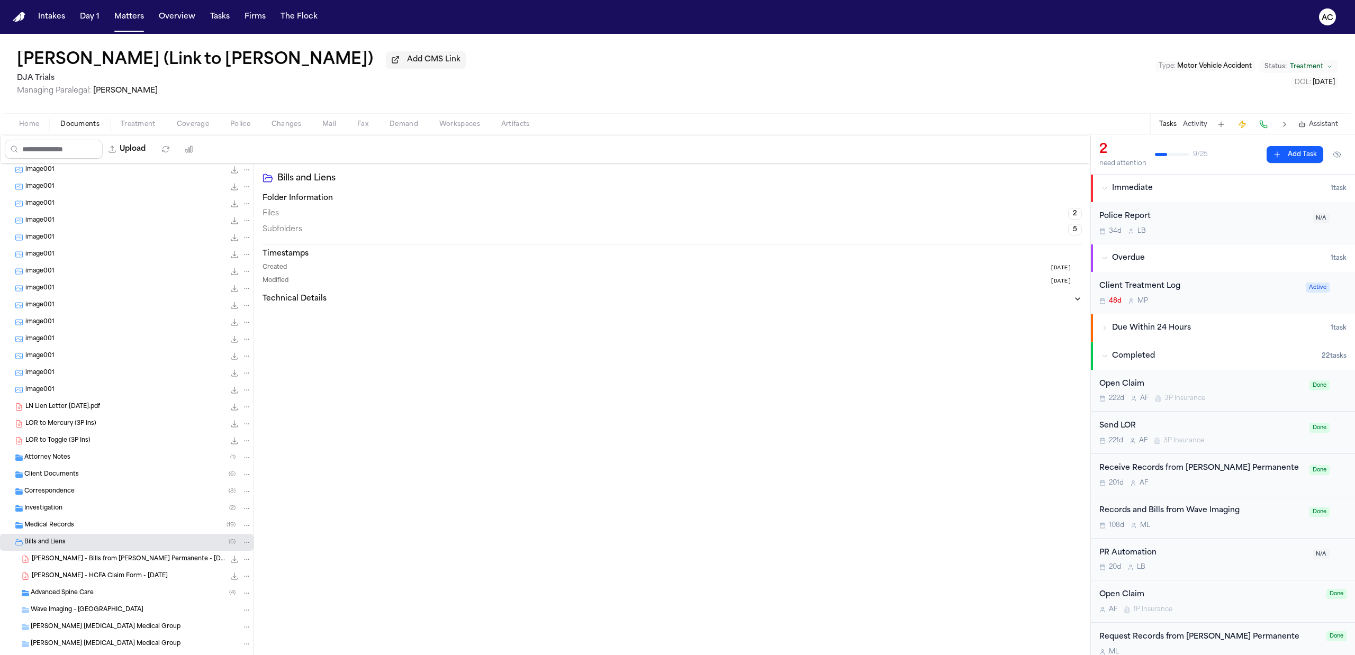
scroll to position [243, 0]
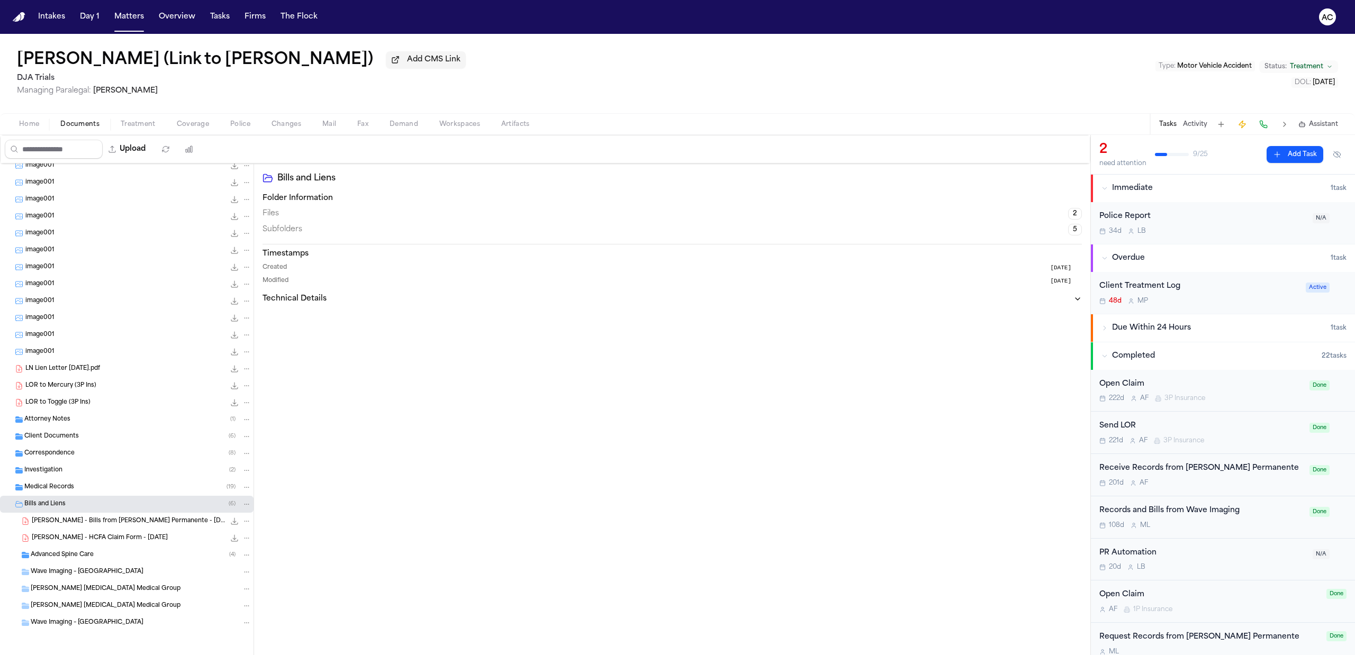
click at [77, 488] on div "Medical Records ( 19 )" at bounding box center [137, 488] width 227 height 10
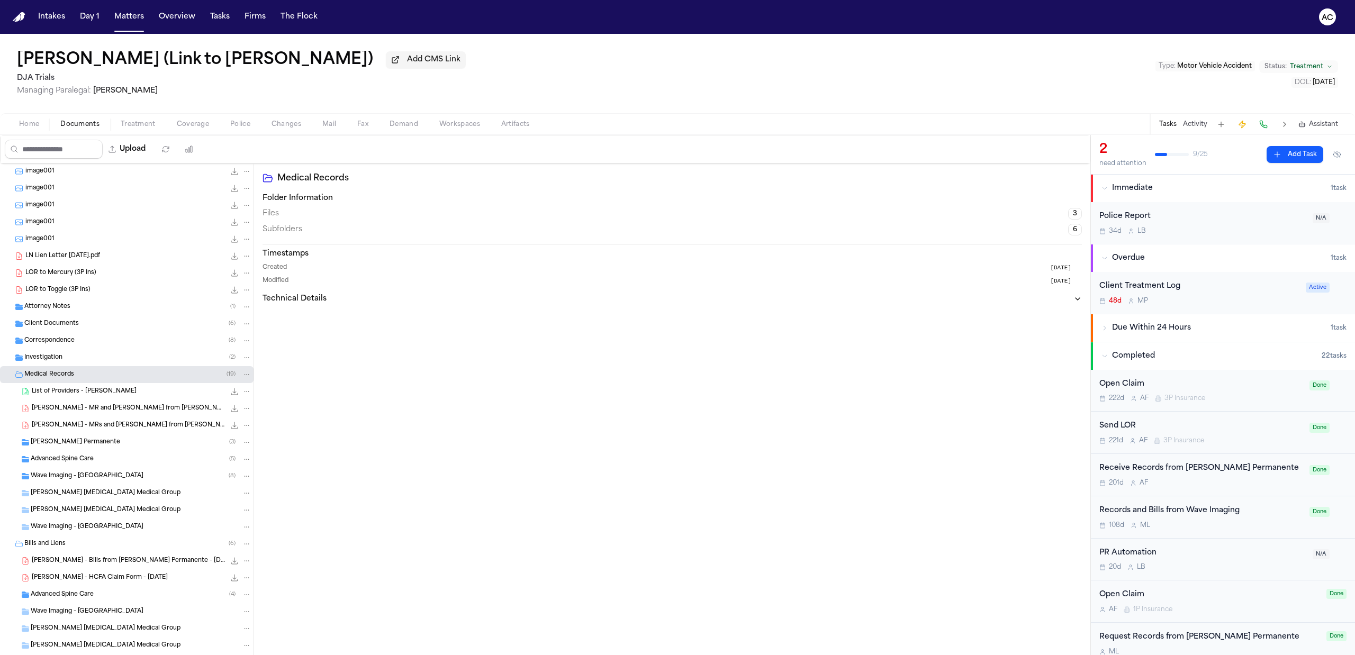
scroll to position [384, 0]
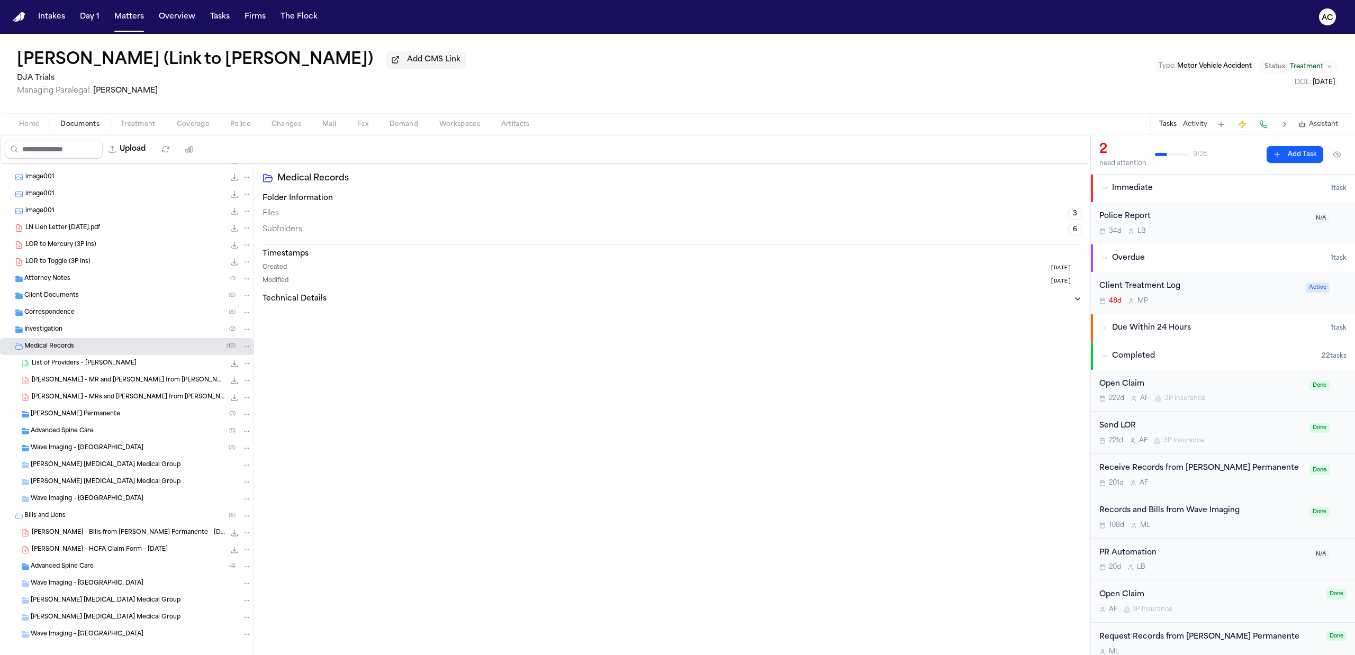
click at [65, 453] on span "Wave Imaging – [GEOGRAPHIC_DATA]" at bounding box center [87, 448] width 113 height 9
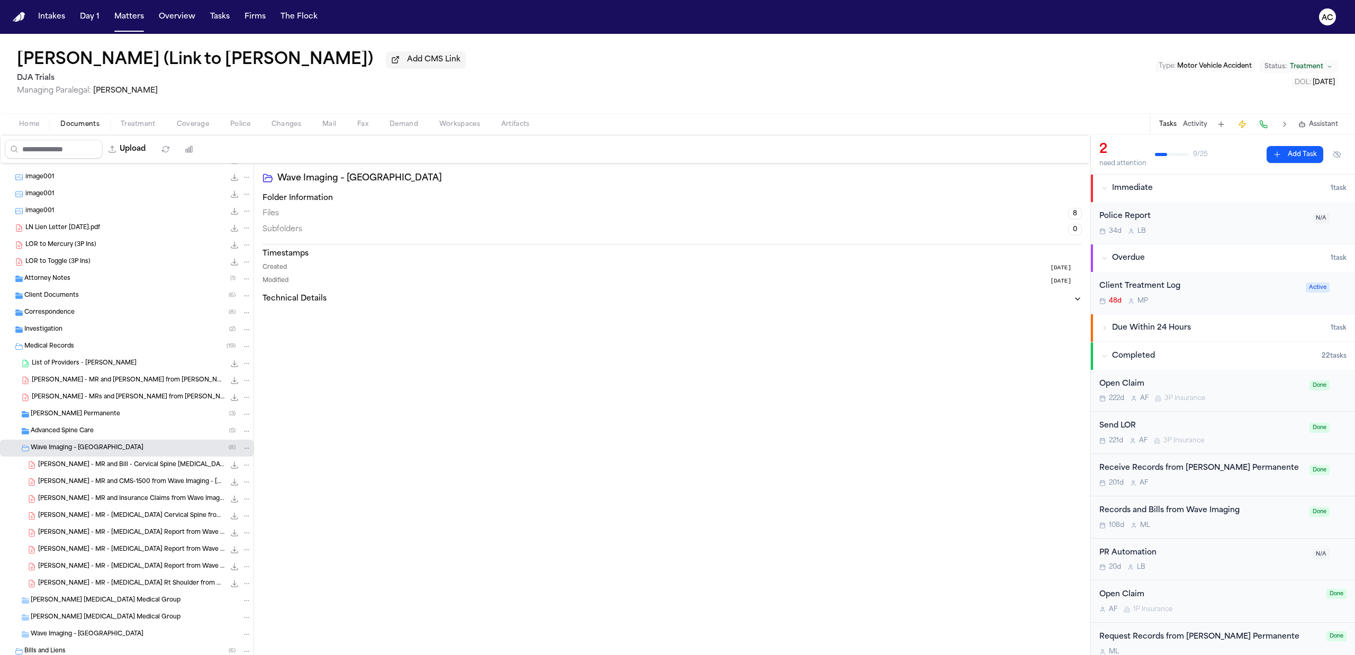
click at [114, 462] on span "[PERSON_NAME] - MR and Bill - Cervical Spine [MEDICAL_DATA] from Wave Imaging -…" at bounding box center [131, 465] width 187 height 9
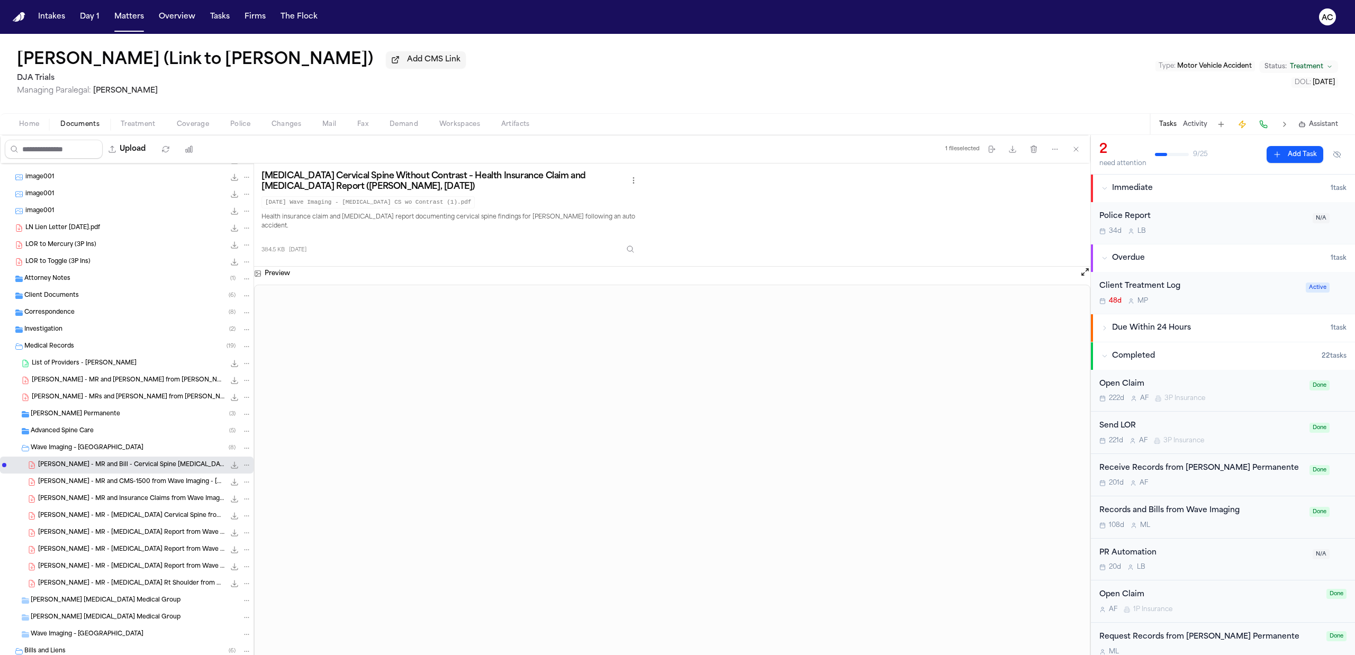
click at [119, 483] on span "[PERSON_NAME] - MR and CMS-1500 from Wave Imaging - [DATE]" at bounding box center [131, 482] width 187 height 9
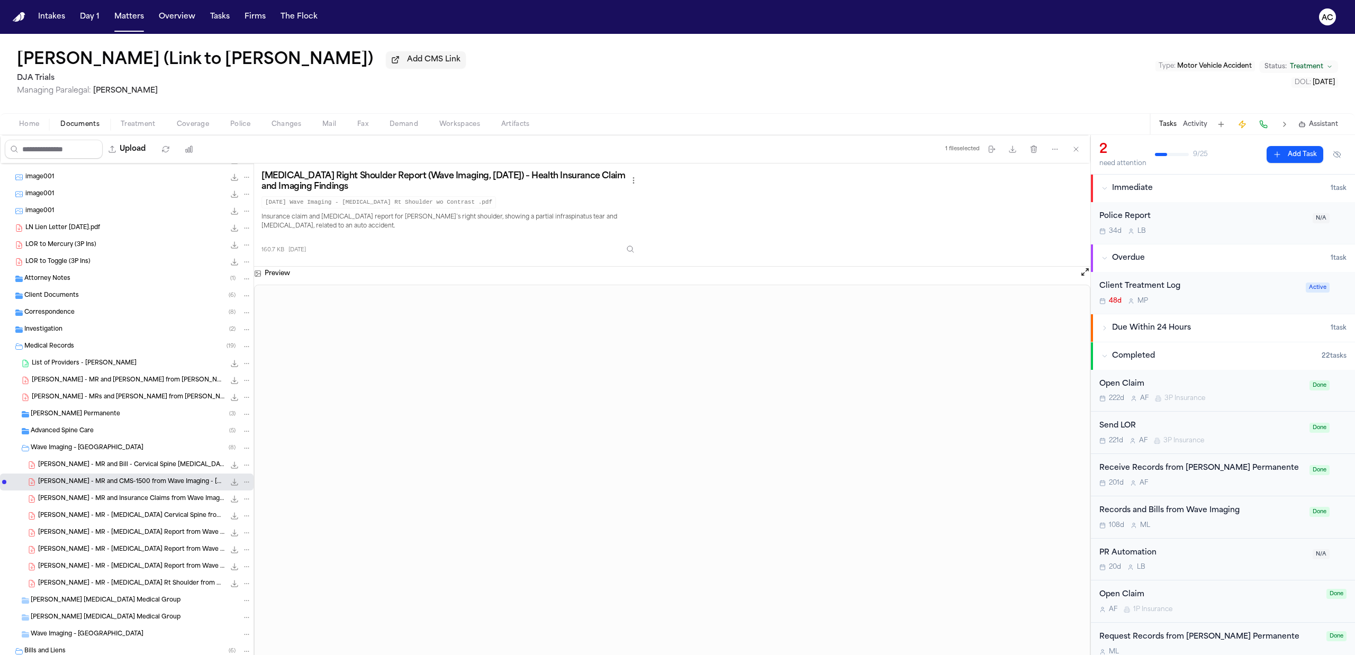
click at [123, 504] on div "[PERSON_NAME] - MR and Insurance Claims from Wave Imaging - [DATE] 602.6 KB • P…" at bounding box center [144, 499] width 213 height 11
click at [128, 516] on span "[PERSON_NAME] - MR - [MEDICAL_DATA] Cervical Spine from Wave Imaging - [DATE]" at bounding box center [131, 516] width 187 height 9
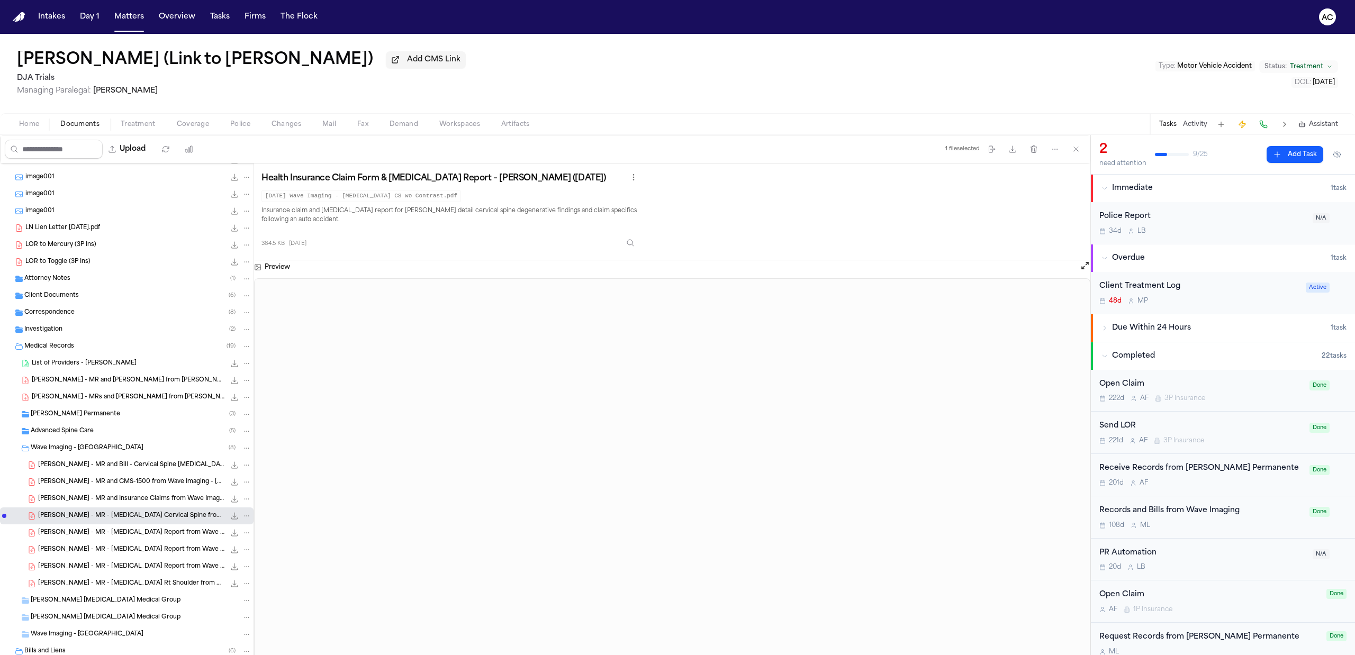
click at [137, 539] on div "[PERSON_NAME] - MR - [MEDICAL_DATA] Report from Wave Imaging - [DATE] 55.3 KB •…" at bounding box center [126, 532] width 253 height 17
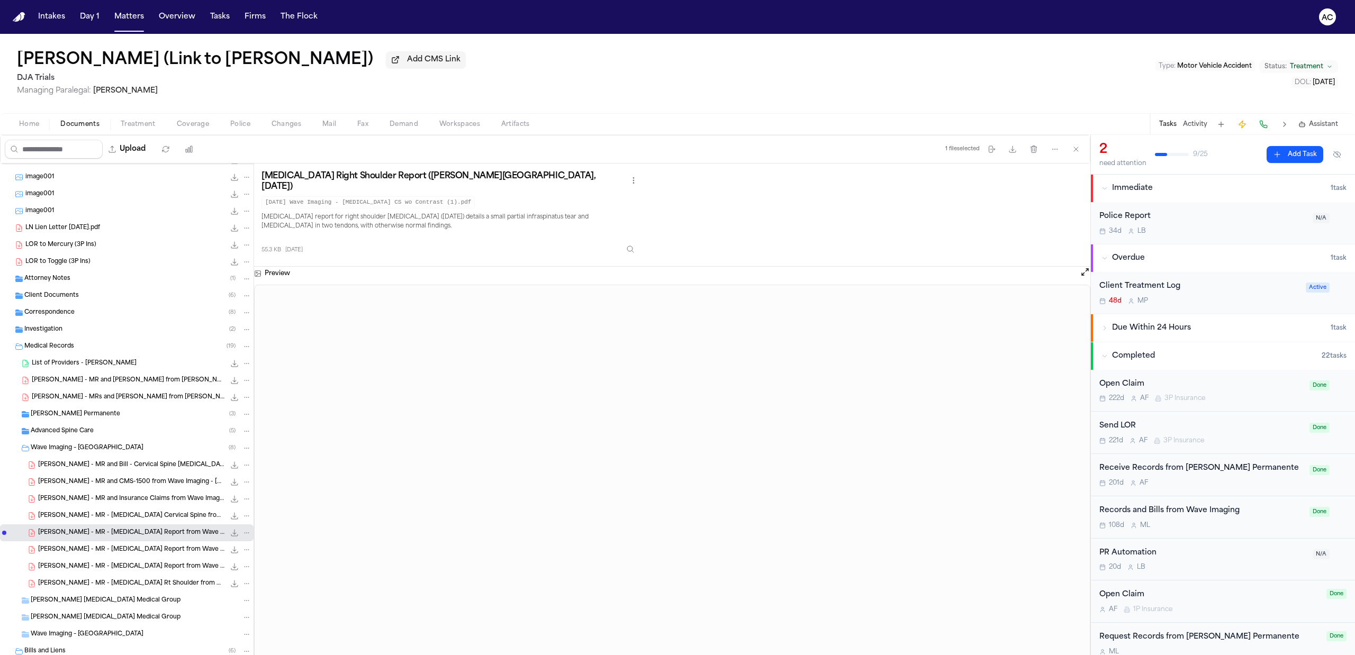
click at [140, 564] on span "[PERSON_NAME] - MR - [MEDICAL_DATA] Report from Wave Imaging - [DATE]" at bounding box center [131, 566] width 187 height 9
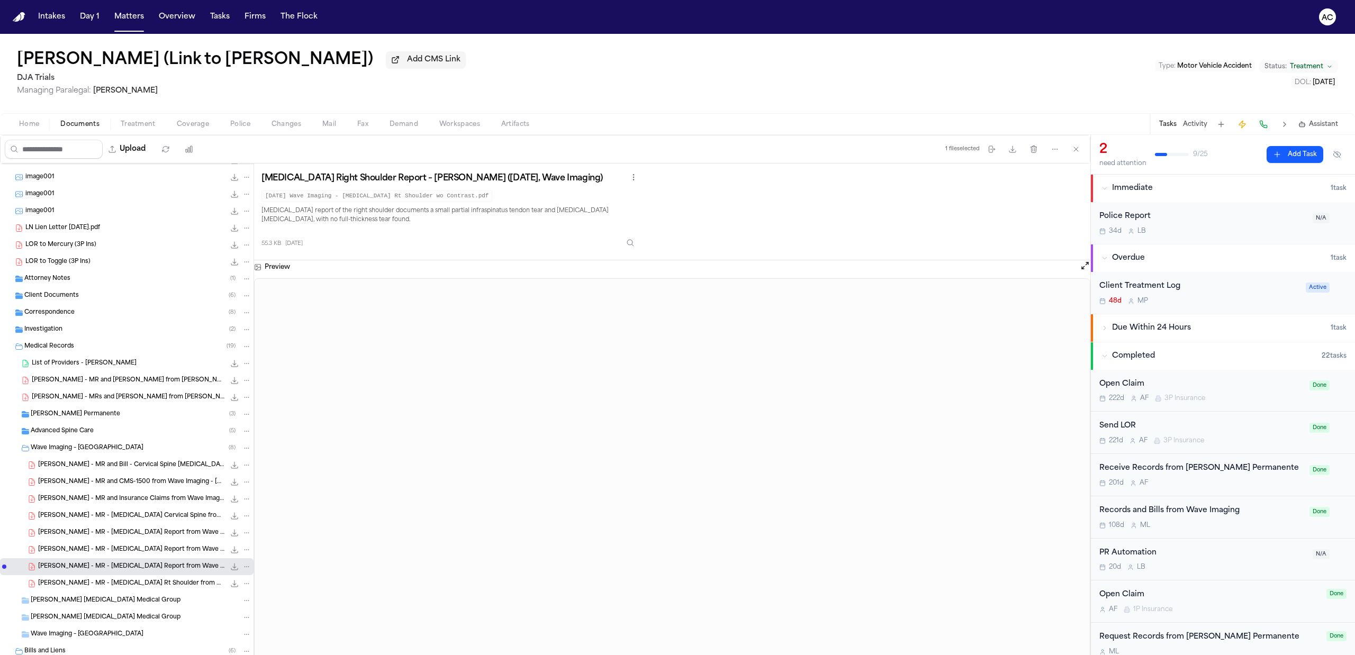
click at [132, 546] on span "[PERSON_NAME] - MR - [MEDICAL_DATA] Report from Wave Imaging - [DATE]" at bounding box center [131, 550] width 187 height 9
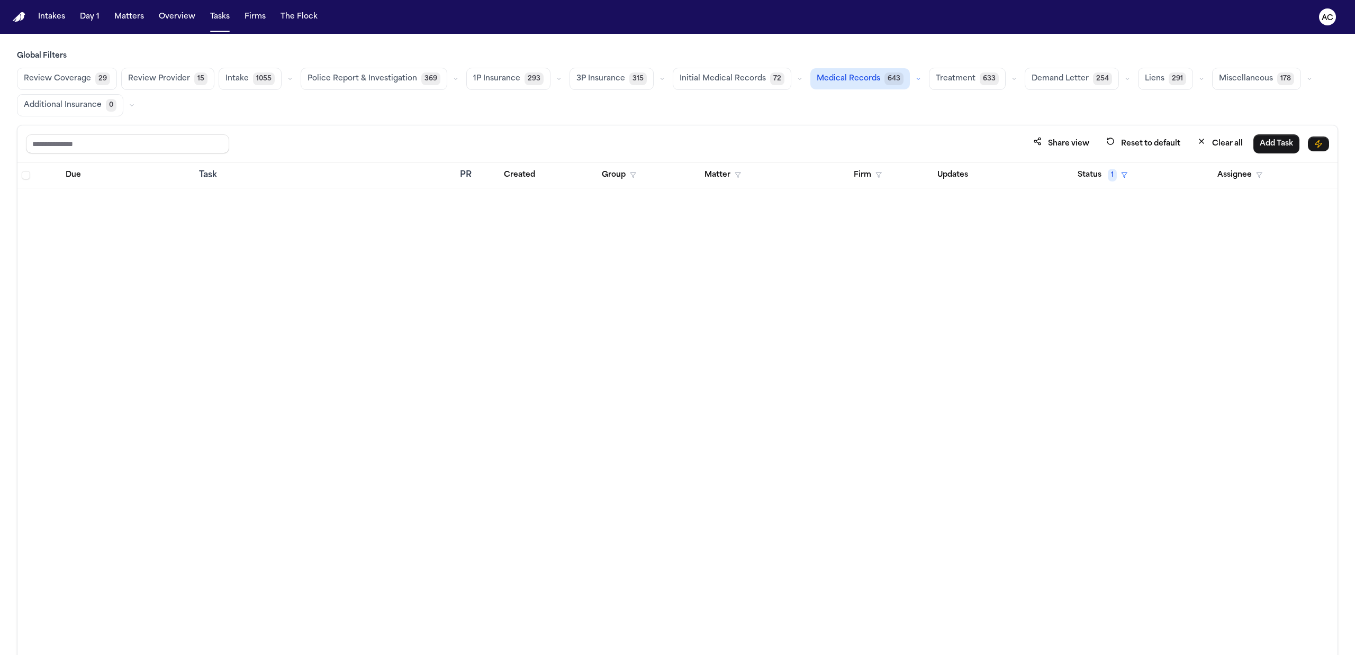
scroll to position [2187, 0]
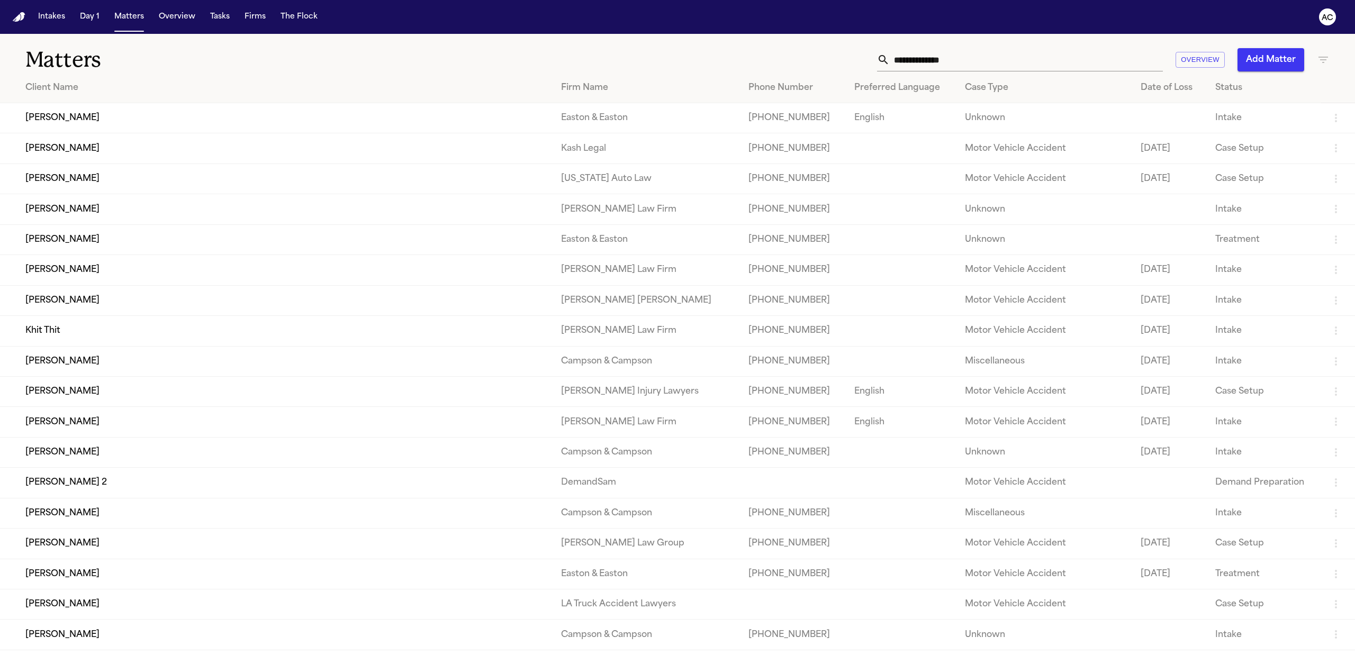
click at [1050, 58] on input "text" at bounding box center [1025, 59] width 273 height 23
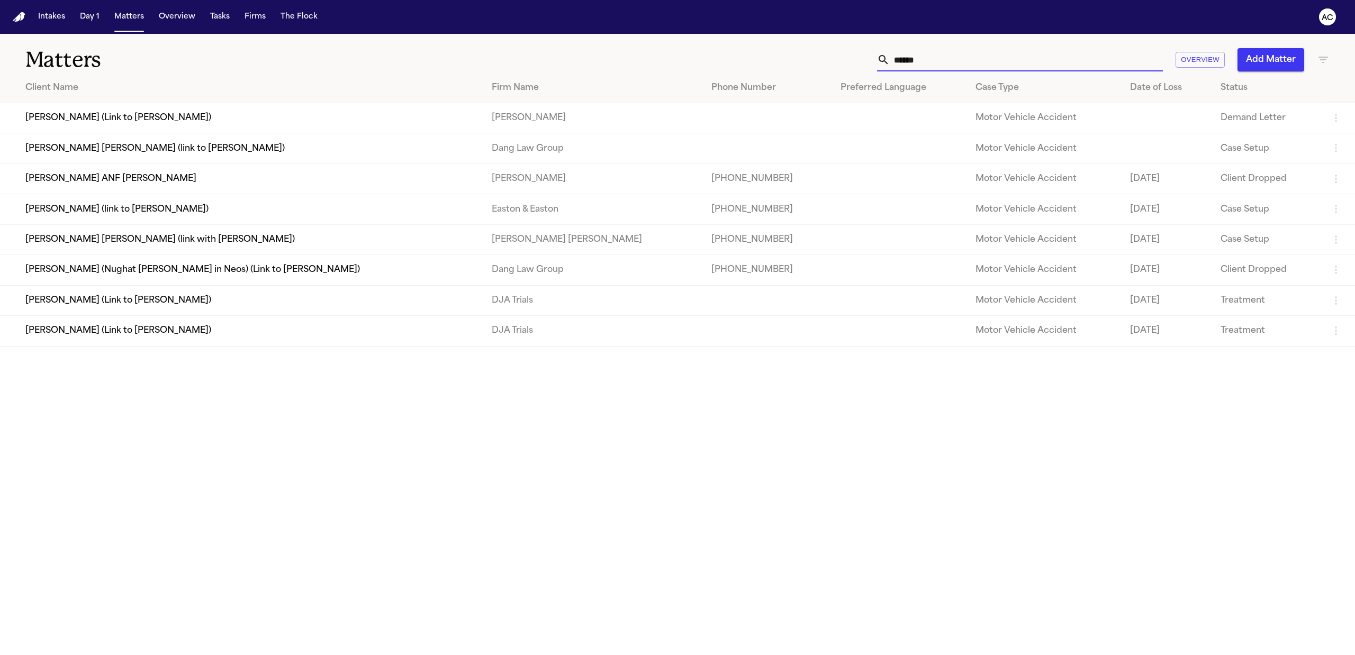
type input "******"
click at [129, 298] on td "[PERSON_NAME] (Link to [PERSON_NAME])" at bounding box center [241, 300] width 483 height 30
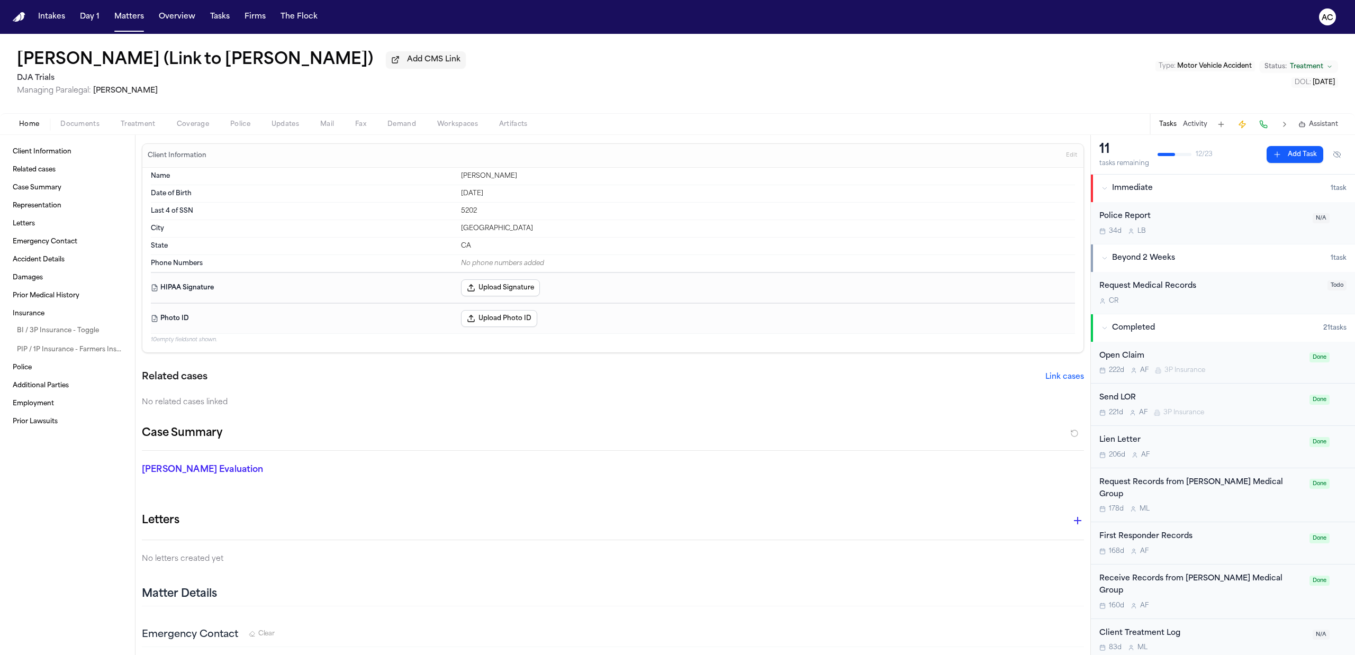
click at [134, 121] on span "Treatment" at bounding box center [138, 124] width 35 height 8
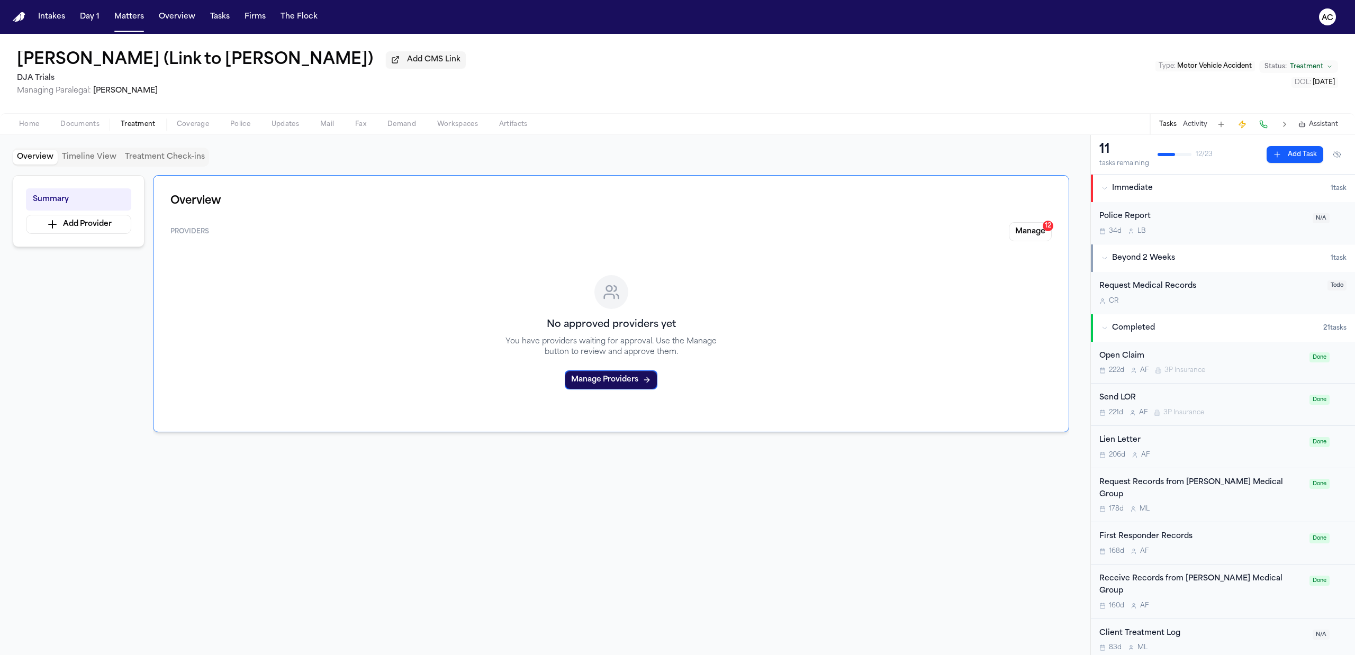
click at [87, 120] on span "Documents" at bounding box center [79, 124] width 39 height 8
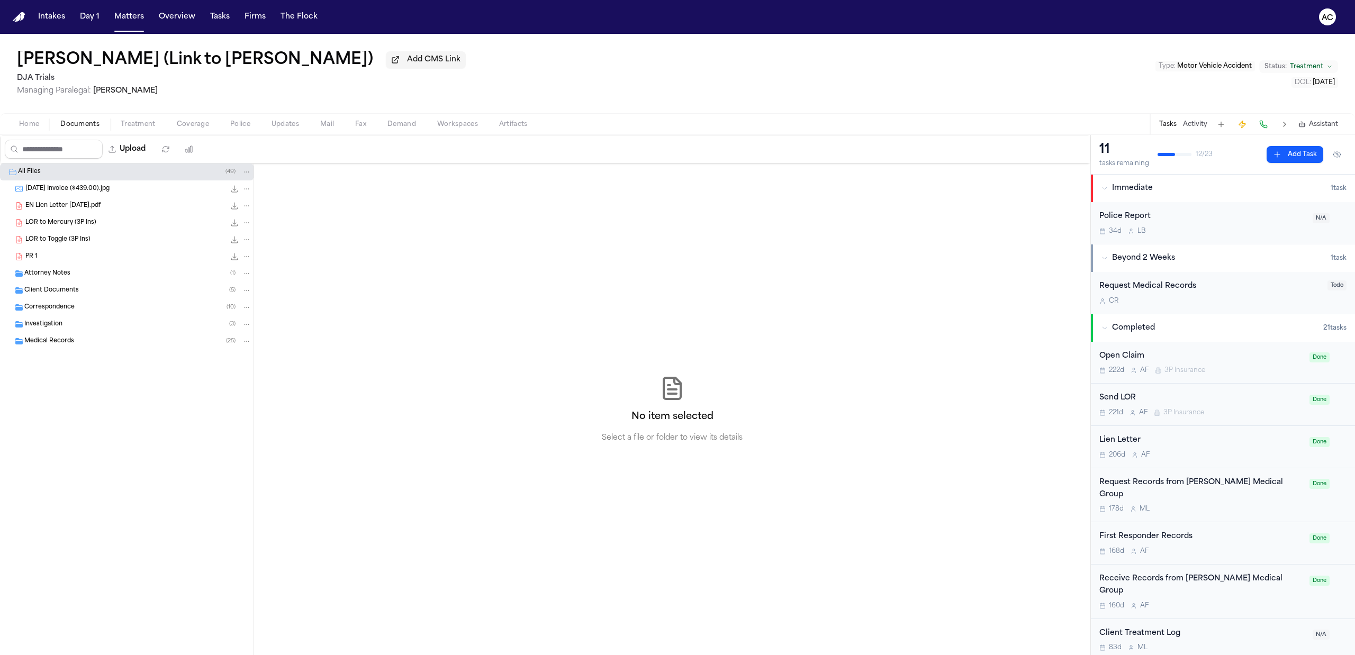
click at [55, 272] on span "Attorney Notes" at bounding box center [47, 273] width 46 height 9
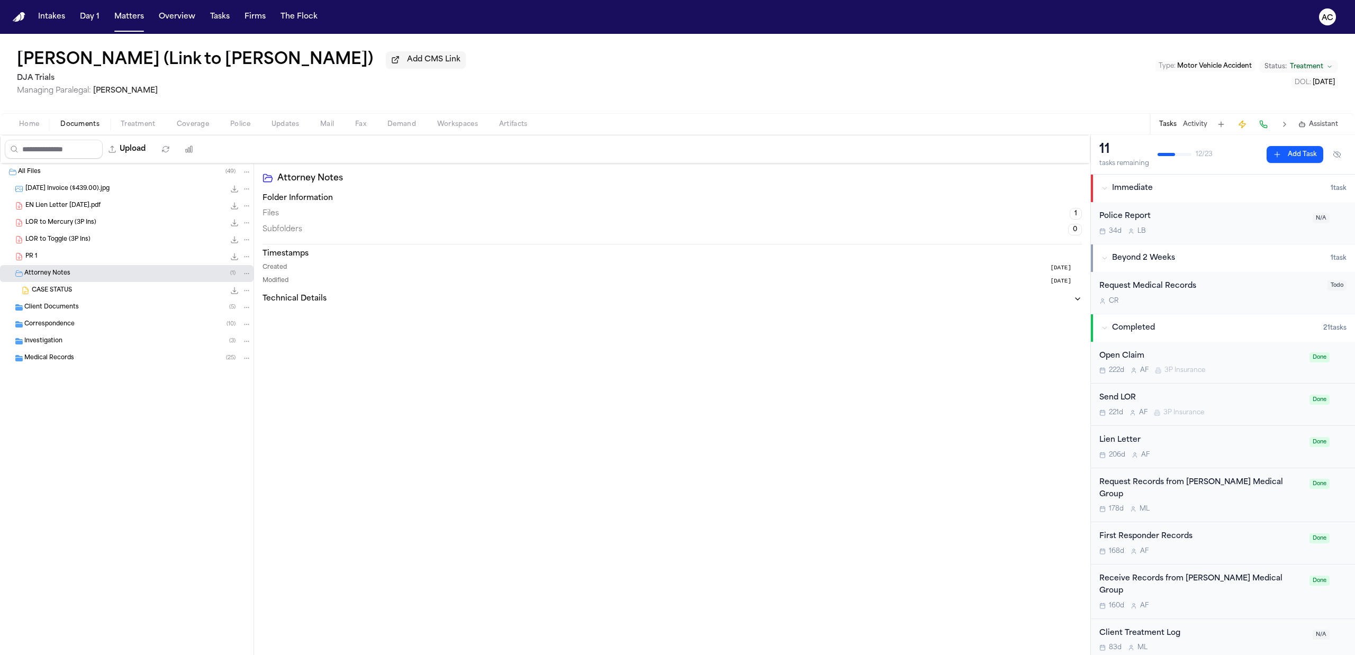
click at [73, 310] on span "Client Documents" at bounding box center [51, 307] width 55 height 9
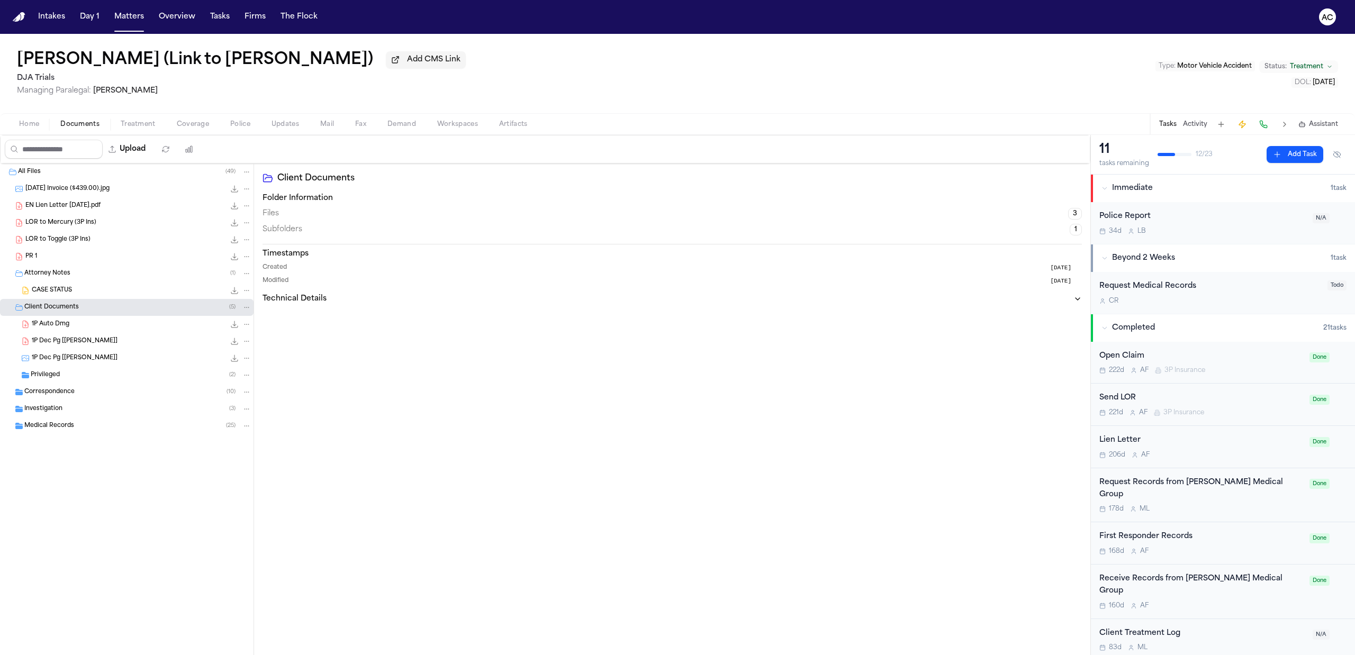
click at [47, 382] on div "Privileged ( 2 )" at bounding box center [126, 375] width 253 height 17
click at [79, 432] on div "Correspondence ( 10 )" at bounding box center [126, 425] width 253 height 17
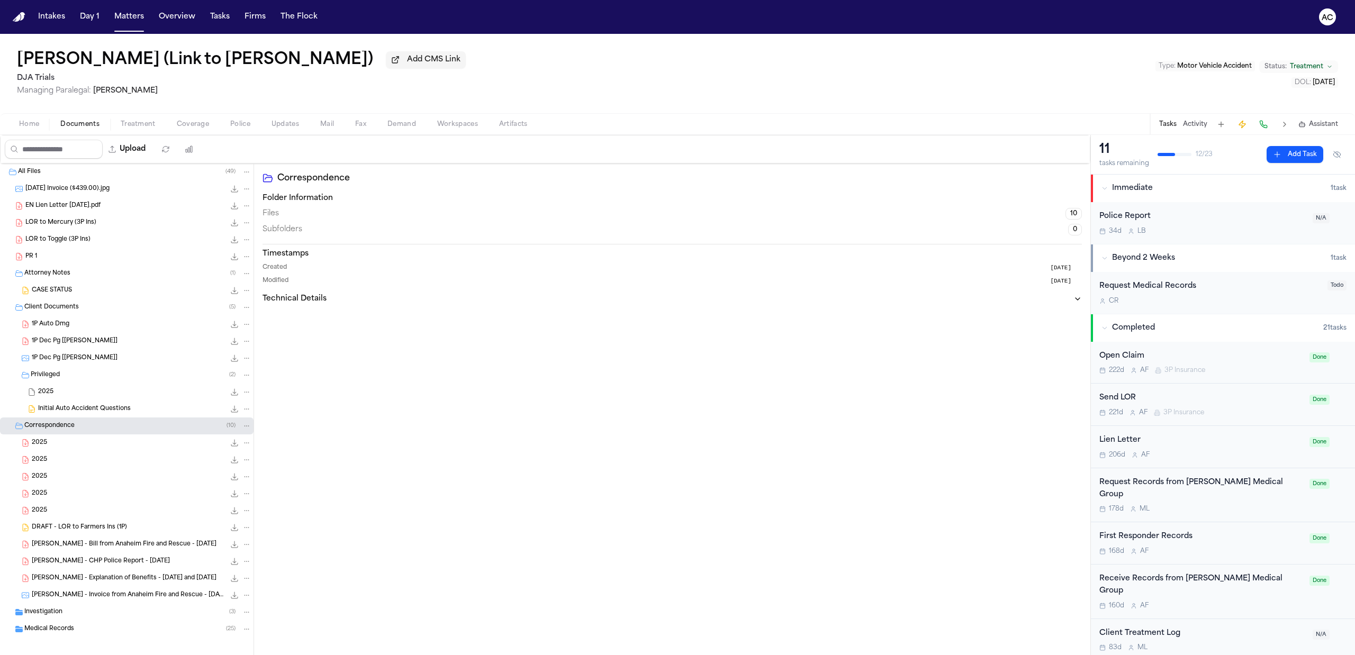
scroll to position [6, 0]
click at [60, 602] on span "Investigation" at bounding box center [43, 606] width 38 height 9
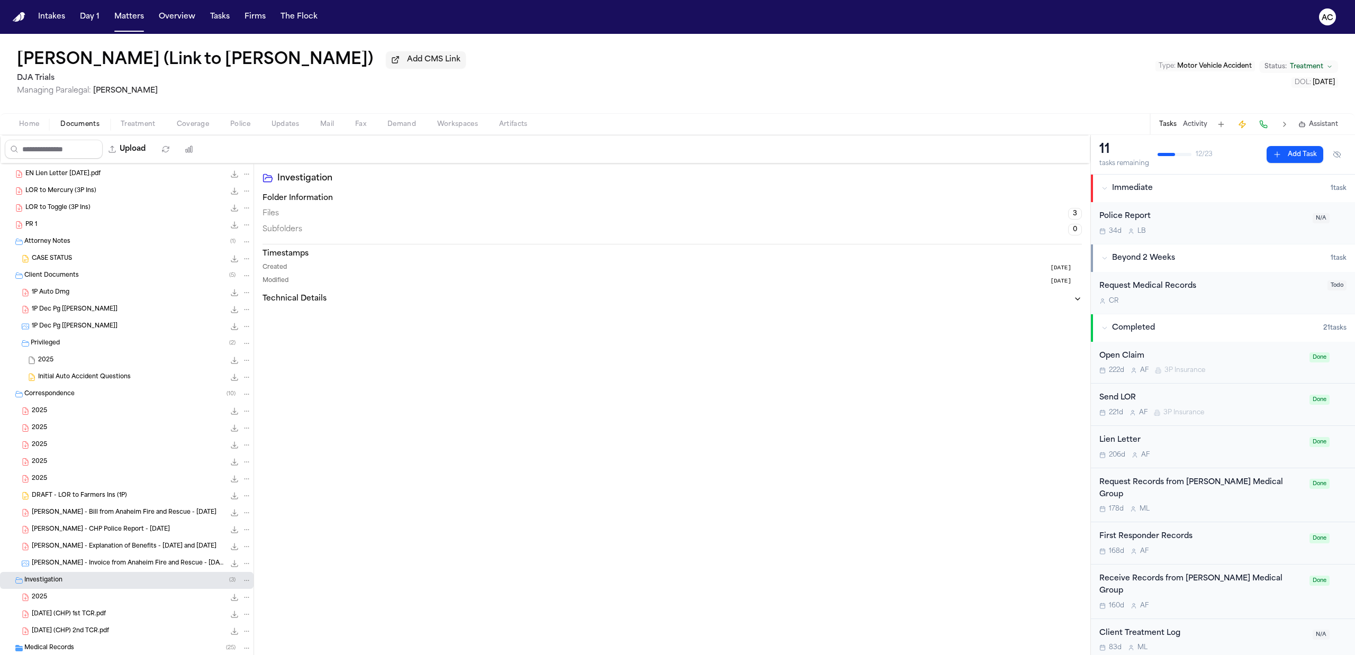
scroll to position [57, 0]
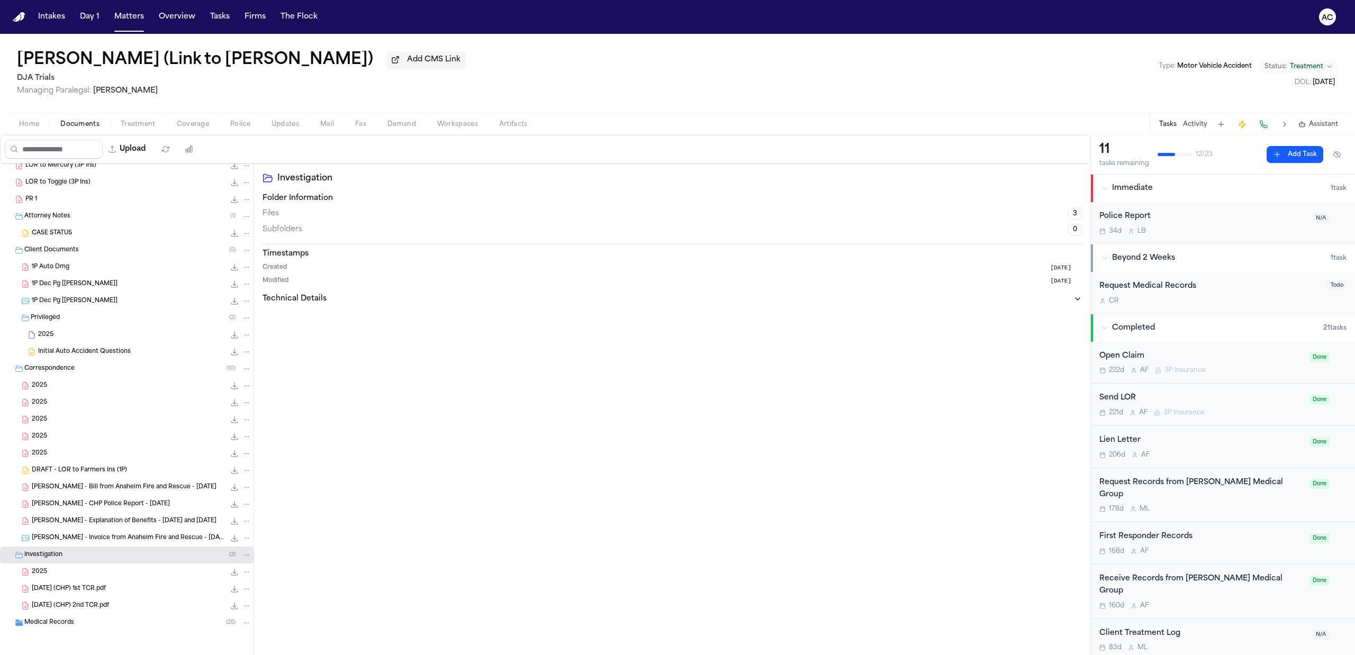
click at [98, 632] on div "All Files ( 49 ) 2025.03.14 Invoice ($439.00).jpg 770.3 KB • JPG EN Lien Letter…" at bounding box center [126, 395] width 253 height 578
click at [99, 625] on div "Medical Records ( 25 )" at bounding box center [137, 623] width 227 height 10
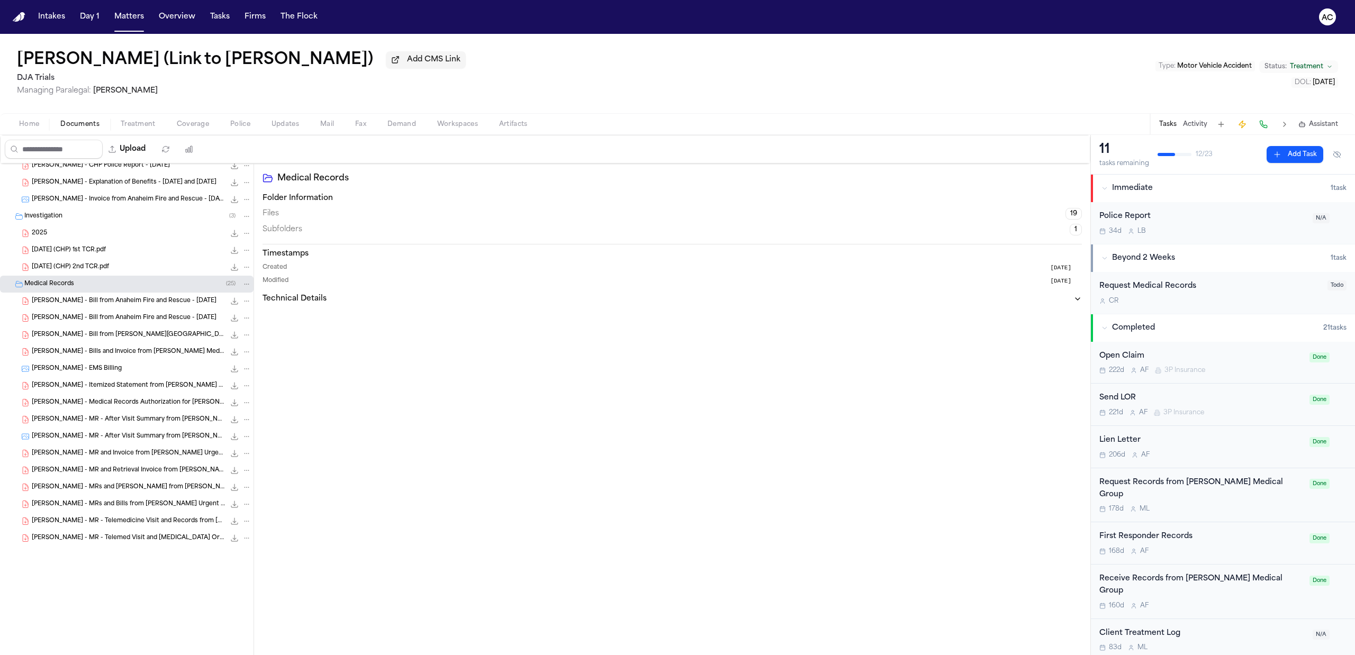
scroll to position [0, 0]
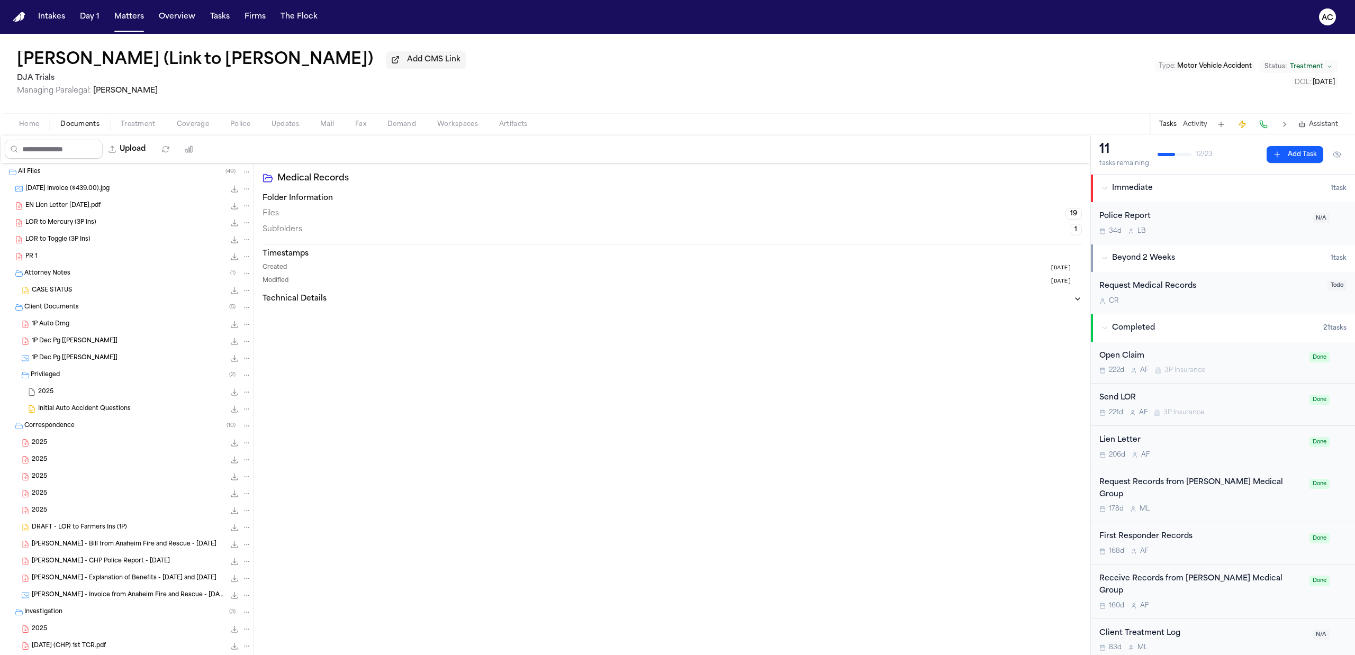
click at [144, 125] on span "Treatment" at bounding box center [138, 124] width 35 height 8
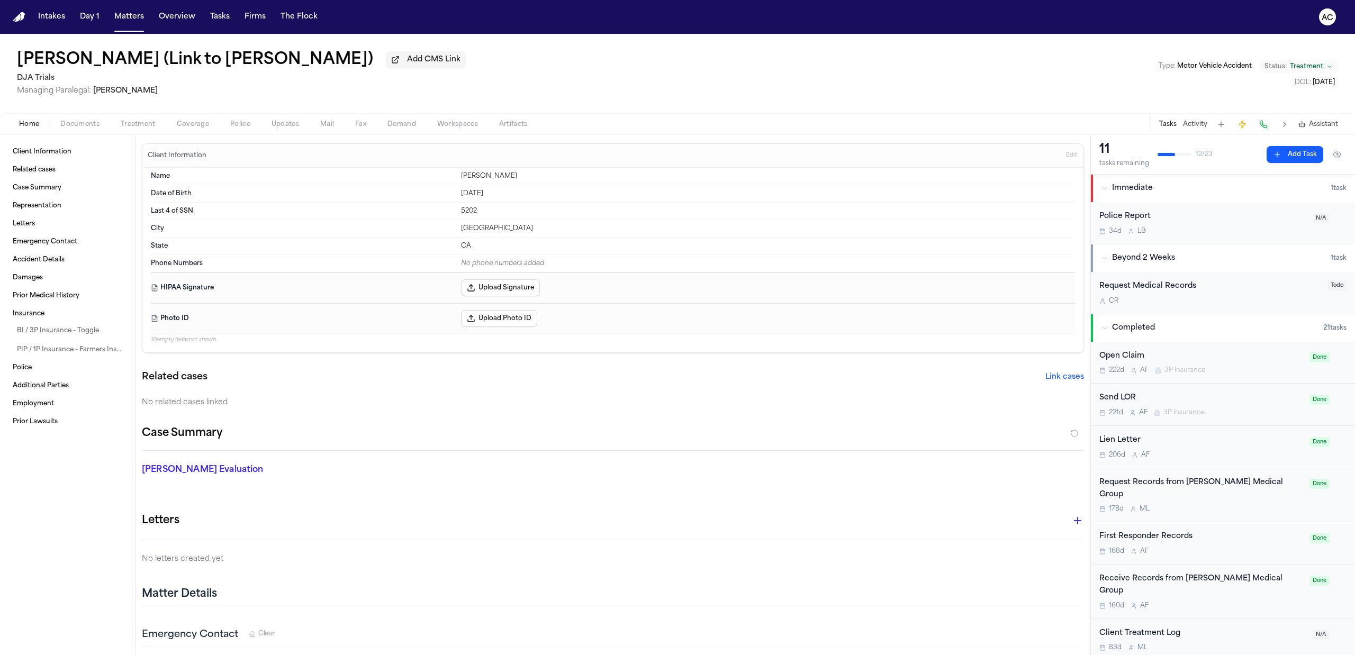
click at [20, 118] on button "Home" at bounding box center [28, 124] width 41 height 13
click at [152, 125] on span "Treatment" at bounding box center [138, 124] width 35 height 8
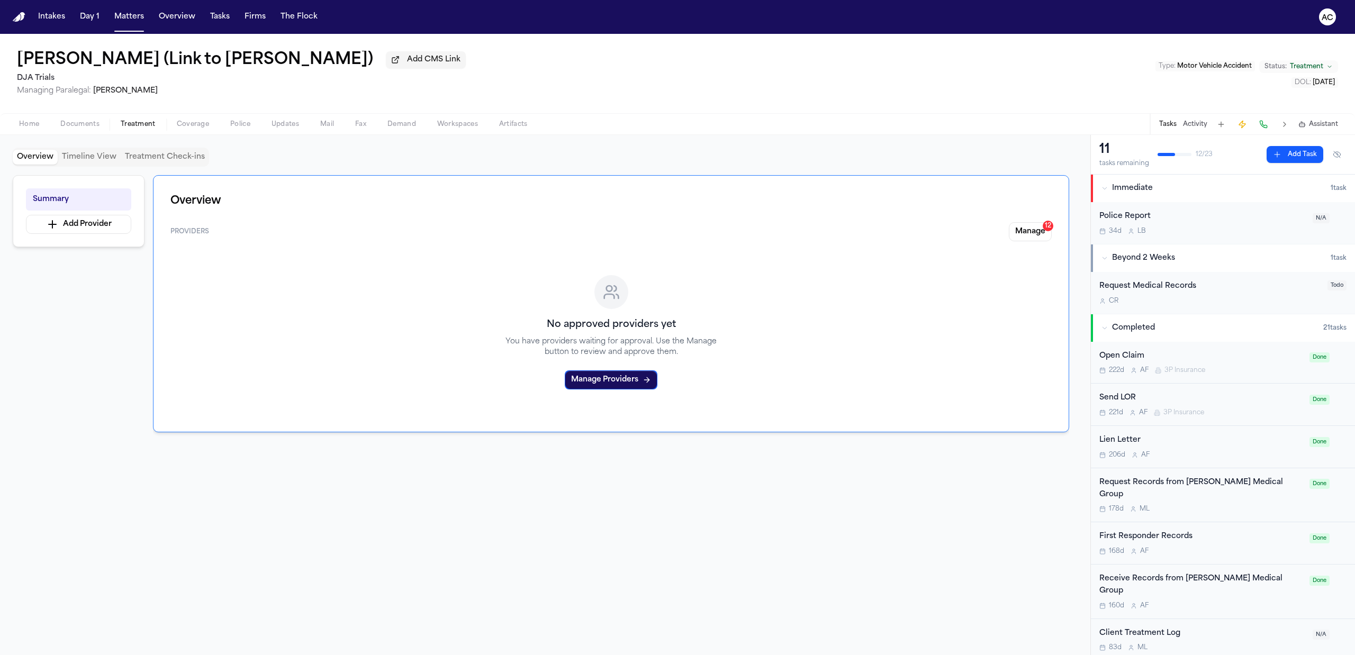
click at [70, 124] on span "Documents" at bounding box center [79, 124] width 39 height 8
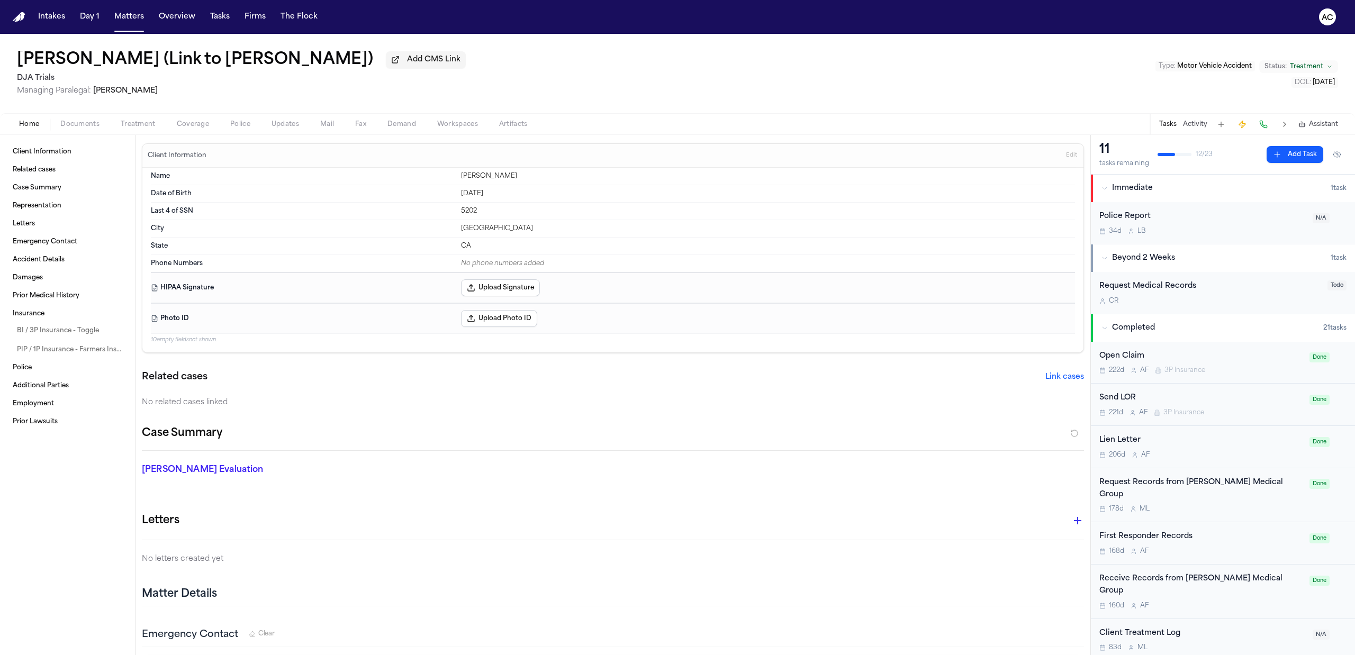
click at [20, 124] on span "Home" at bounding box center [29, 124] width 20 height 8
